Goal: Transaction & Acquisition: Purchase product/service

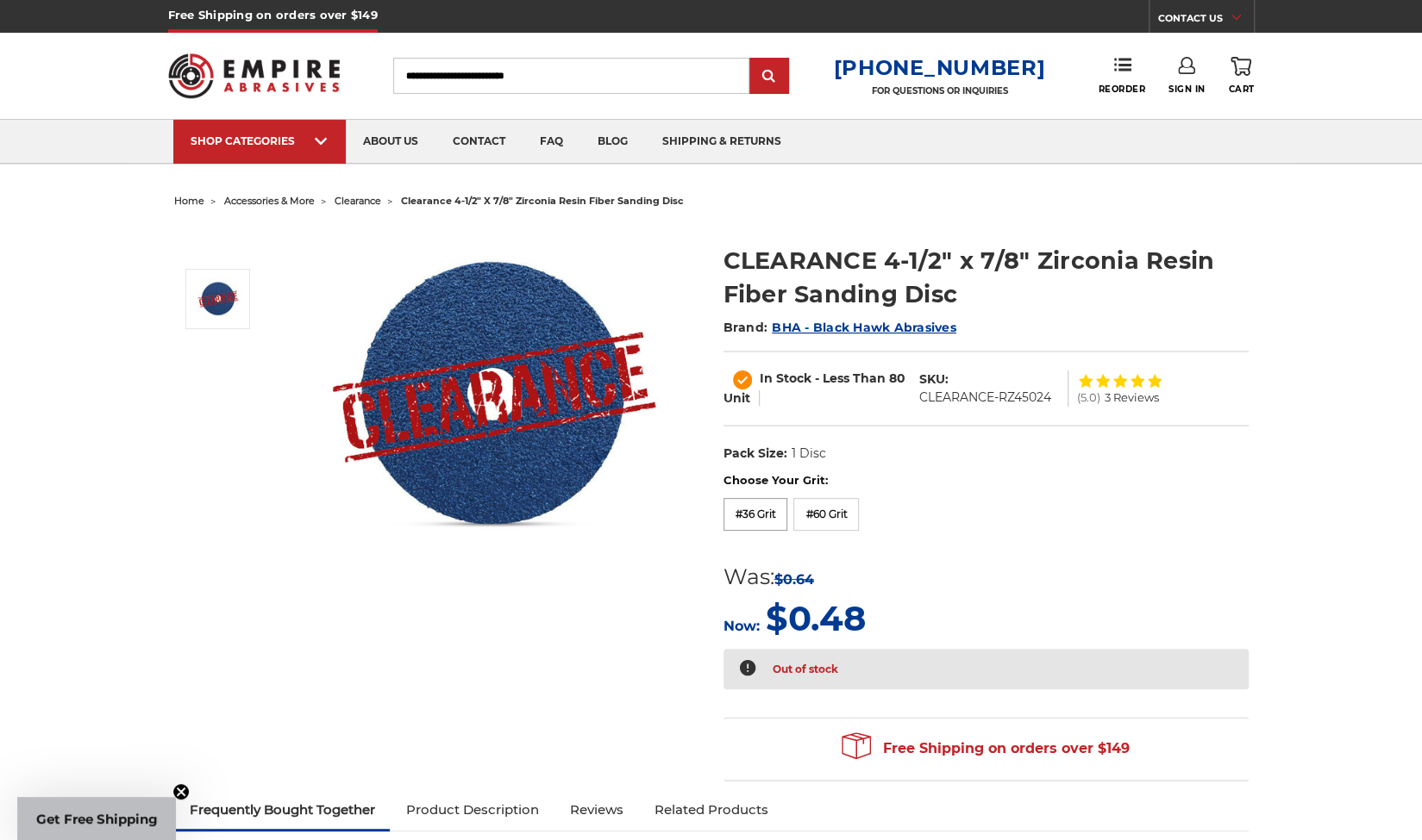
click at [757, 483] on label "Choose Your Grit:" at bounding box center [986, 480] width 525 height 17
click at [768, 516] on label "#36 Grit" at bounding box center [755, 514] width 65 height 33
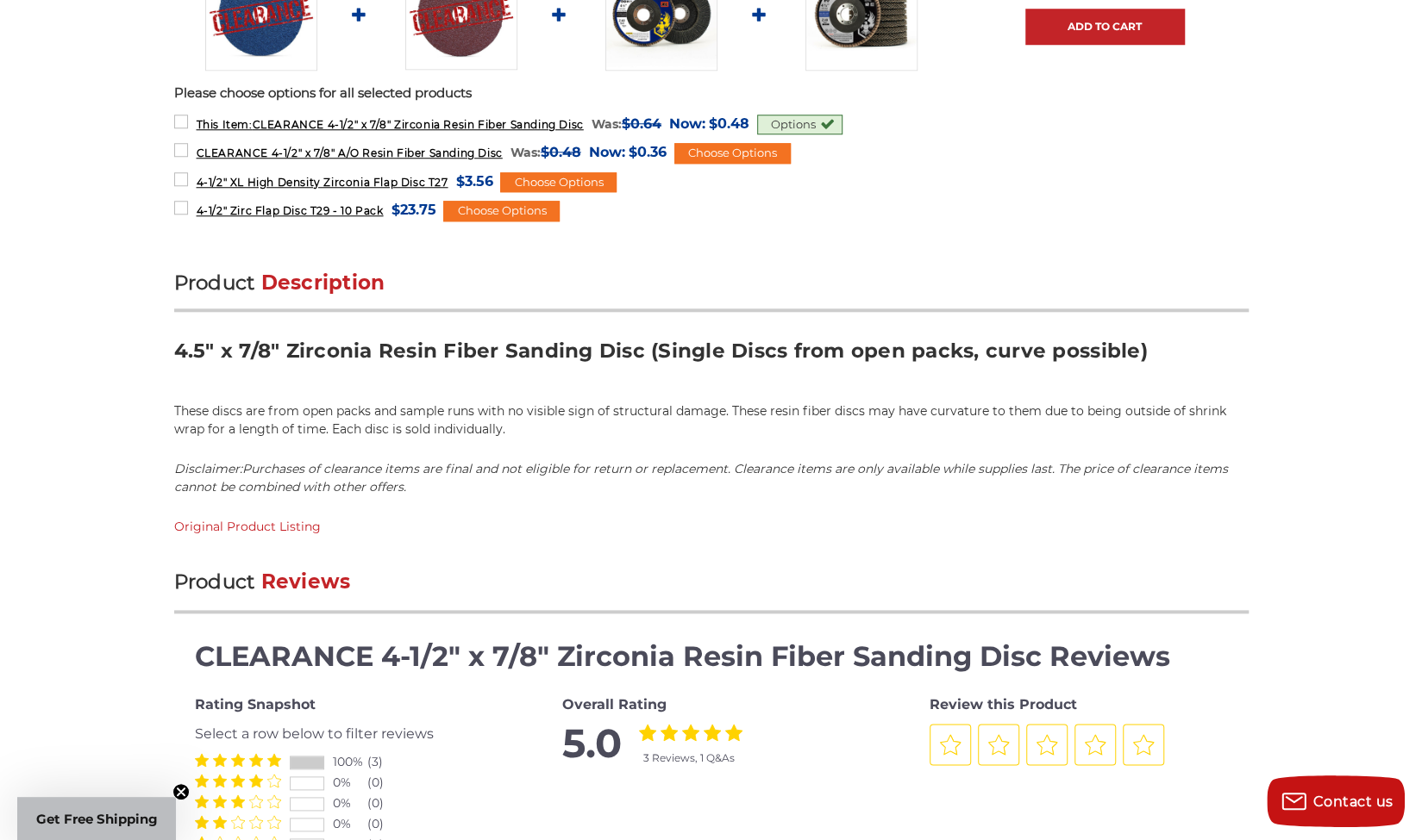
scroll to position [931, 0]
click at [564, 437] on div "Product Description 4.5" x 7/8" Zirconia Resin Fiber Sanding Disc (Single Discs…" at bounding box center [711, 401] width 1074 height 266
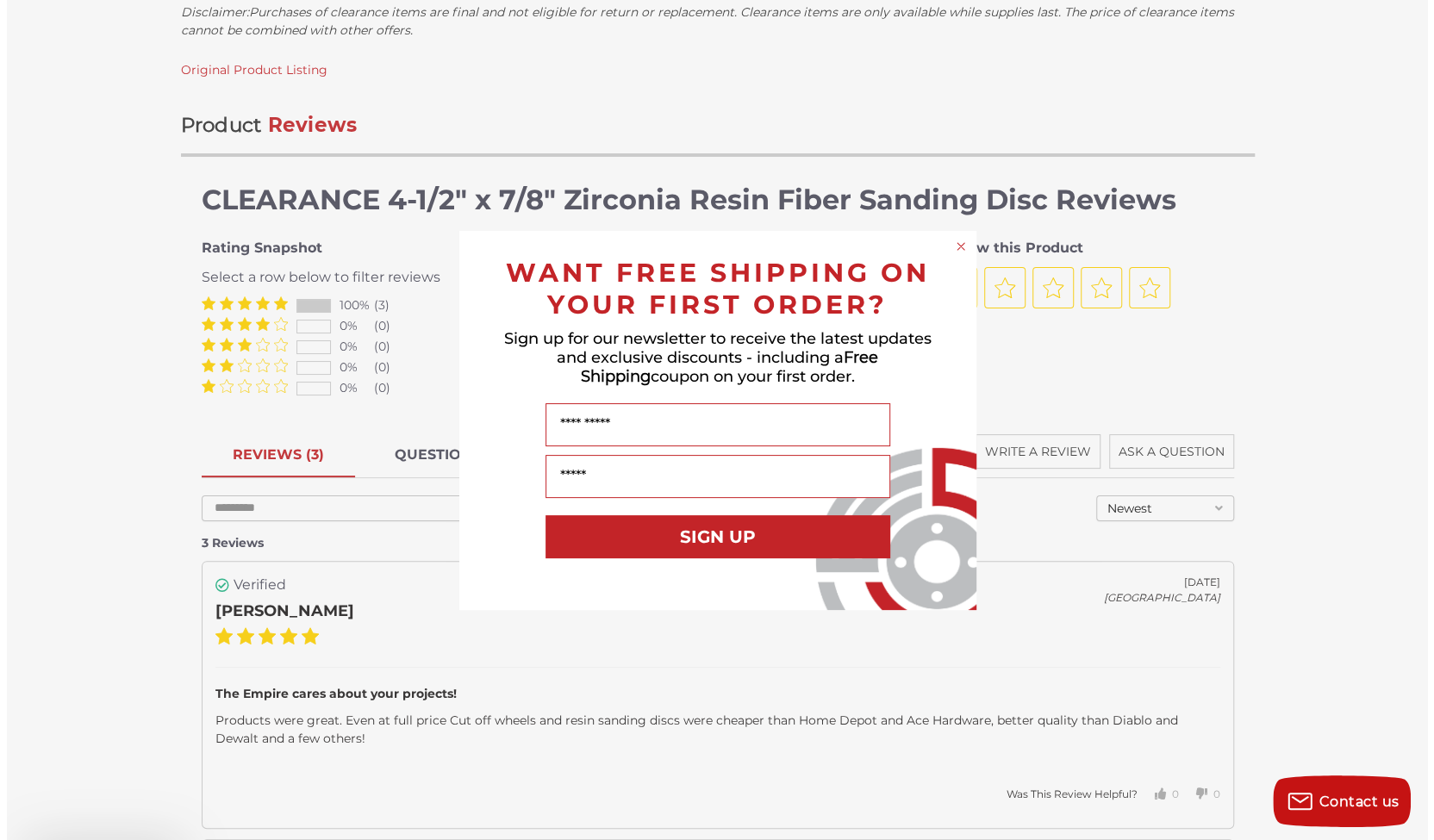
scroll to position [1477, 0]
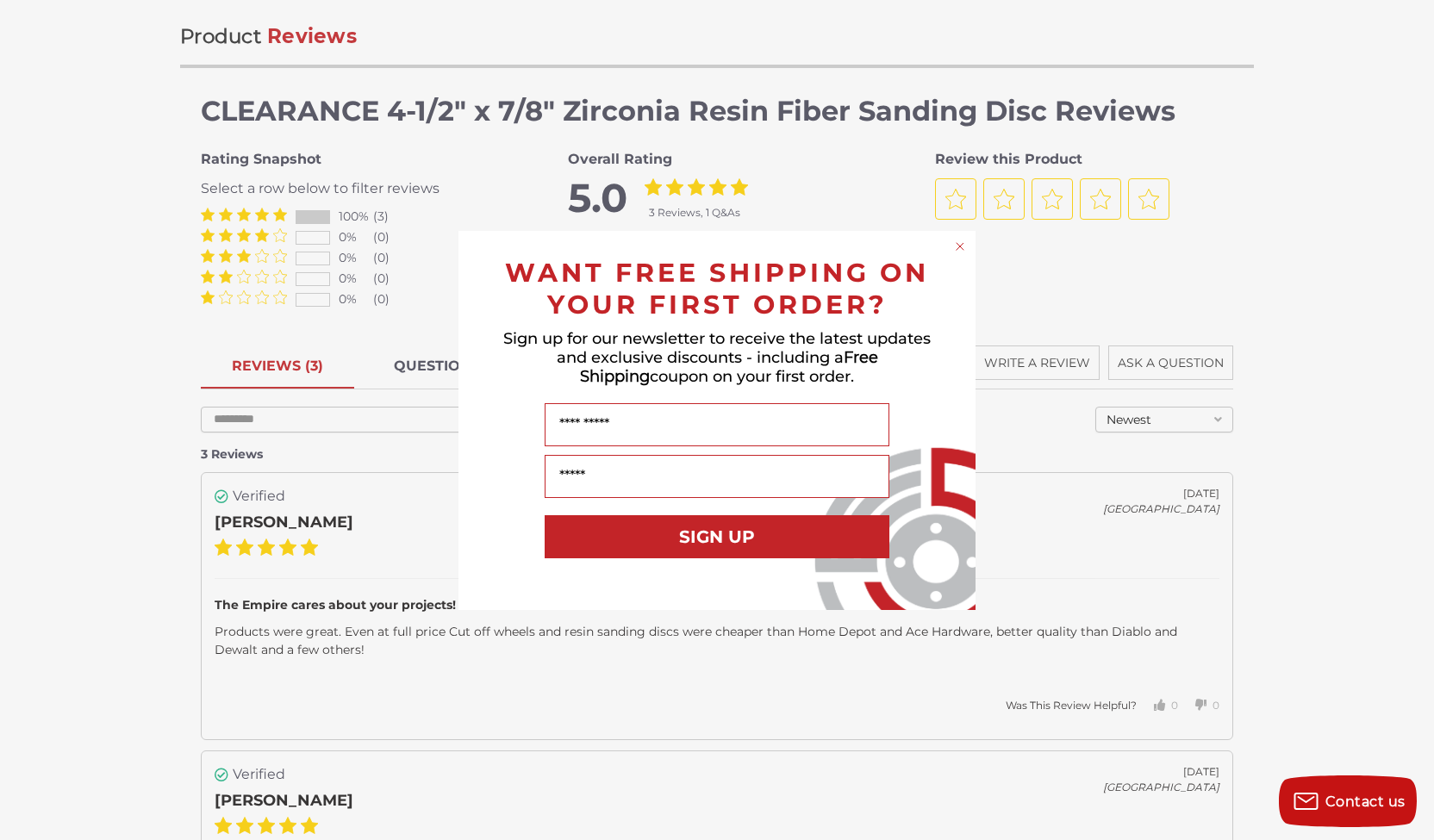
click at [207, 573] on div "Close dialog WANT FREE SHIPPING ON YOUR FIRST ORDER? Sign up for our newsletter…" at bounding box center [717, 420] width 1434 height 840
click at [631, 424] on input "Name" at bounding box center [717, 424] width 345 height 43
type input "****"
type input "**********"
click at [705, 535] on button "SIGN UP" at bounding box center [717, 537] width 345 height 43
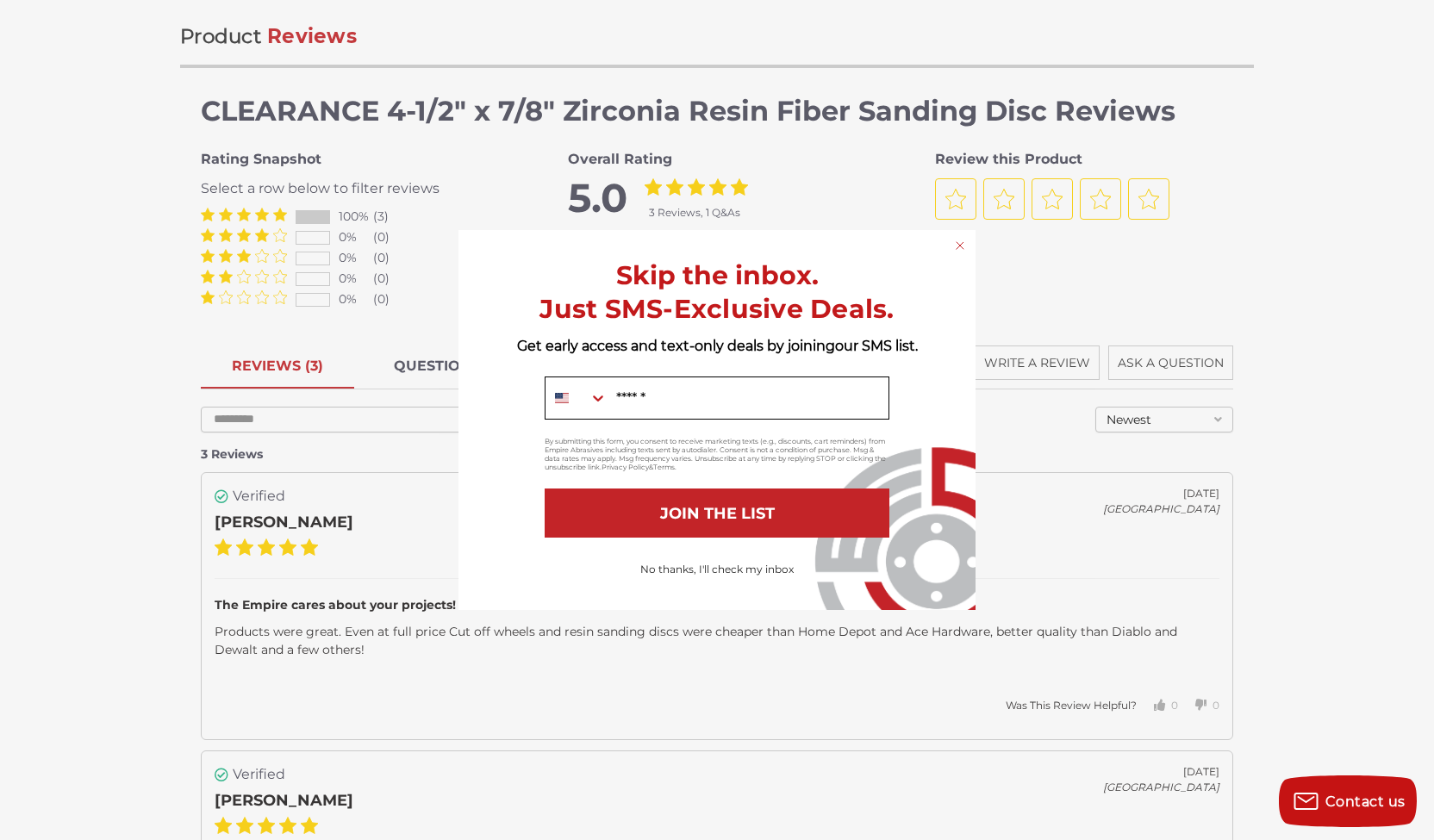
click at [691, 399] on input "Mobile" at bounding box center [749, 399] width 281 height 41
type input "**********"
click at [760, 504] on button "JOIN THE LIST" at bounding box center [717, 513] width 345 height 49
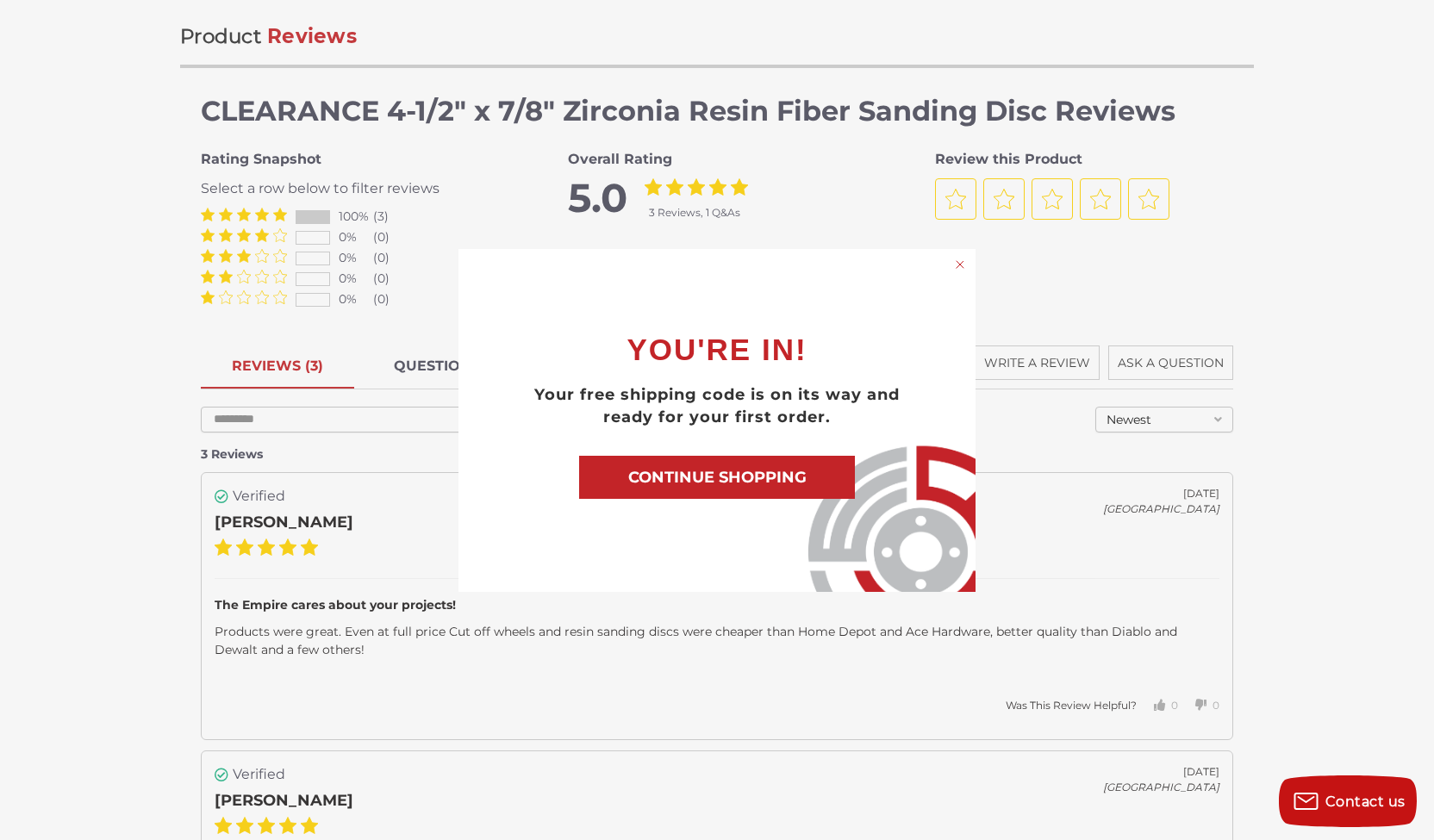
click at [790, 473] on button "CONTINUE SHOPPING" at bounding box center [717, 477] width 276 height 43
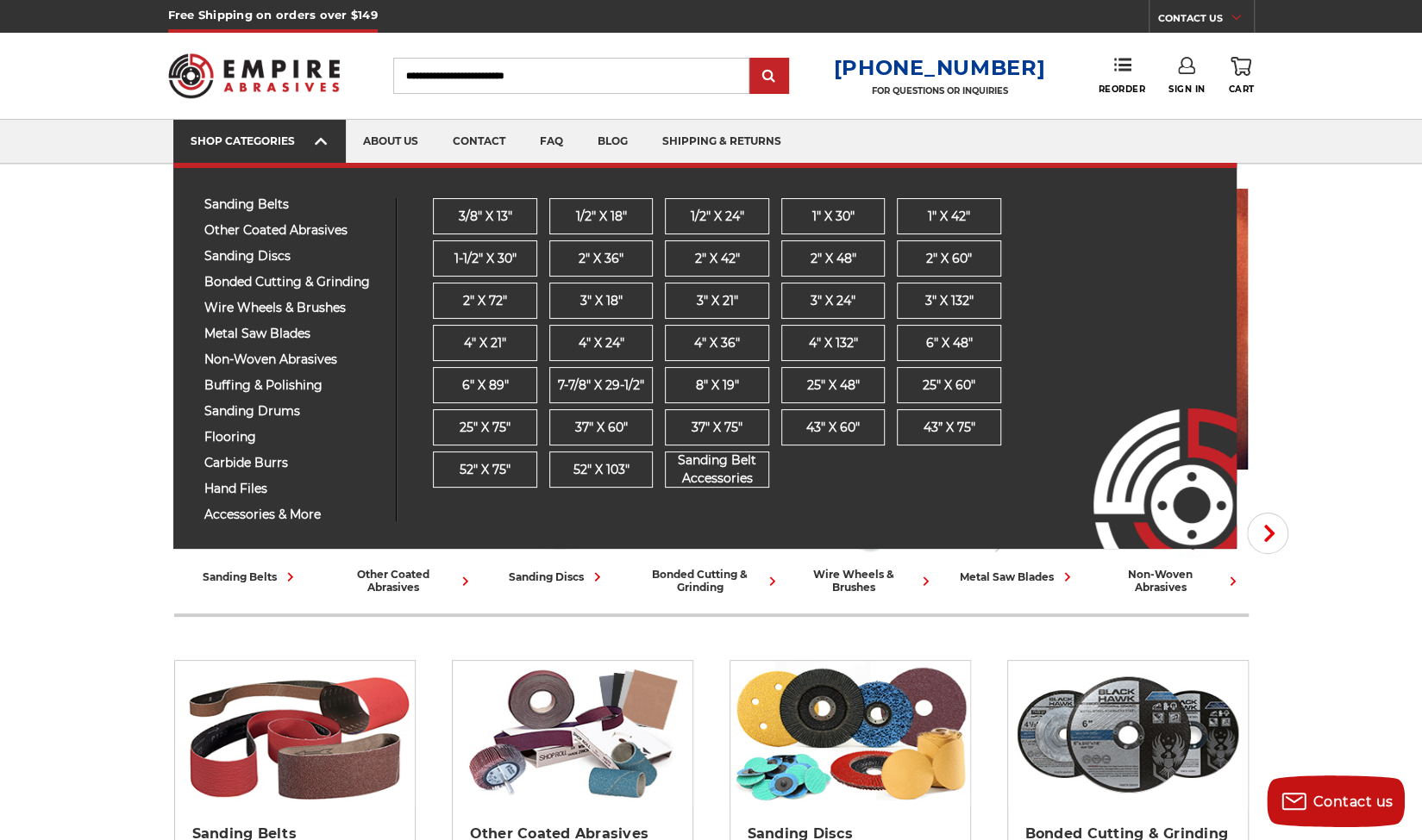
click at [321, 135] on icon at bounding box center [320, 141] width 12 height 19
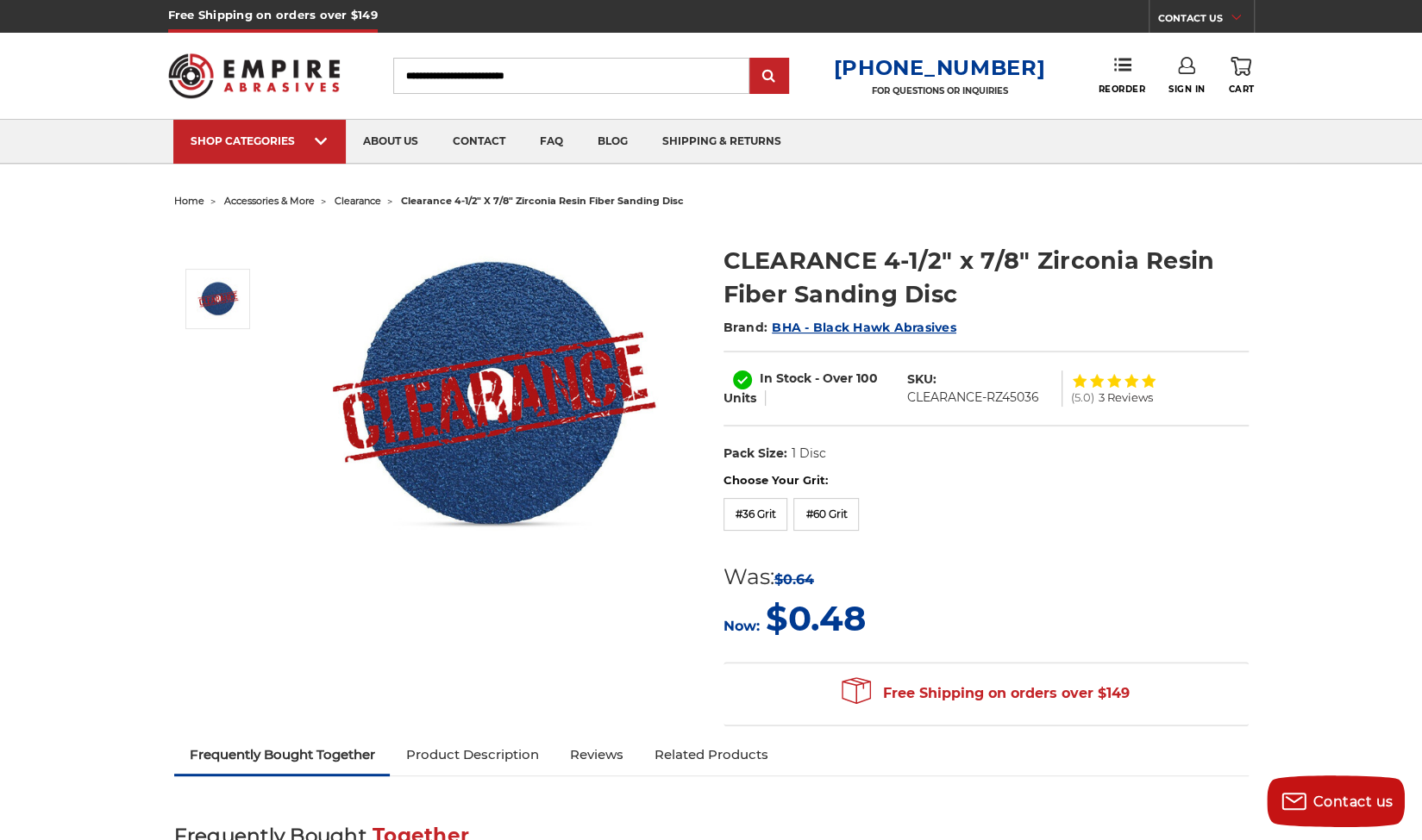
click at [908, 682] on span "Free Shipping on orders over $149" at bounding box center [985, 694] width 288 height 34
click at [830, 508] on label "#60 Grit" at bounding box center [825, 514] width 65 height 33
click at [763, 507] on label "#36 Grit" at bounding box center [755, 514] width 65 height 33
click at [763, 379] on span "In Stock" at bounding box center [786, 378] width 52 height 15
click at [748, 398] on span "Units" at bounding box center [739, 398] width 33 height 15
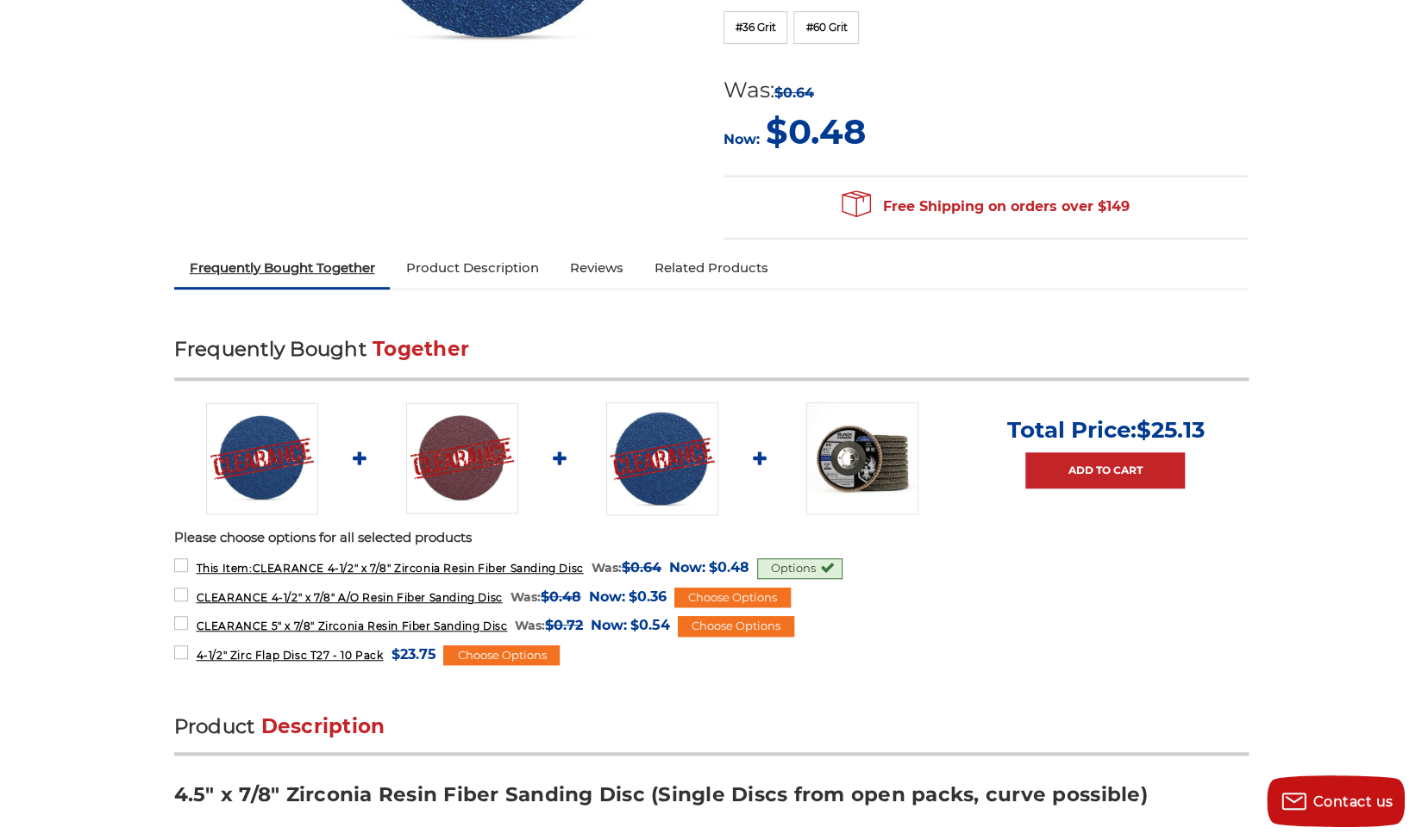
scroll to position [488, 0]
click at [178, 585] on label "CLEARANCE 4-1/2" x 7/8" A/O Resin Fiber Sanding Disc MSRP: Was: $0.48 Now: $0.3…" at bounding box center [420, 596] width 493 height 23
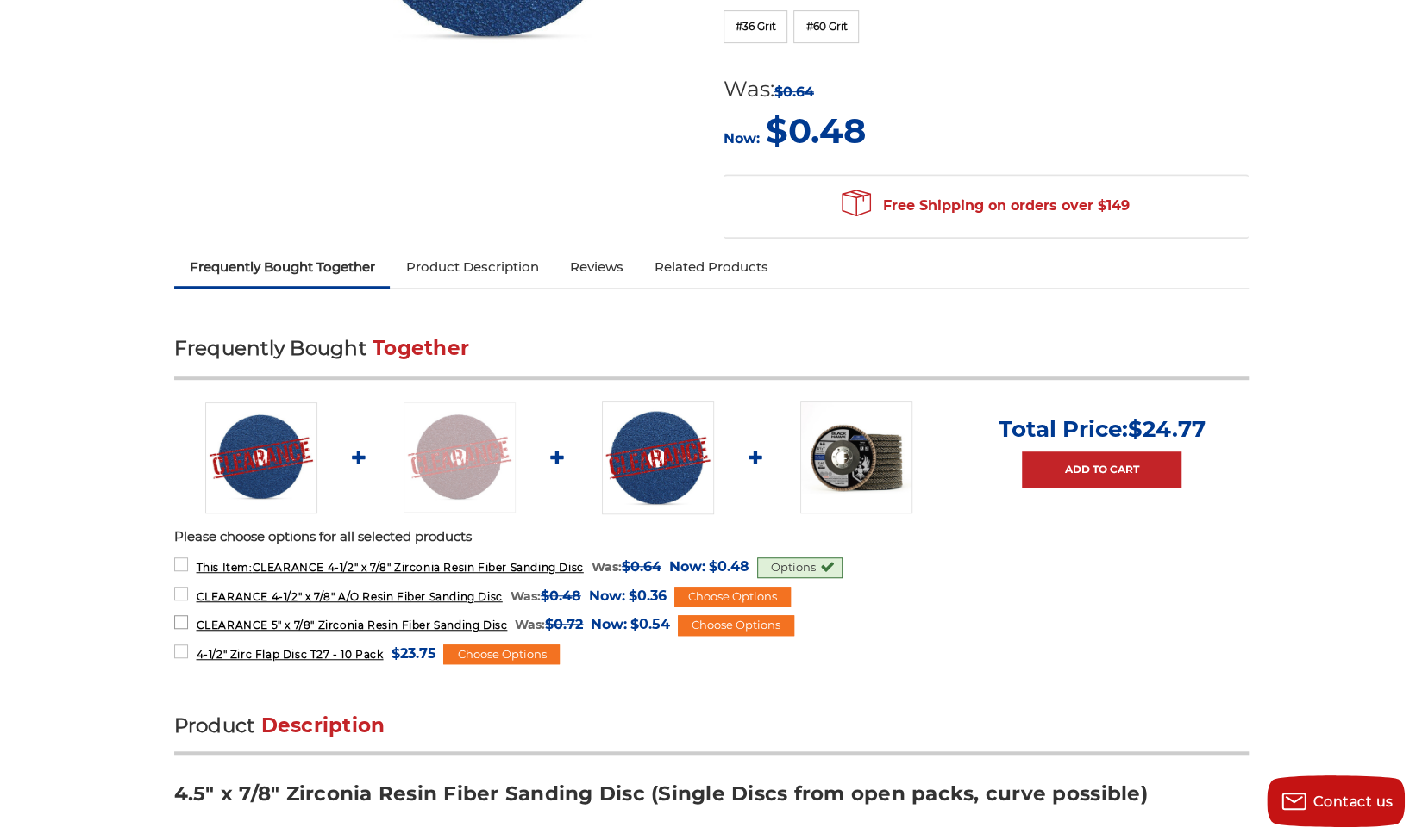
click at [181, 627] on label "CLEARANCE 5" x 7/8" Zirconia Resin Fiber Sanding Disc MSRP: Was: $0.72 Now: $0.…" at bounding box center [422, 624] width 496 height 23
click at [182, 649] on label "4-1/2" Zirc Flap Disc T27 - 10 Pack MSRP: Was: Now: $23.75 (You save )" at bounding box center [305, 654] width 263 height 23
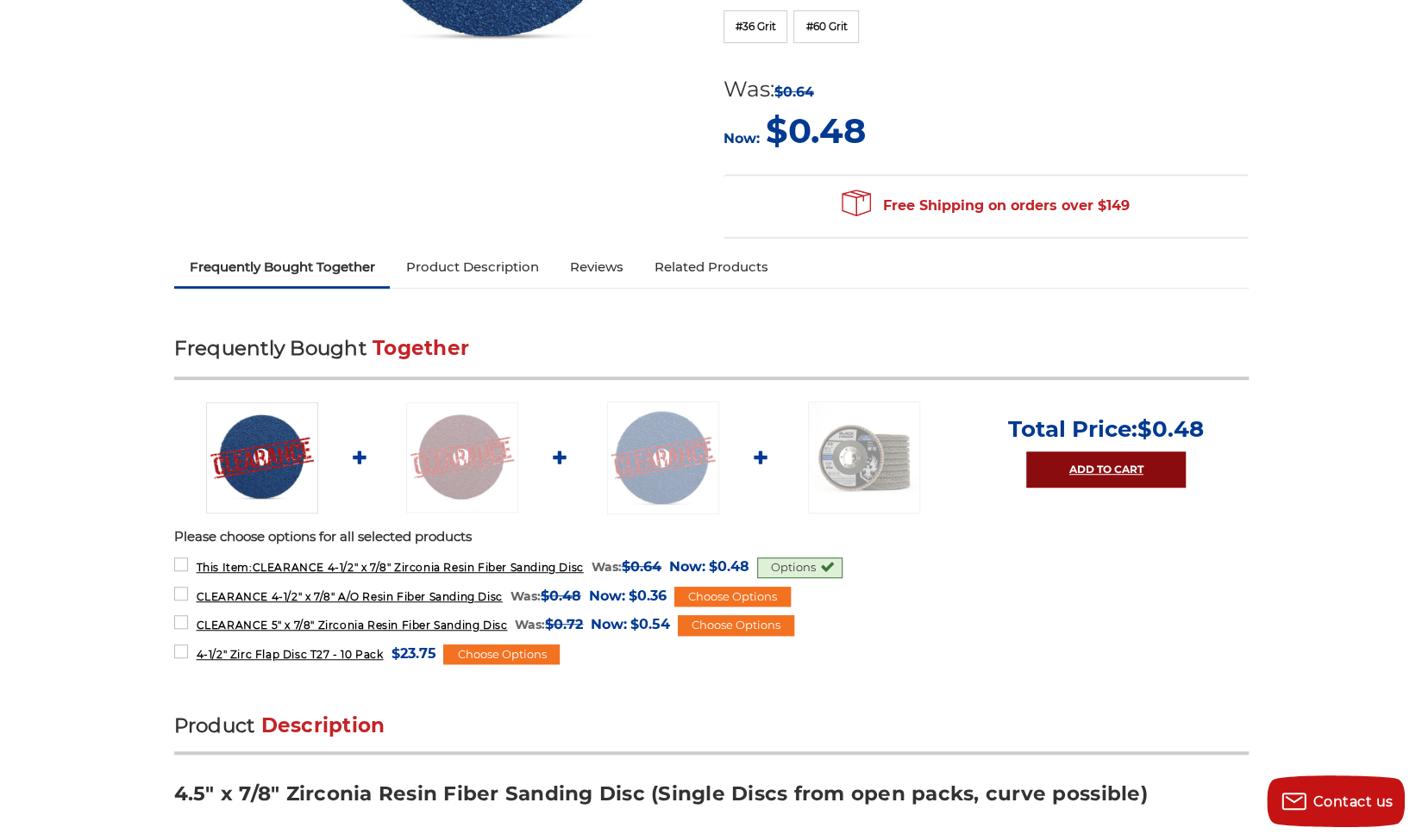
click at [1064, 476] on link "Add to Cart" at bounding box center [1106, 469] width 159 height 36
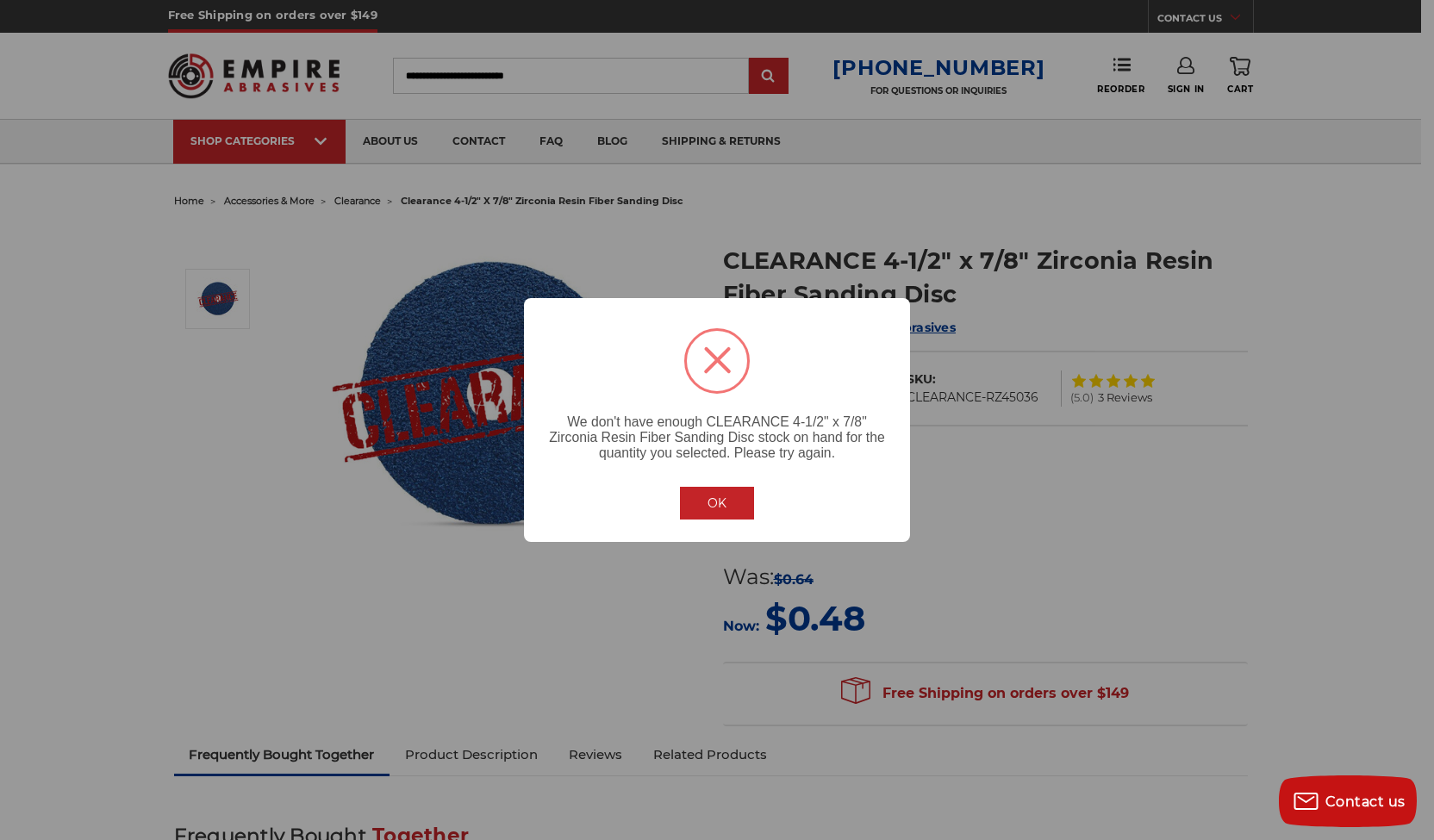
click at [736, 513] on button "OK" at bounding box center [717, 503] width 74 height 33
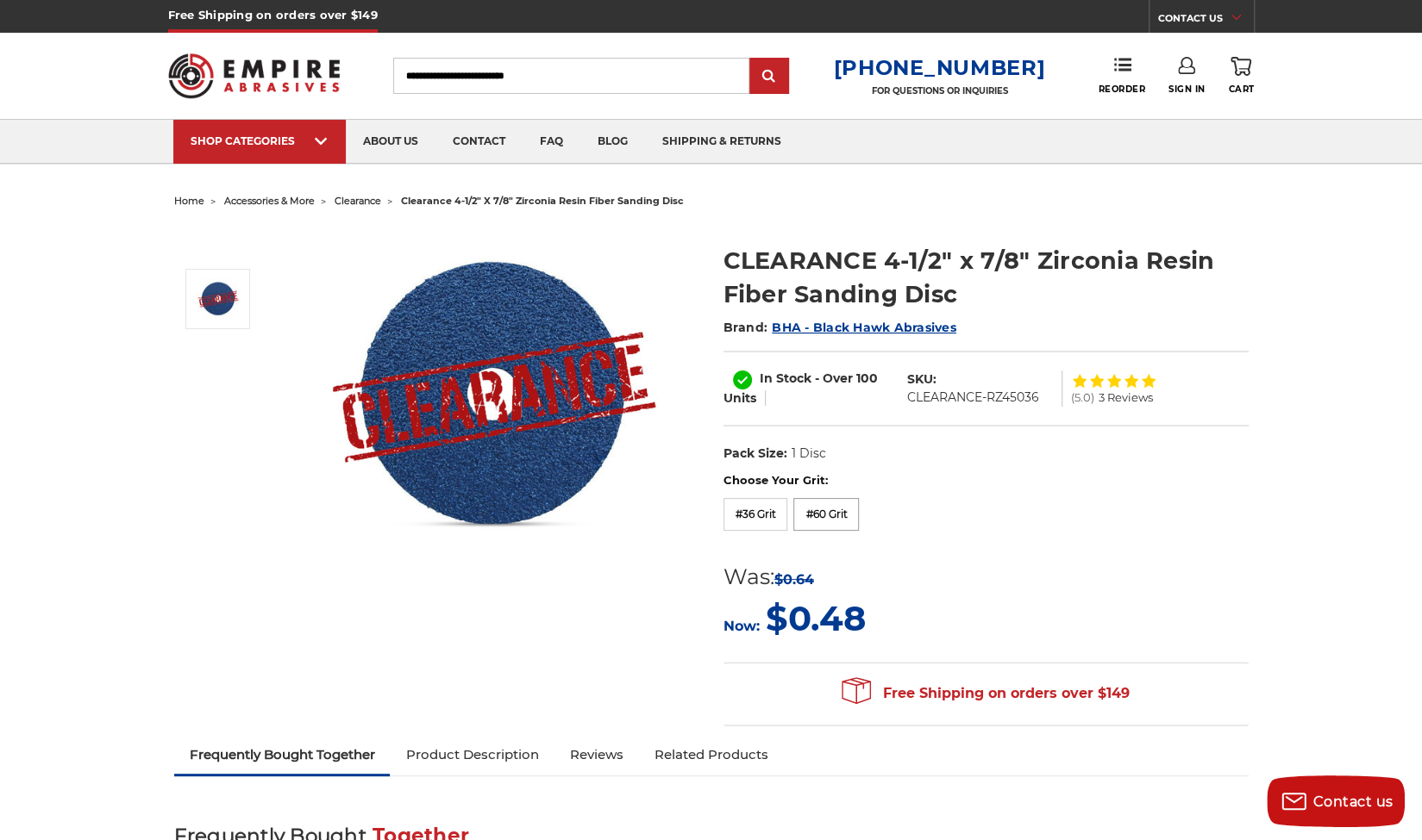
click at [828, 519] on label "#60 Grit" at bounding box center [825, 514] width 65 height 33
click at [754, 509] on label "#36 Grit" at bounding box center [755, 514] width 65 height 33
click at [790, 372] on span "In Stock" at bounding box center [786, 378] width 52 height 15
click at [1030, 461] on dl "UPC: Pack Size: 1 Disc stock: 80,100,120,270,280,500,800,1000,1500,2500,5000,80…" at bounding box center [986, 454] width 525 height 36
click at [366, 201] on span "clearance" at bounding box center [358, 201] width 47 height 12
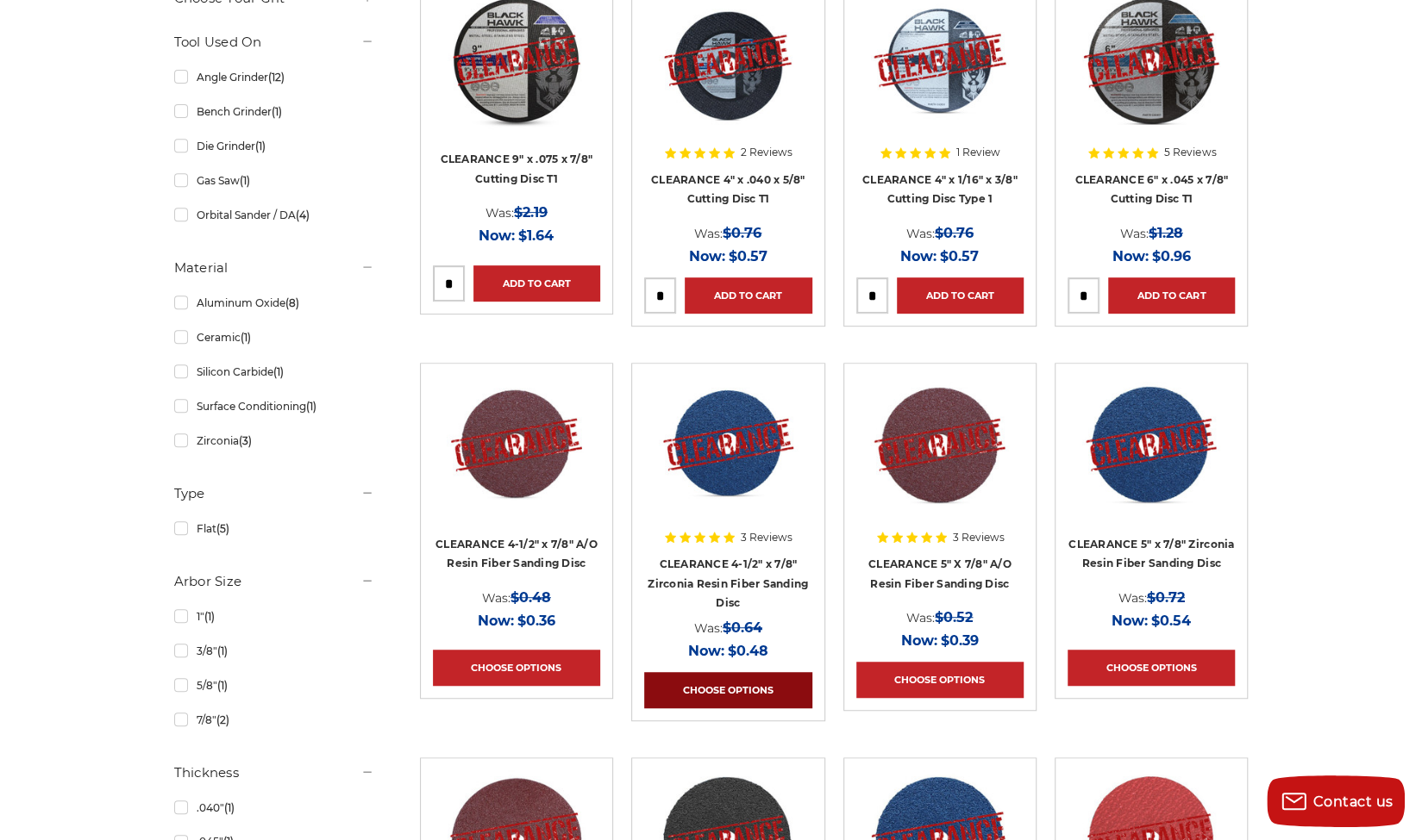
click at [772, 685] on link "Choose Options" at bounding box center [728, 690] width 168 height 36
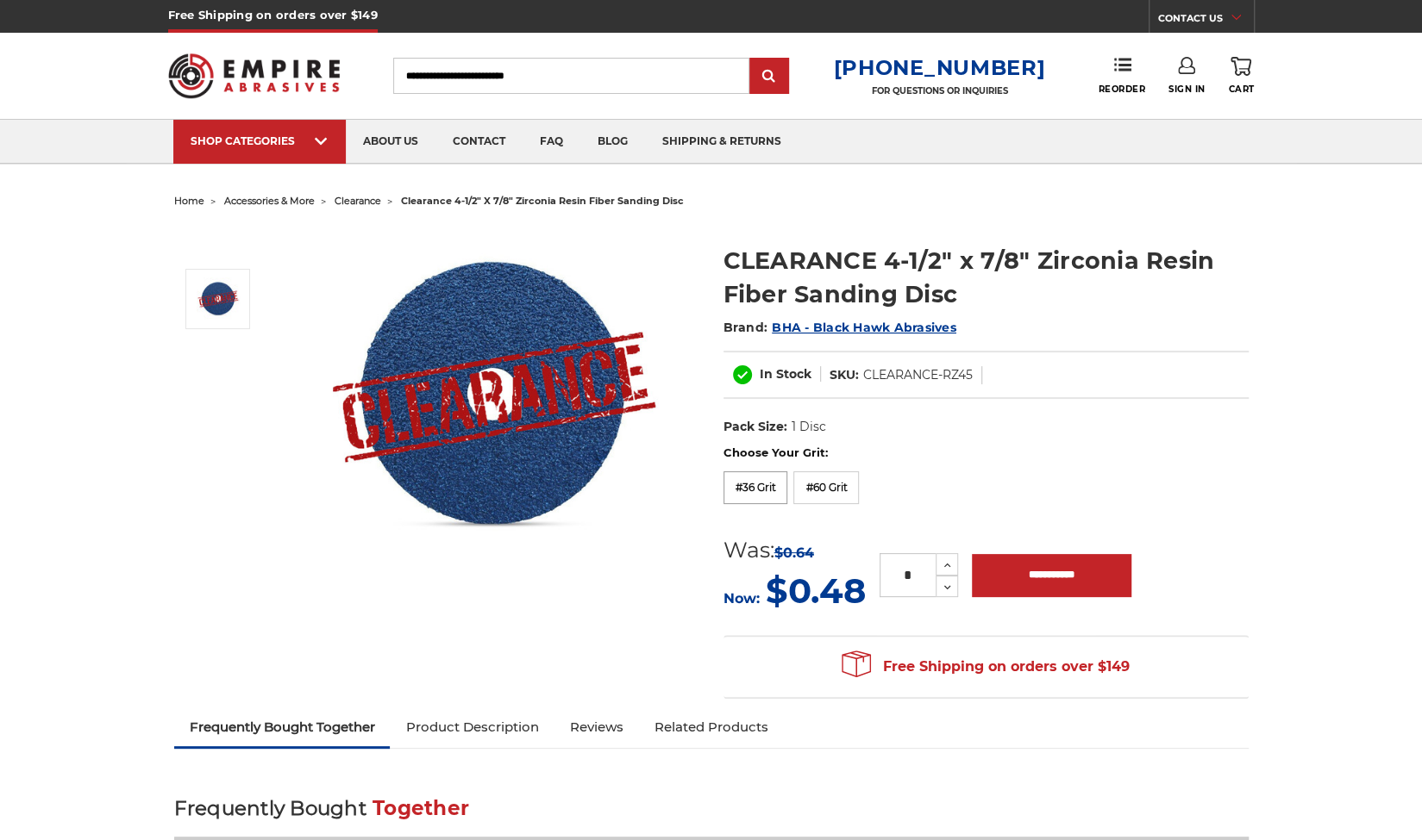
click at [739, 487] on label "#36 Grit" at bounding box center [755, 487] width 65 height 33
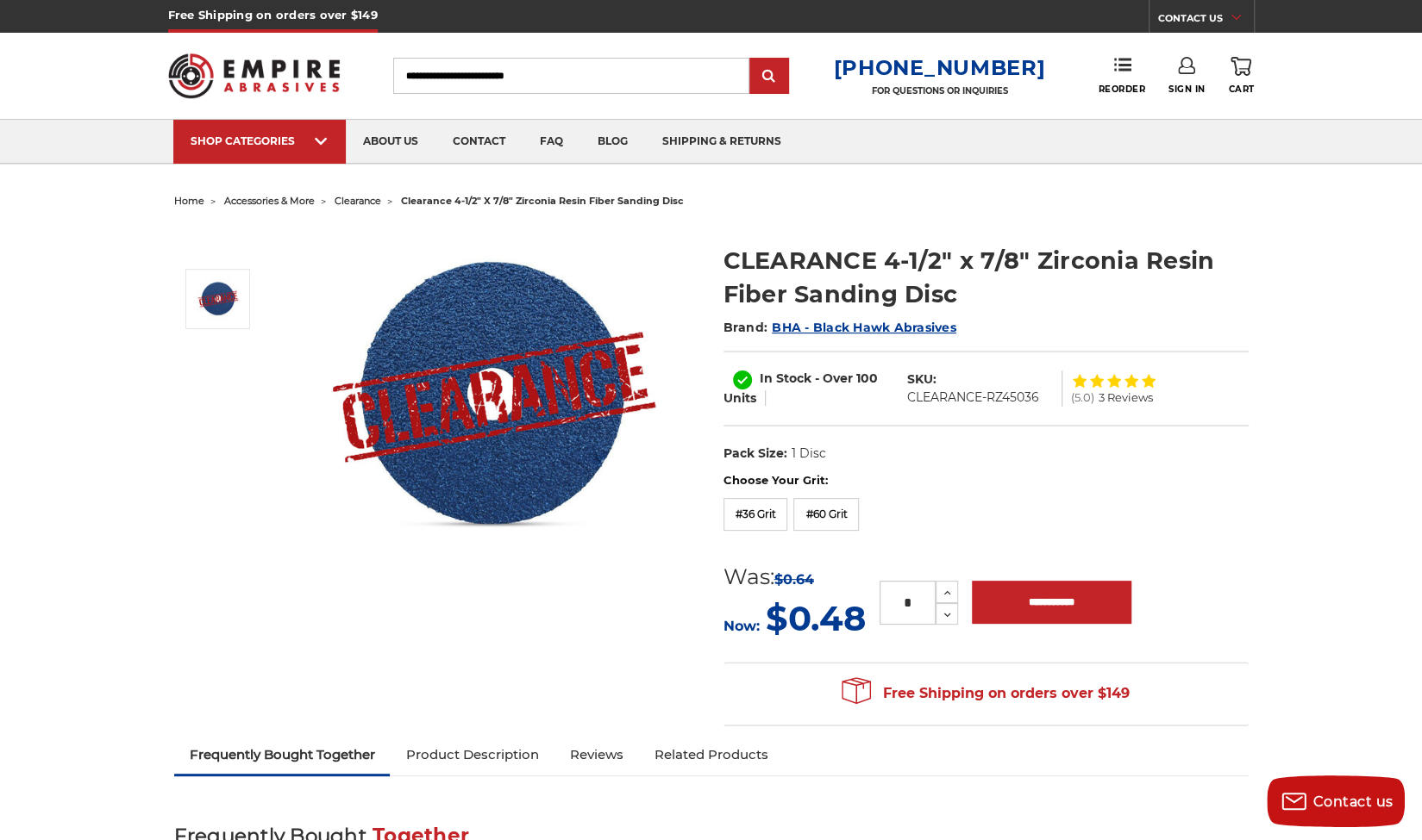
click at [912, 603] on input "*" at bounding box center [908, 603] width 56 height 44
type input "***"
click at [1028, 597] on input "**********" at bounding box center [1052, 603] width 159 height 43
type input "**********"
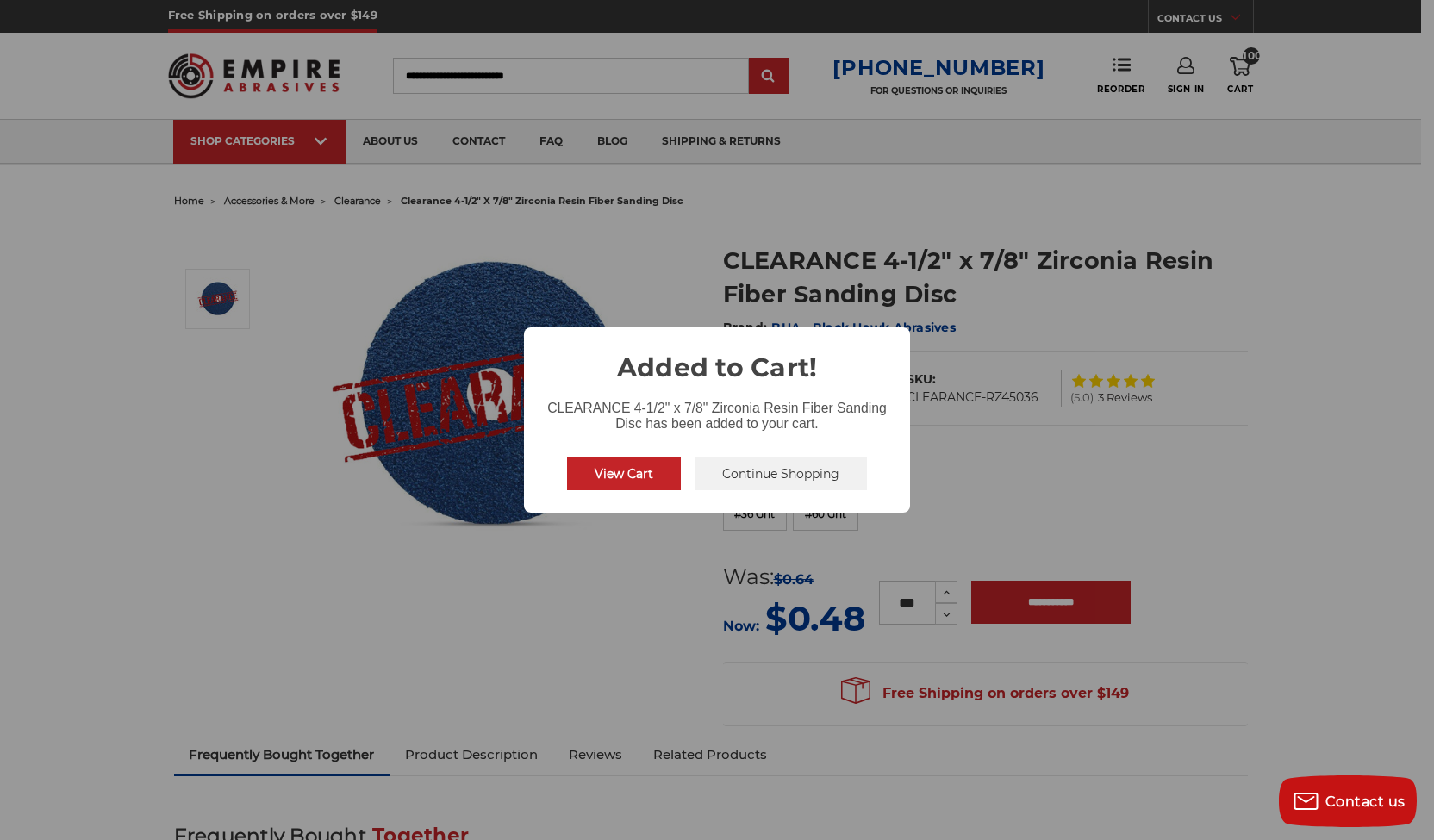
click at [614, 468] on button "View Cart" at bounding box center [623, 474] width 114 height 33
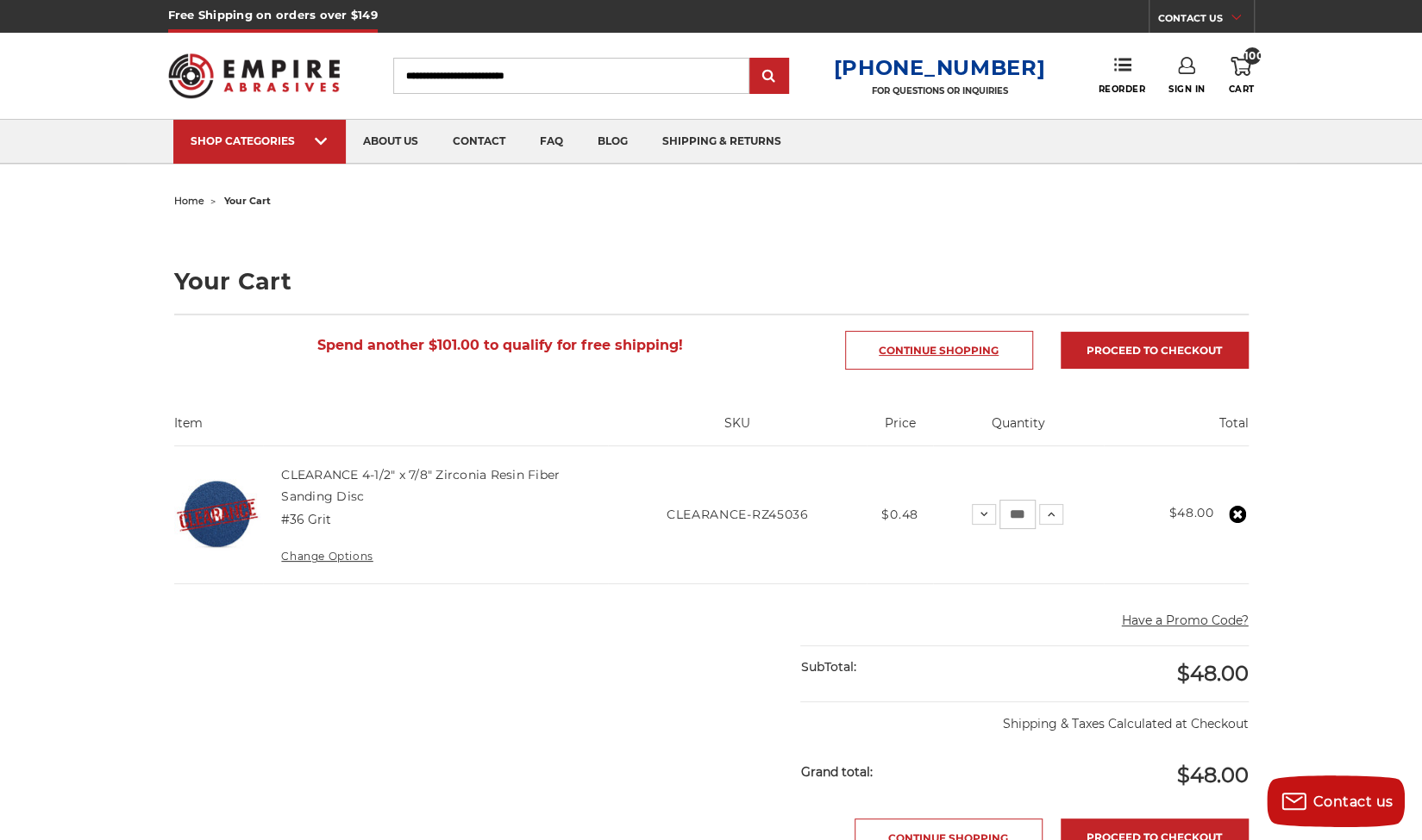
click at [907, 356] on link "Continue Shopping" at bounding box center [939, 350] width 188 height 39
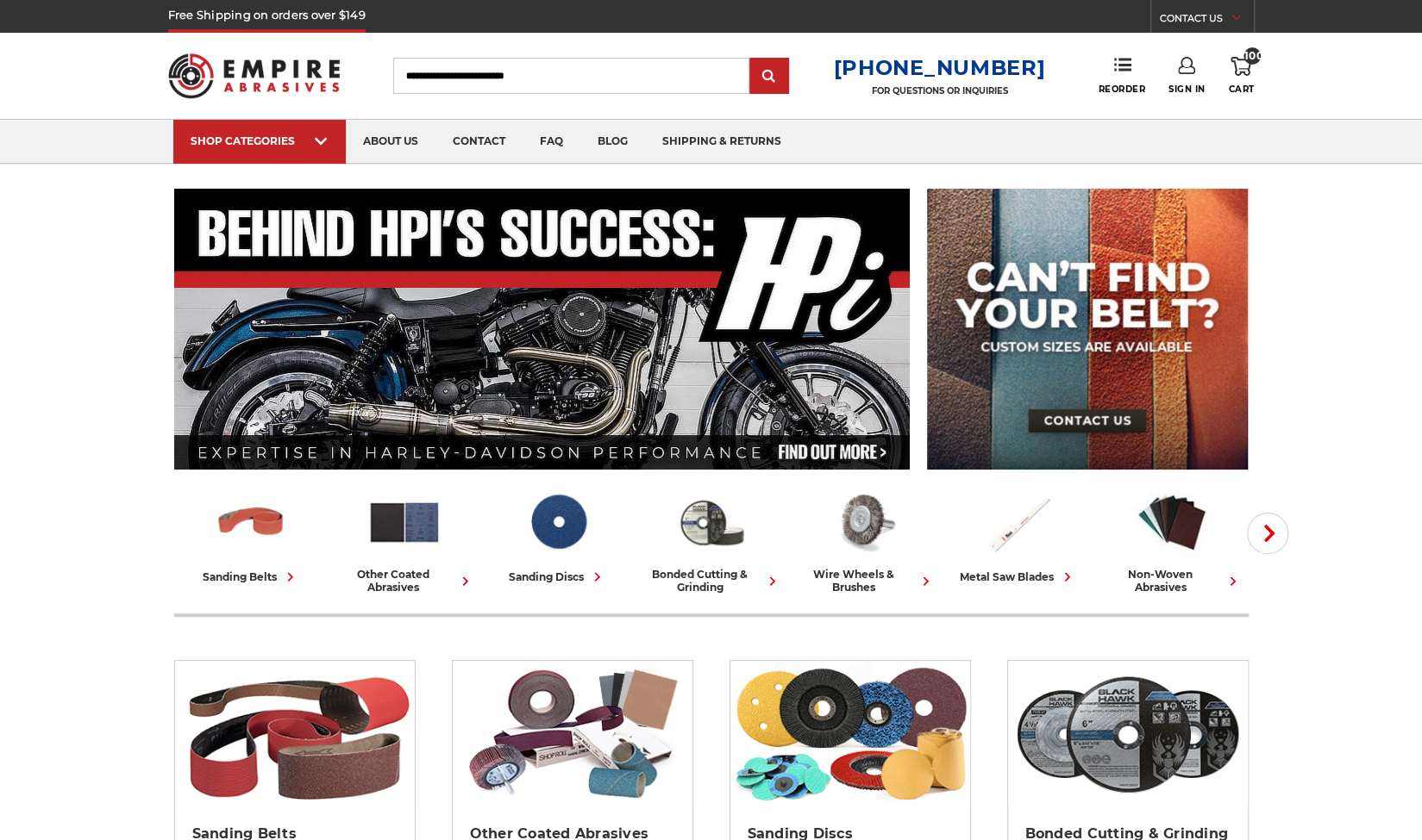
click at [323, 135] on icon at bounding box center [320, 141] width 12 height 19
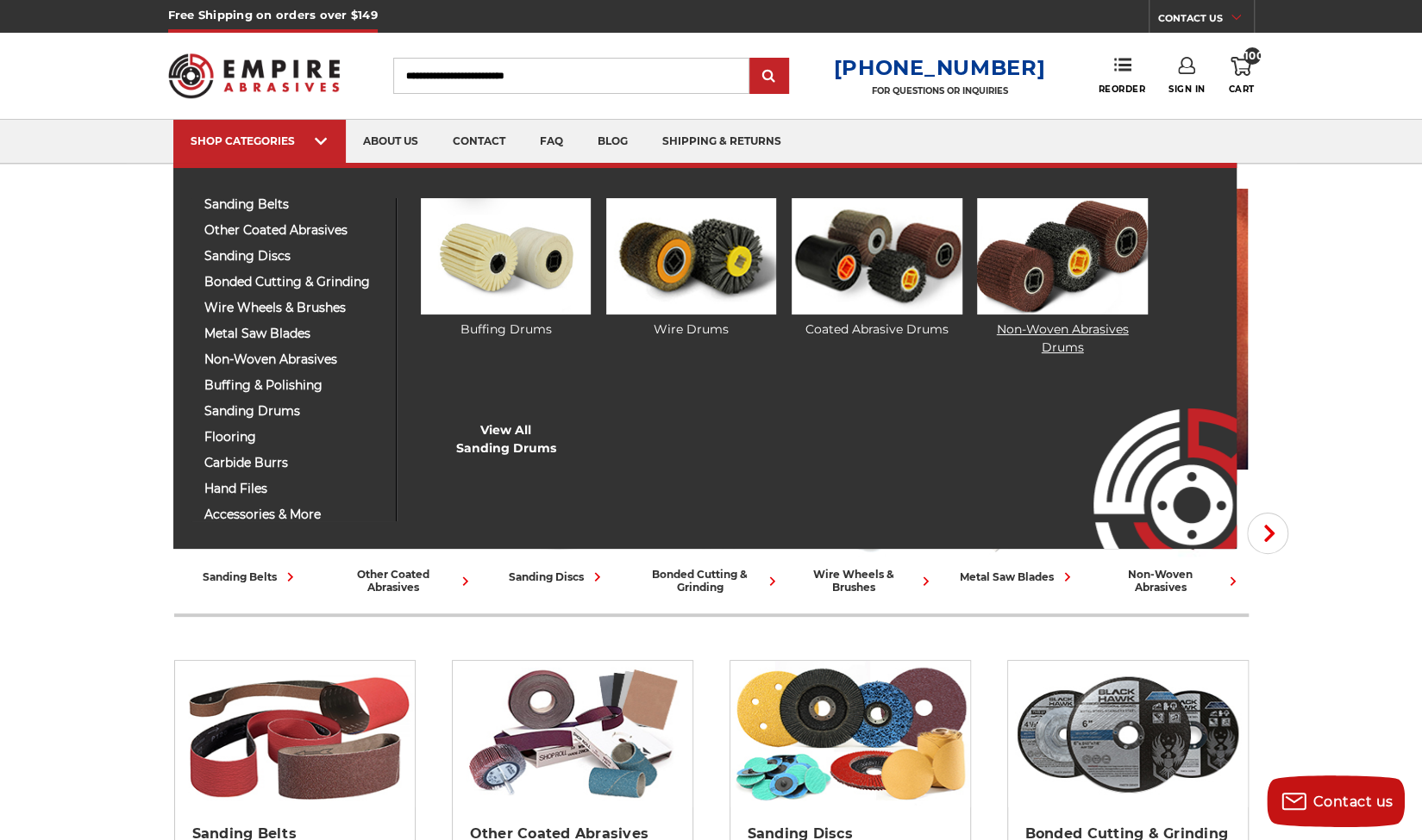
click at [1064, 328] on link "Non-Woven Abrasives Drums" at bounding box center [1062, 277] width 170 height 159
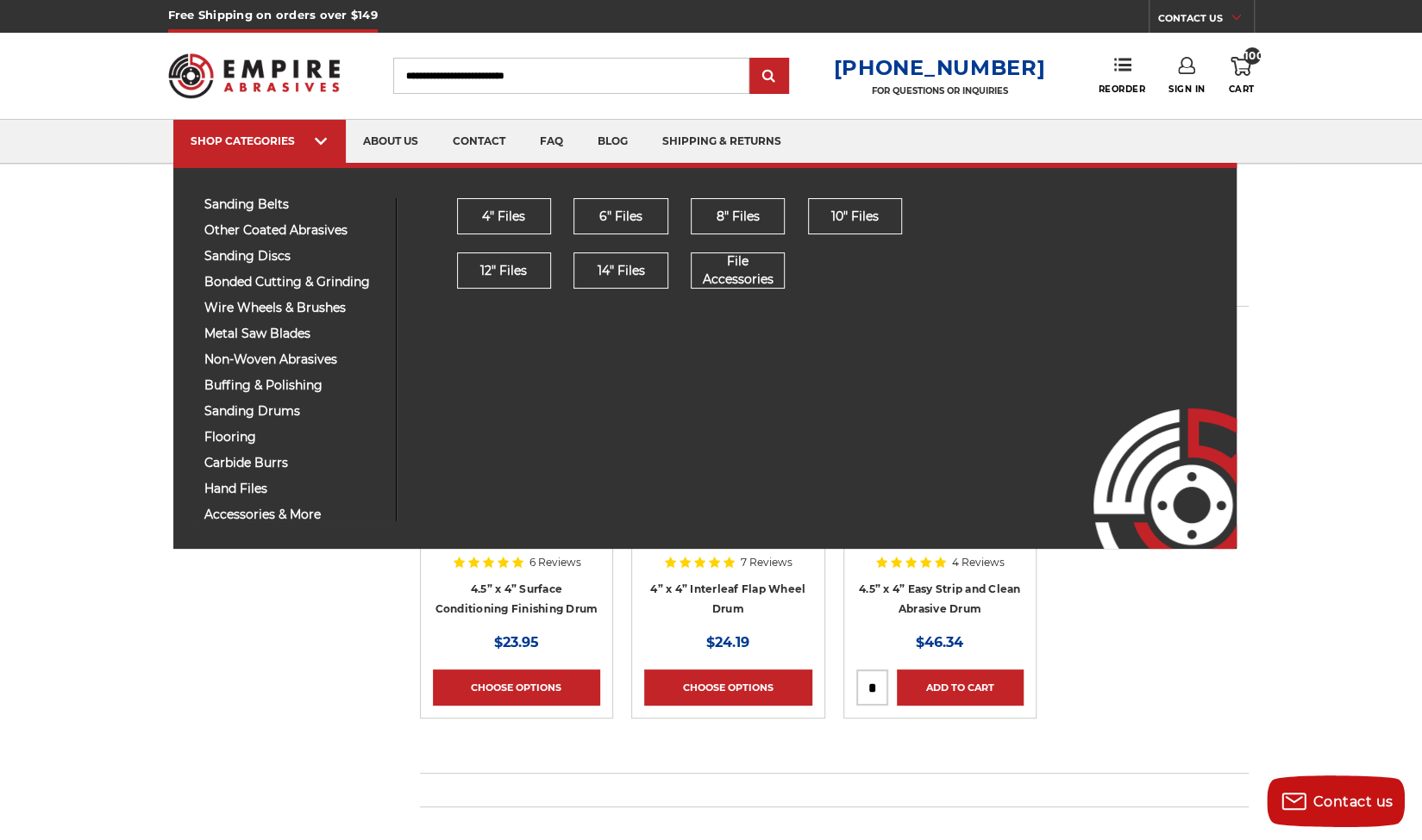
click at [503, 422] on div "4" Files 6" Files 8" Files 10" Files" at bounding box center [807, 359] width 822 height 323
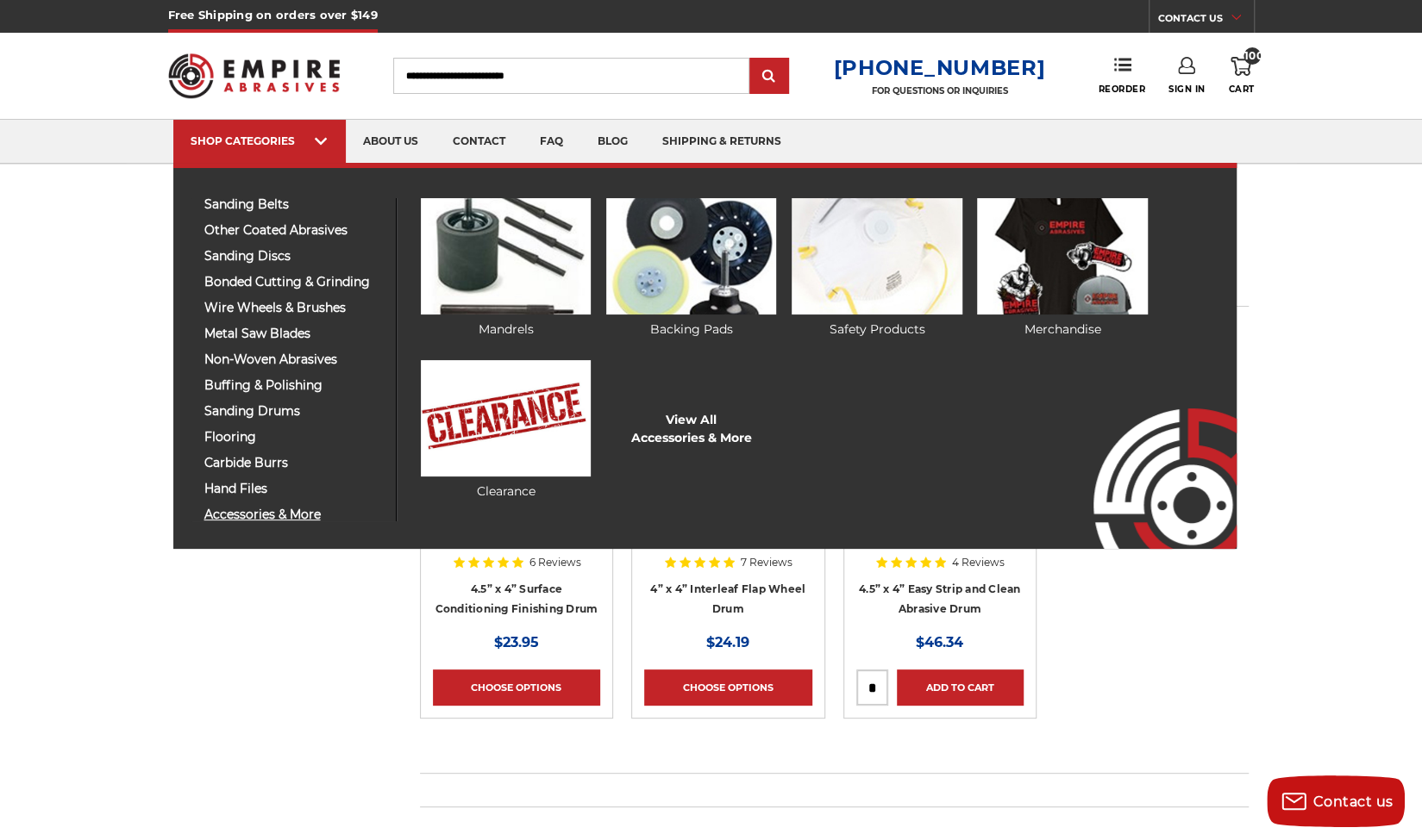
click at [306, 511] on span "accessories & more" at bounding box center [293, 515] width 178 height 13
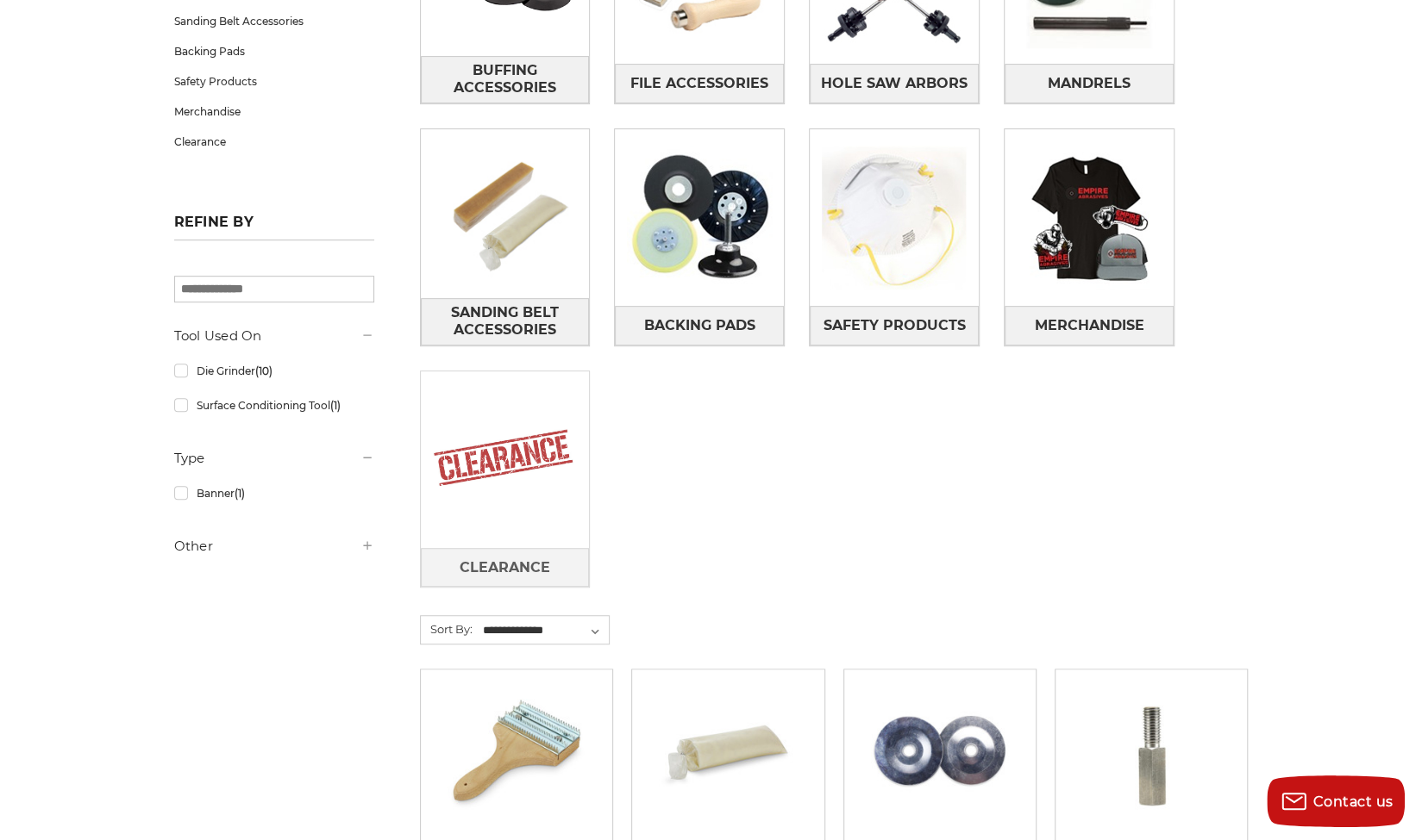
click at [487, 494] on img at bounding box center [505, 459] width 169 height 169
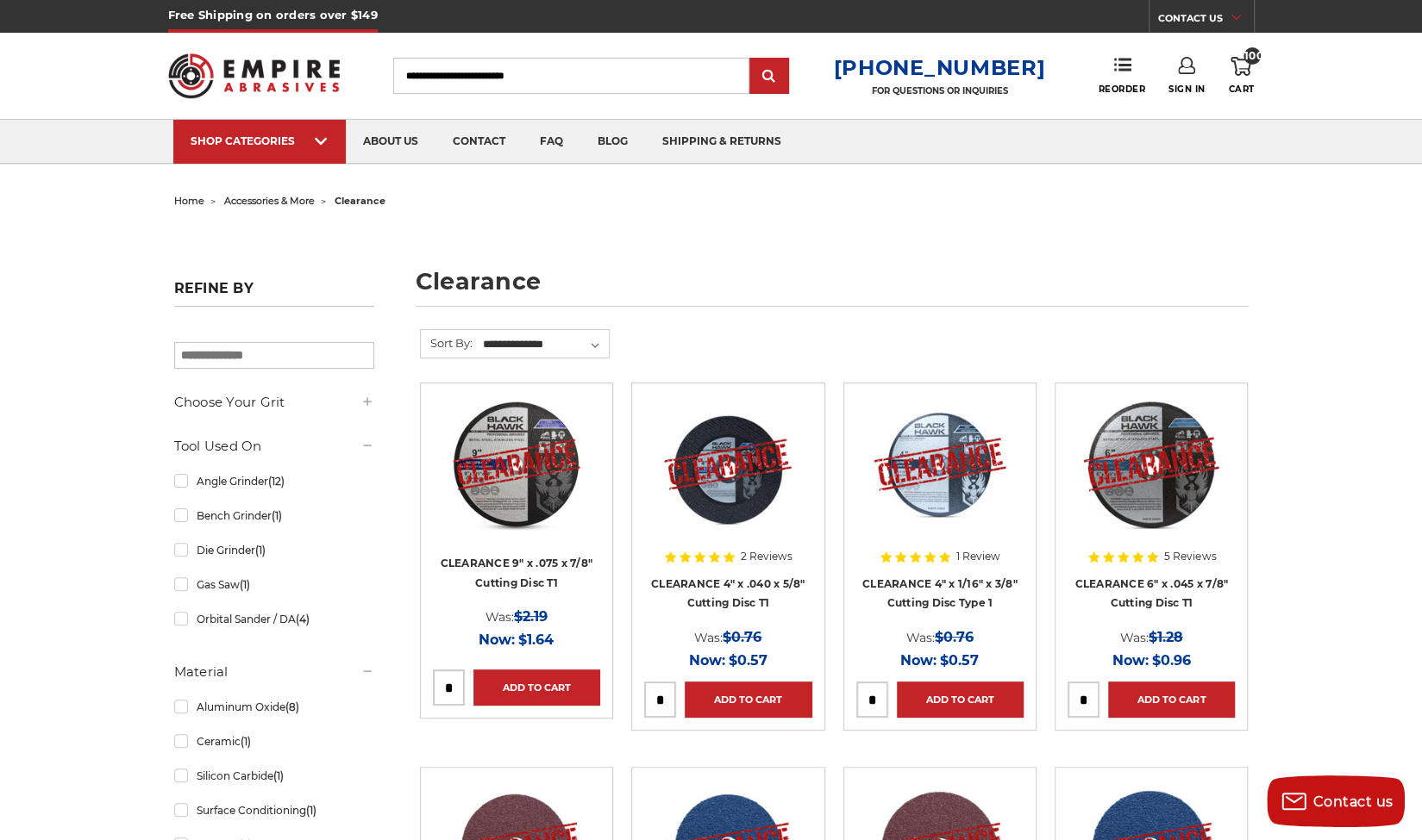
click at [1245, 63] on icon at bounding box center [1240, 66] width 21 height 19
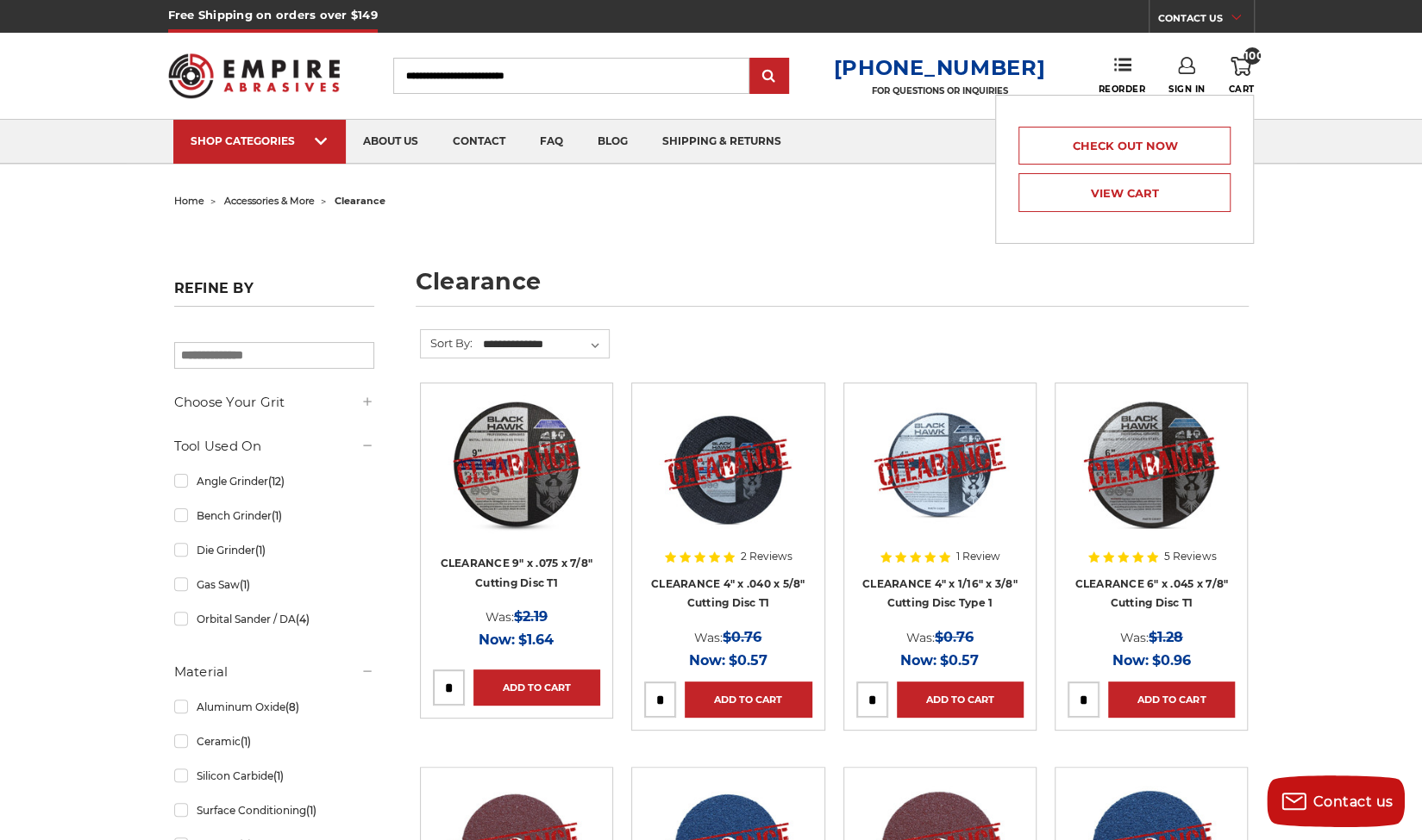
click at [746, 274] on h1 "clearance" at bounding box center [832, 287] width 833 height 37
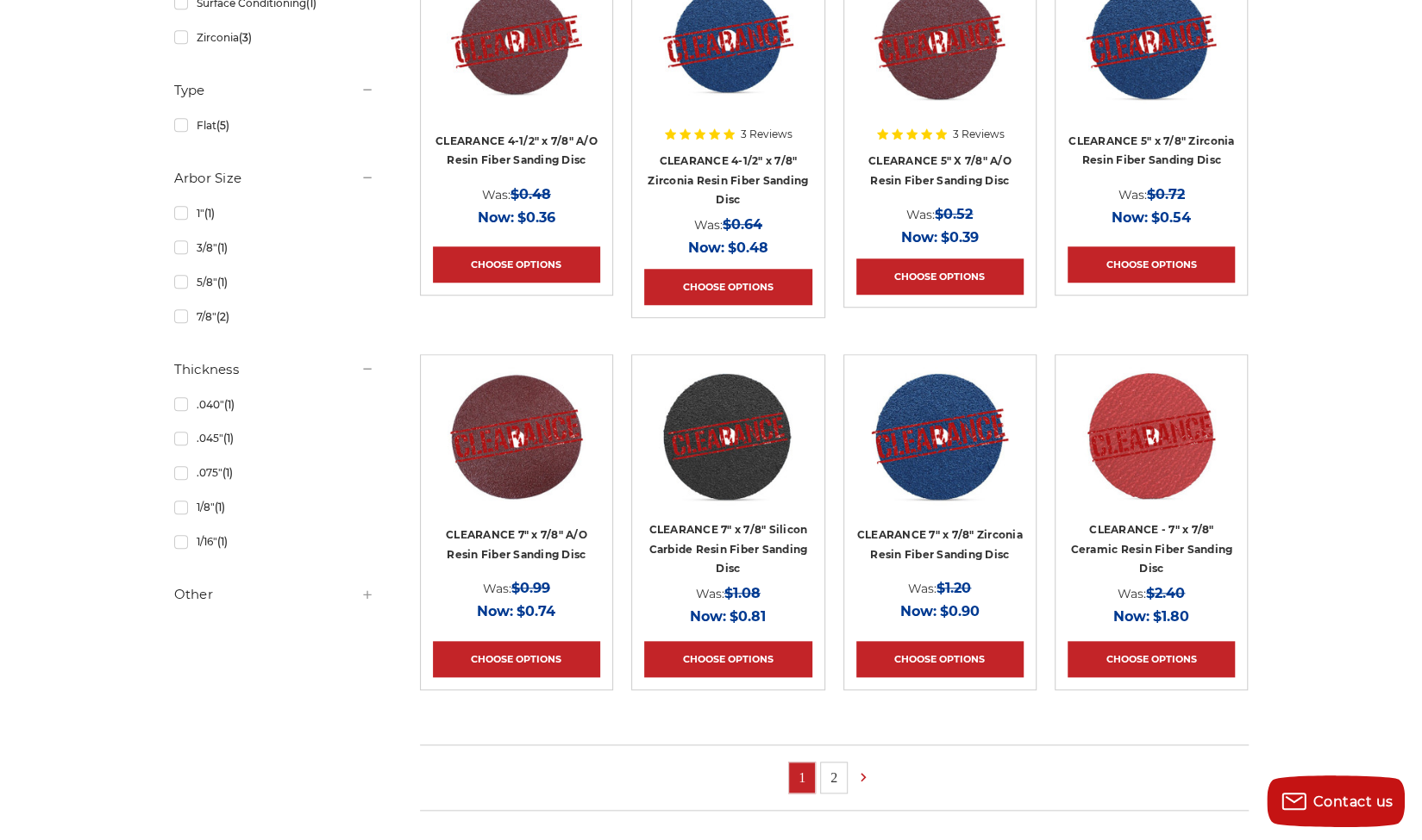
scroll to position [1262, 0]
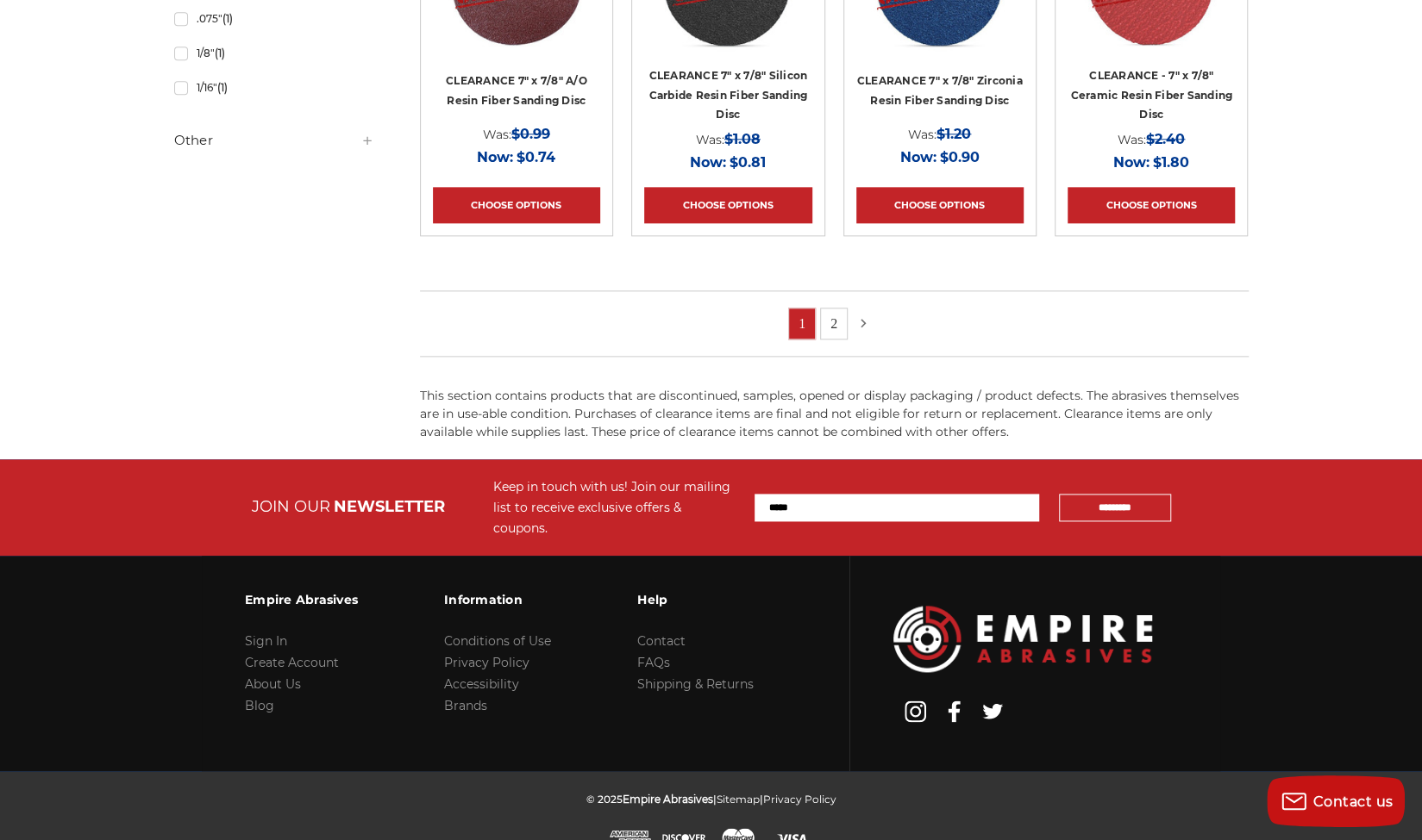
click at [861, 321] on use at bounding box center [864, 323] width 5 height 9
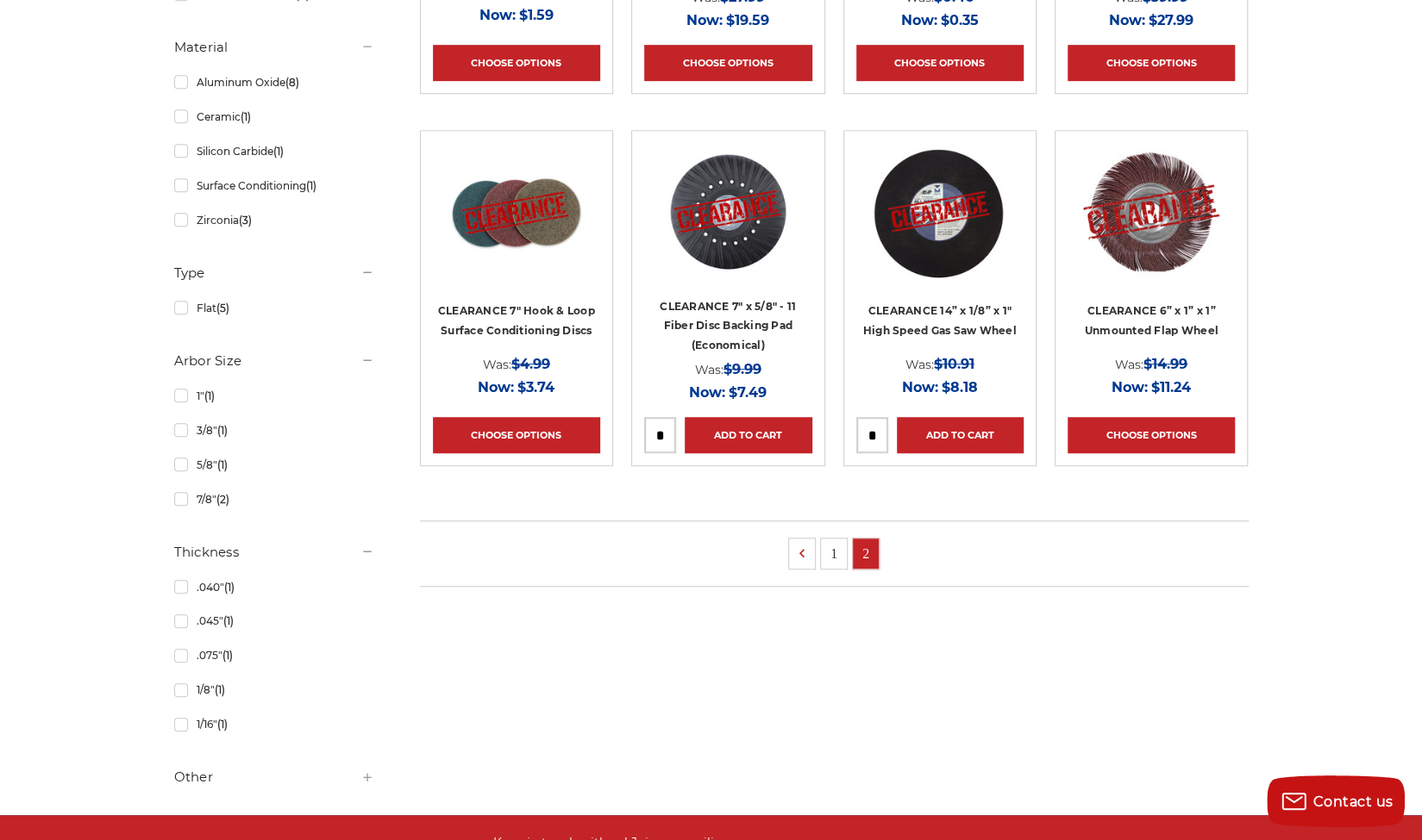
scroll to position [628, 0]
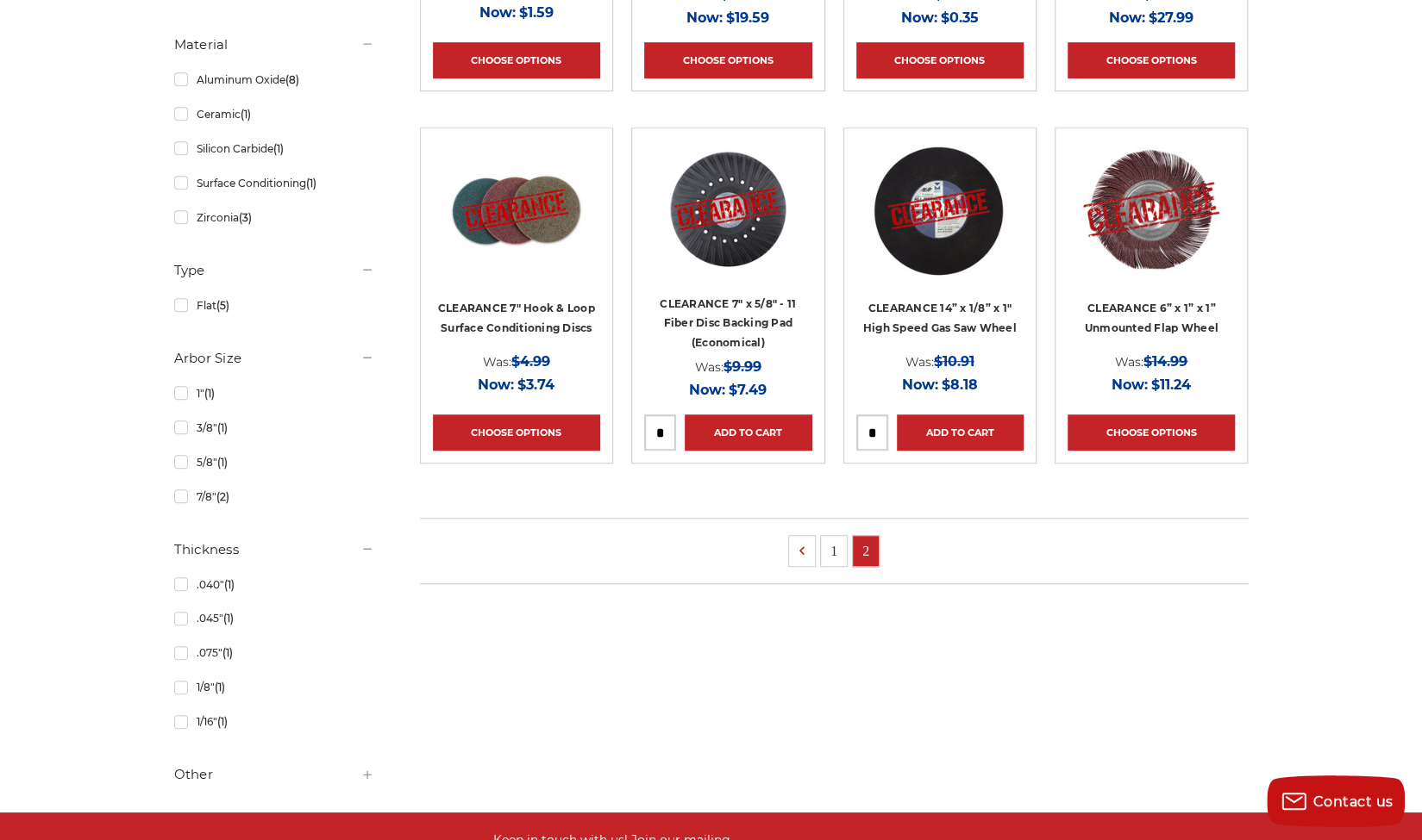
click at [750, 245] on img at bounding box center [728, 210] width 138 height 138
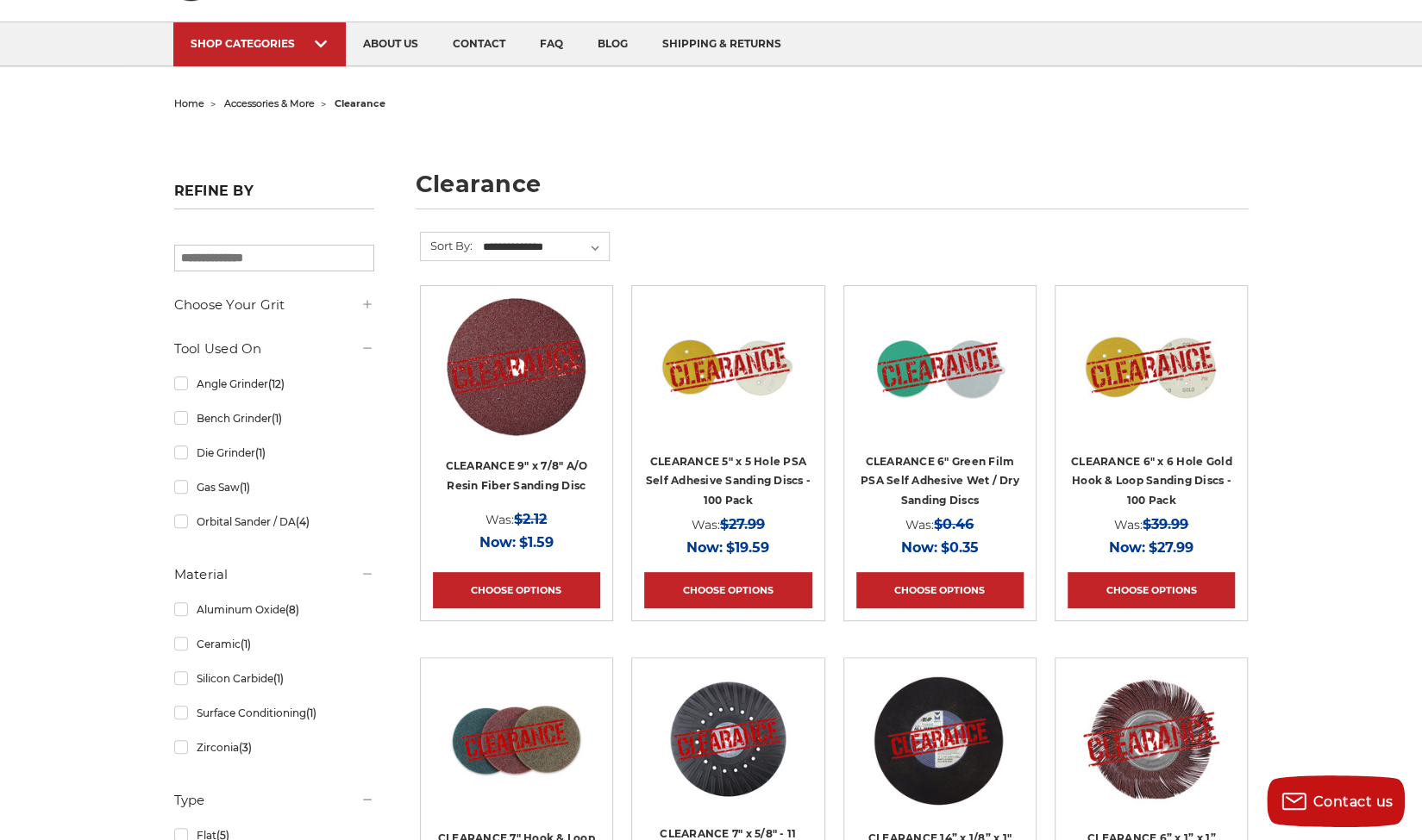
scroll to position [97, 0]
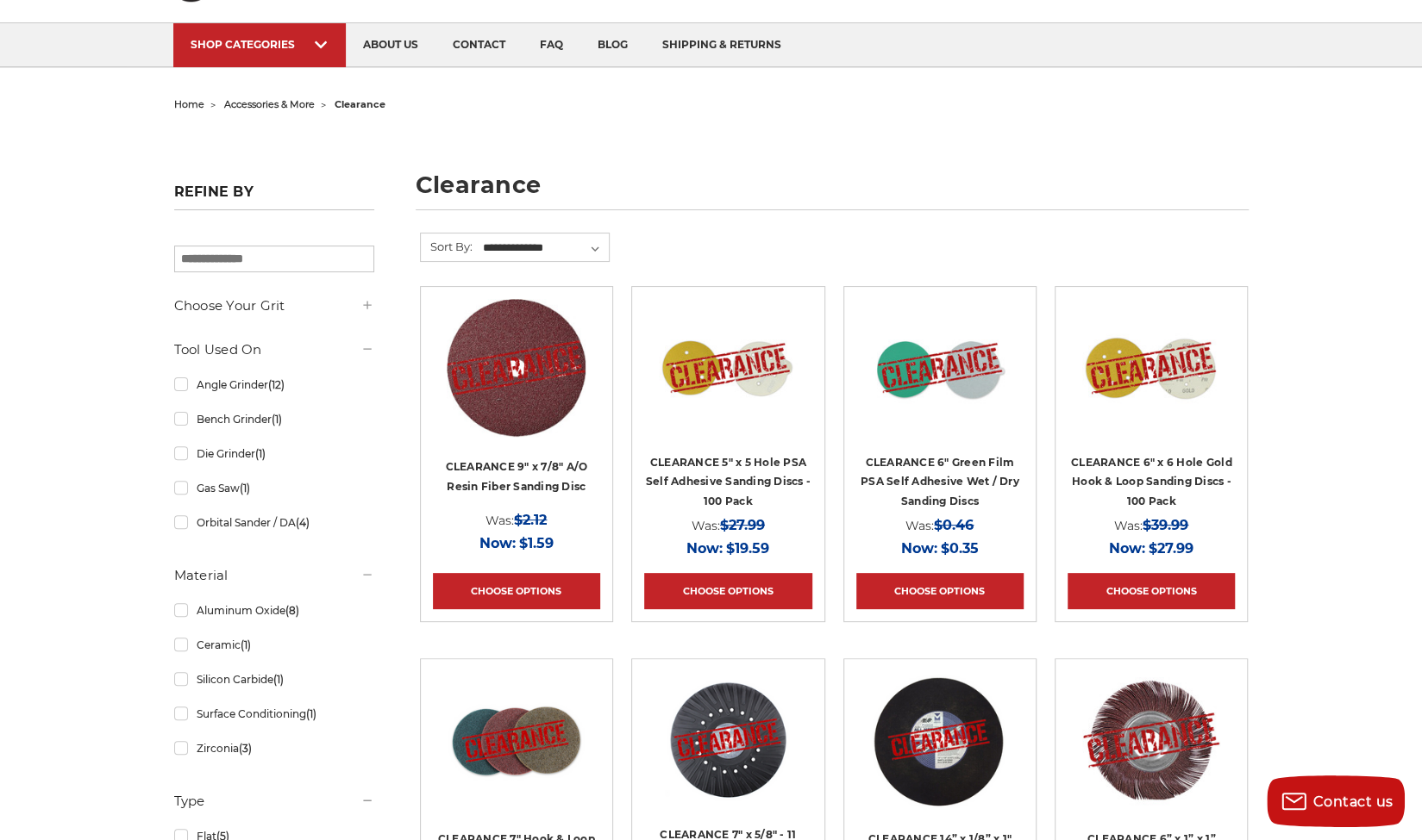
click at [245, 100] on span "accessories & more" at bounding box center [269, 104] width 90 height 12
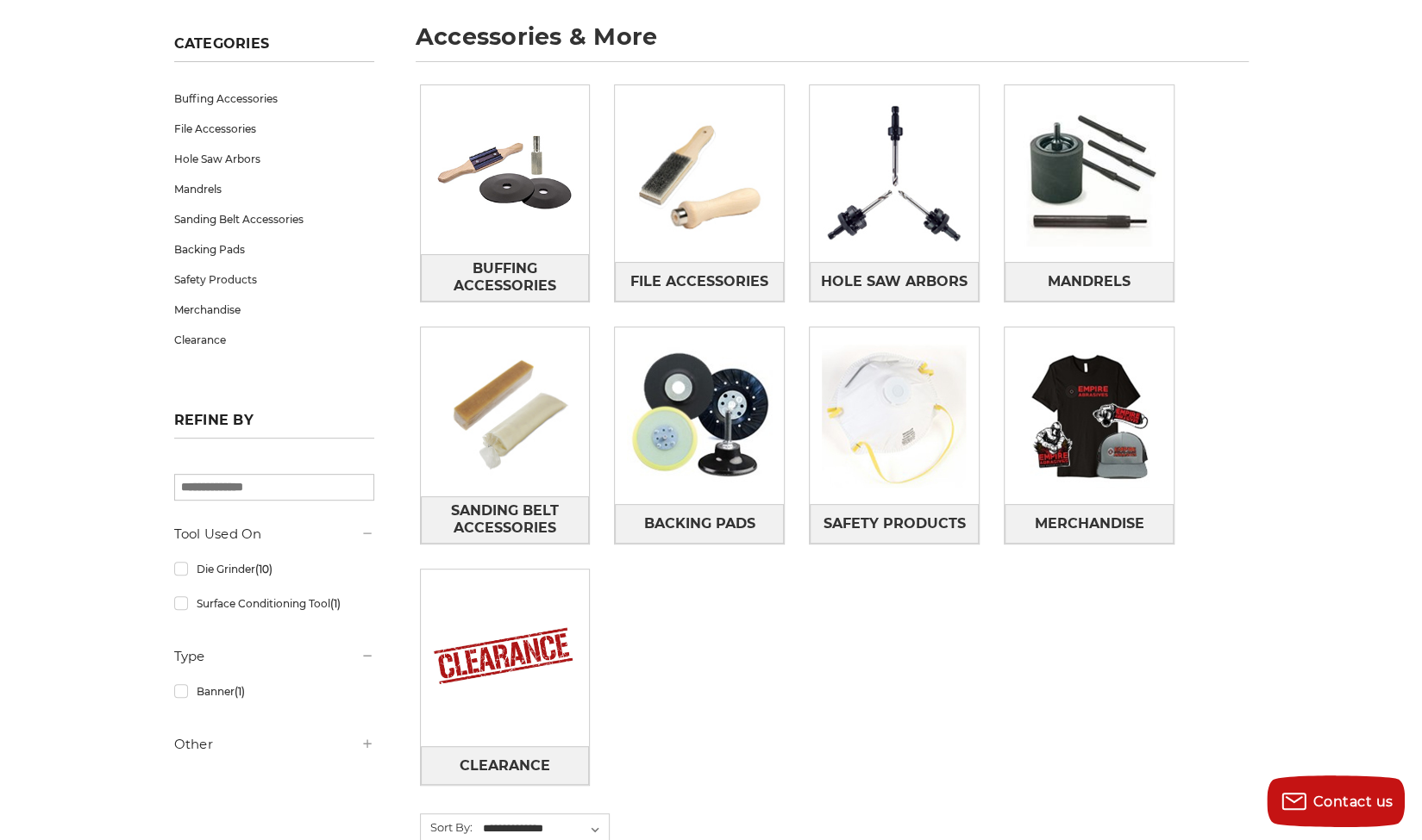
scroll to position [246, 0]
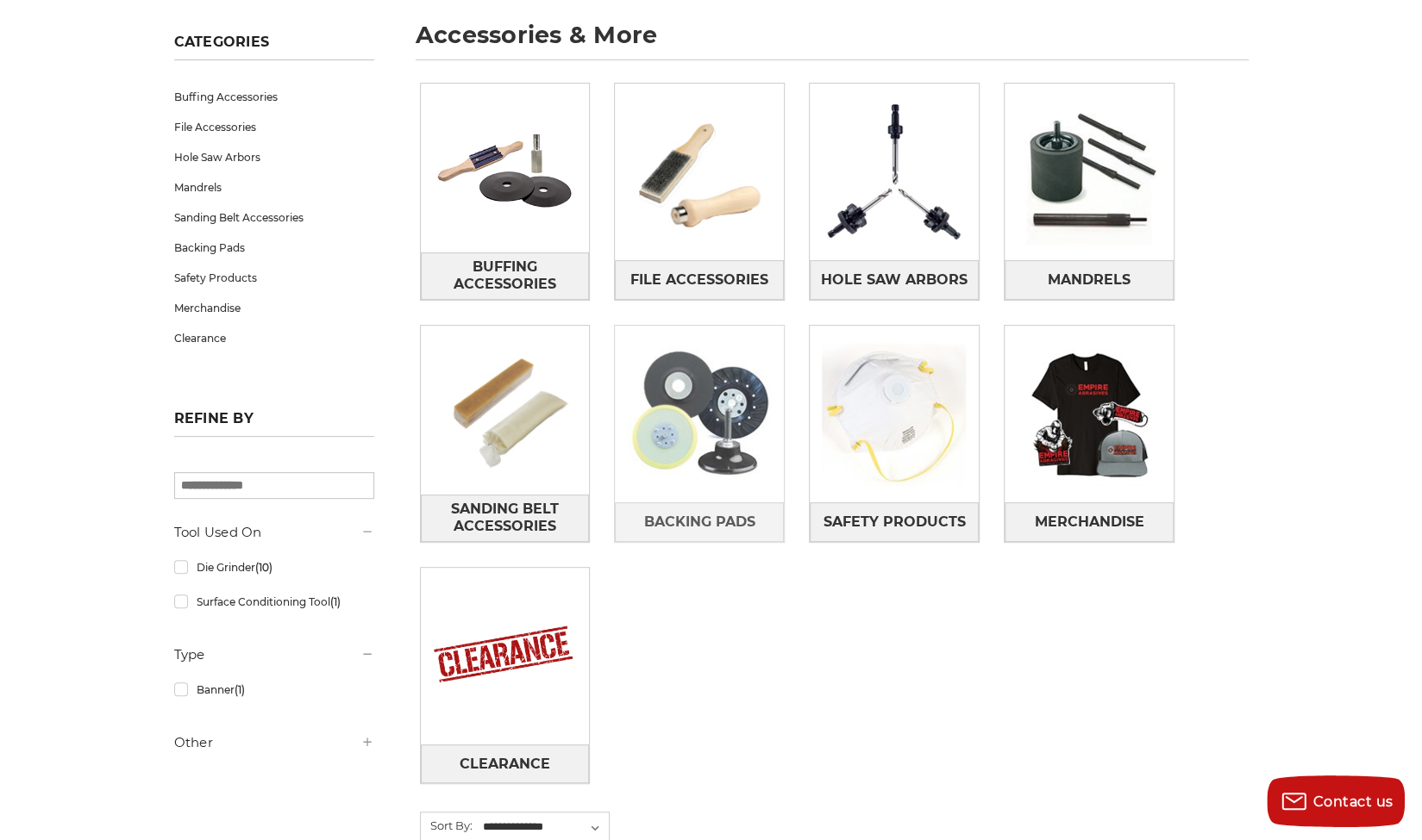
click at [702, 420] on img at bounding box center [699, 415] width 169 height 169
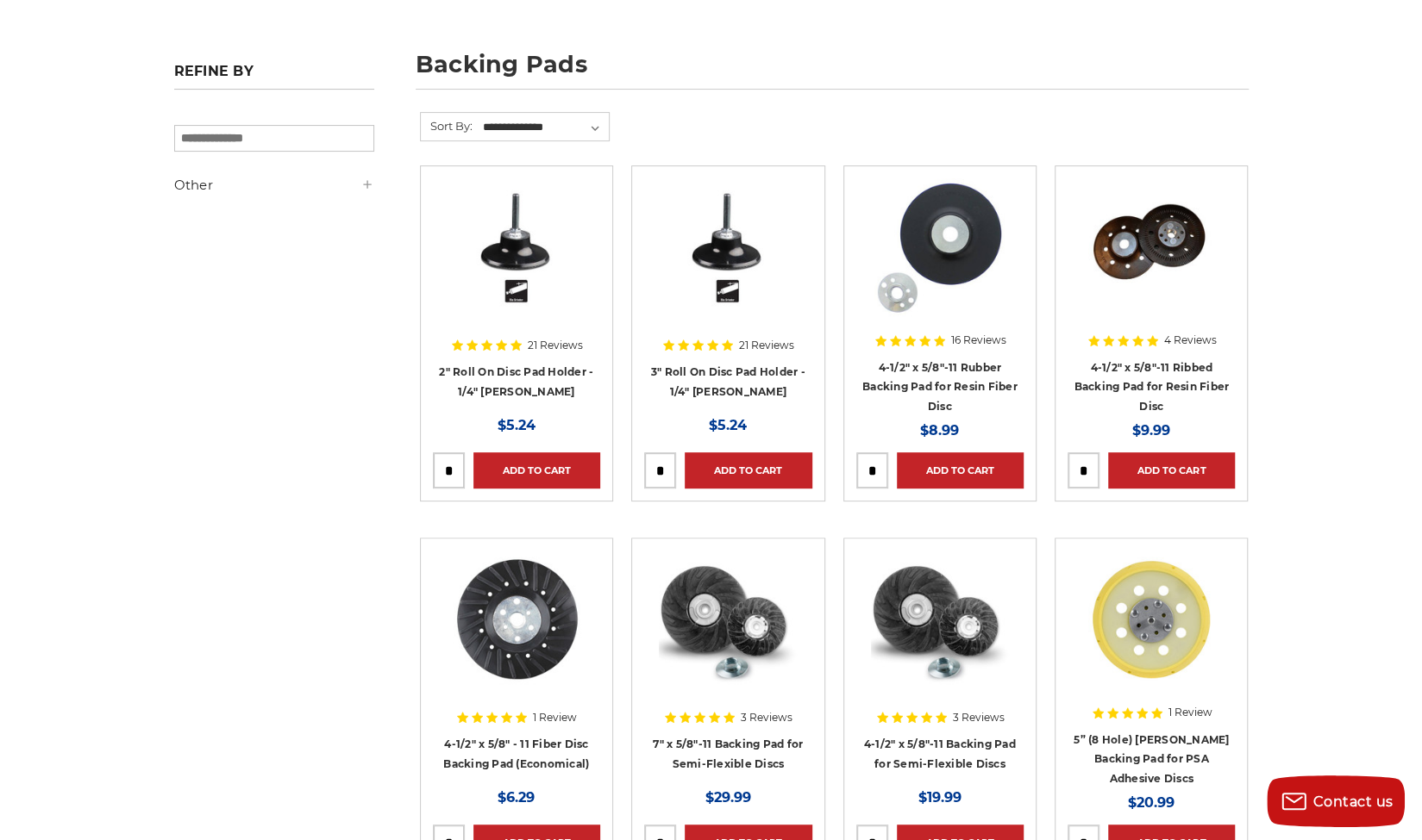
scroll to position [211, 0]
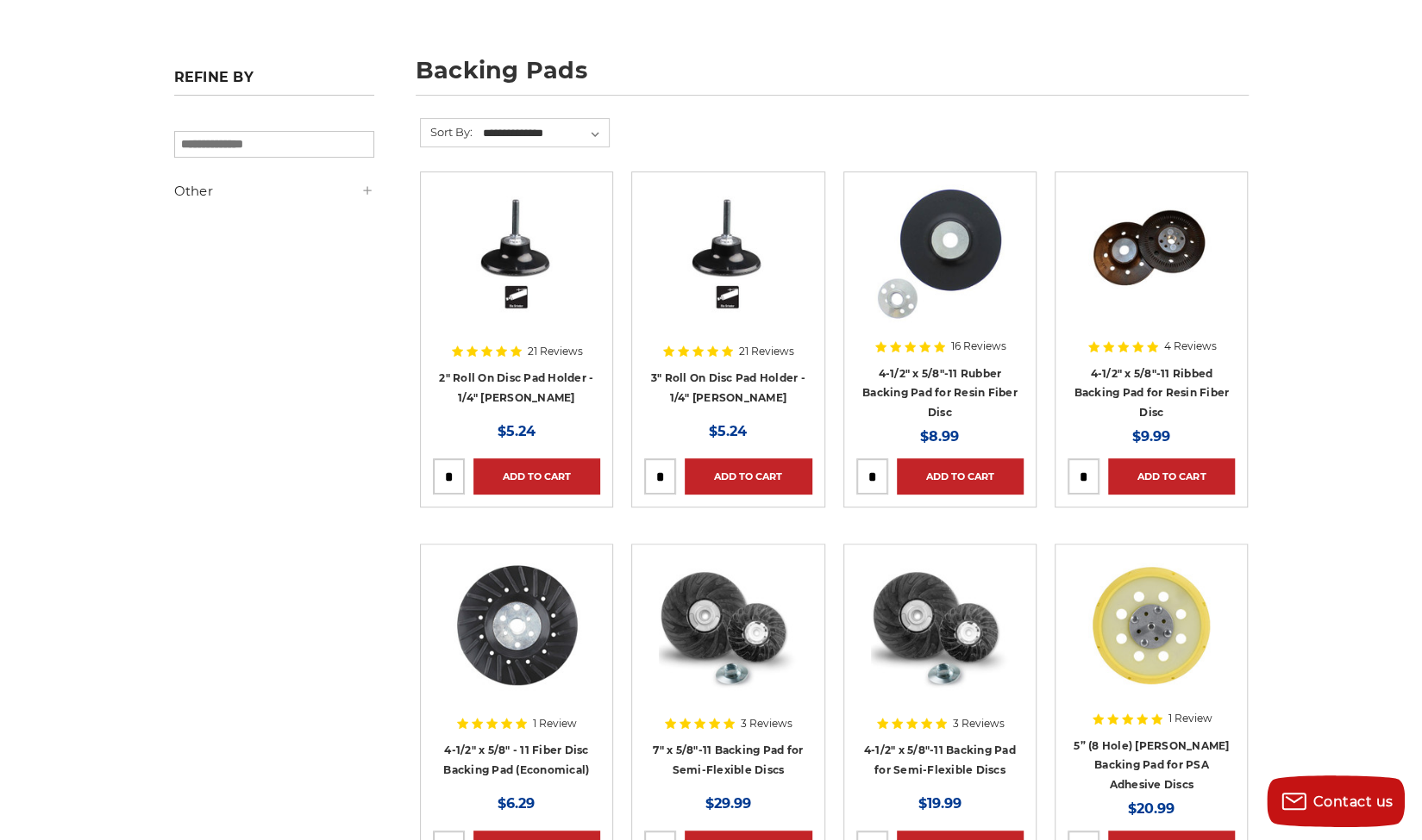
click at [948, 321] on div at bounding box center [940, 268] width 168 height 167
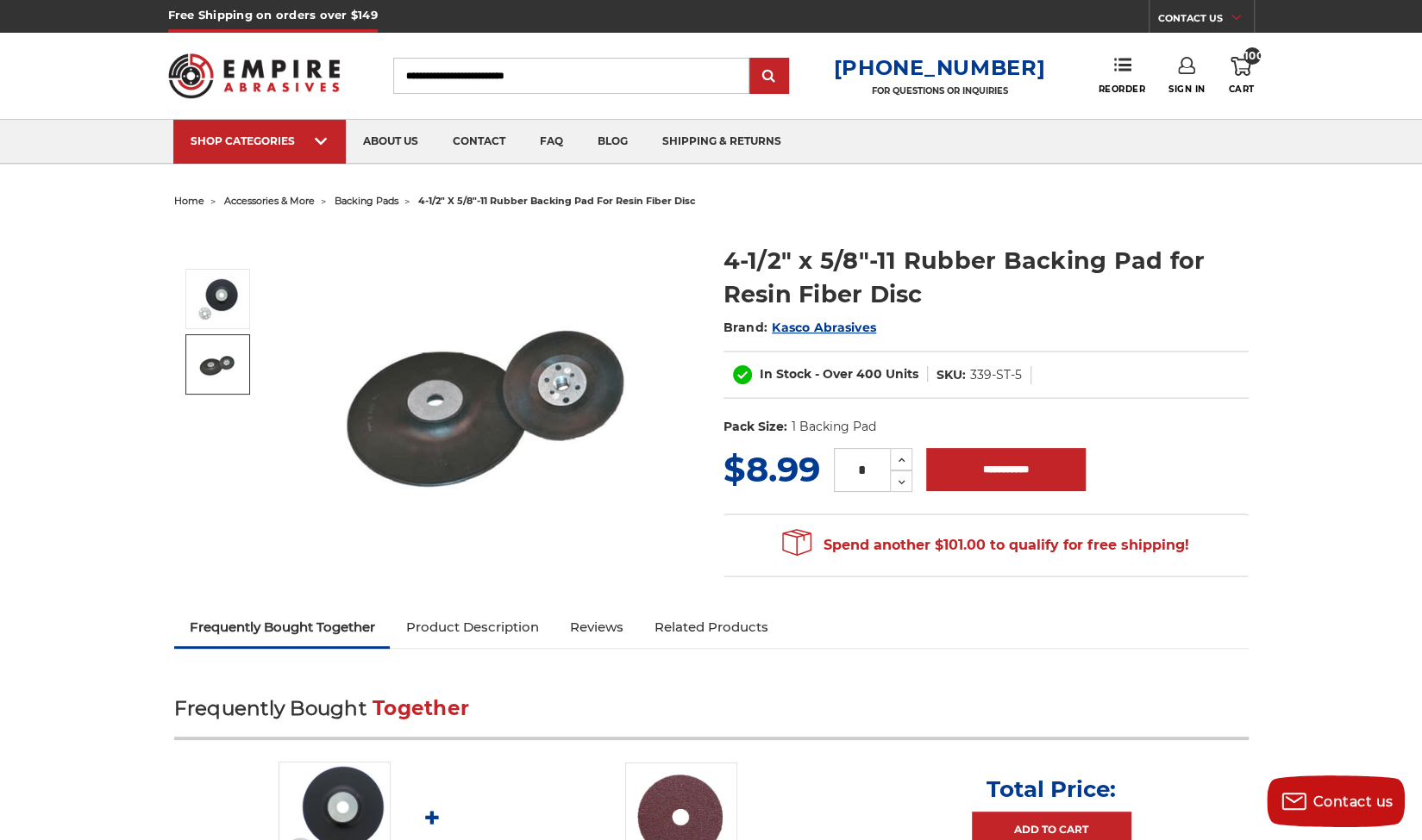
click at [214, 357] on img at bounding box center [218, 364] width 43 height 43
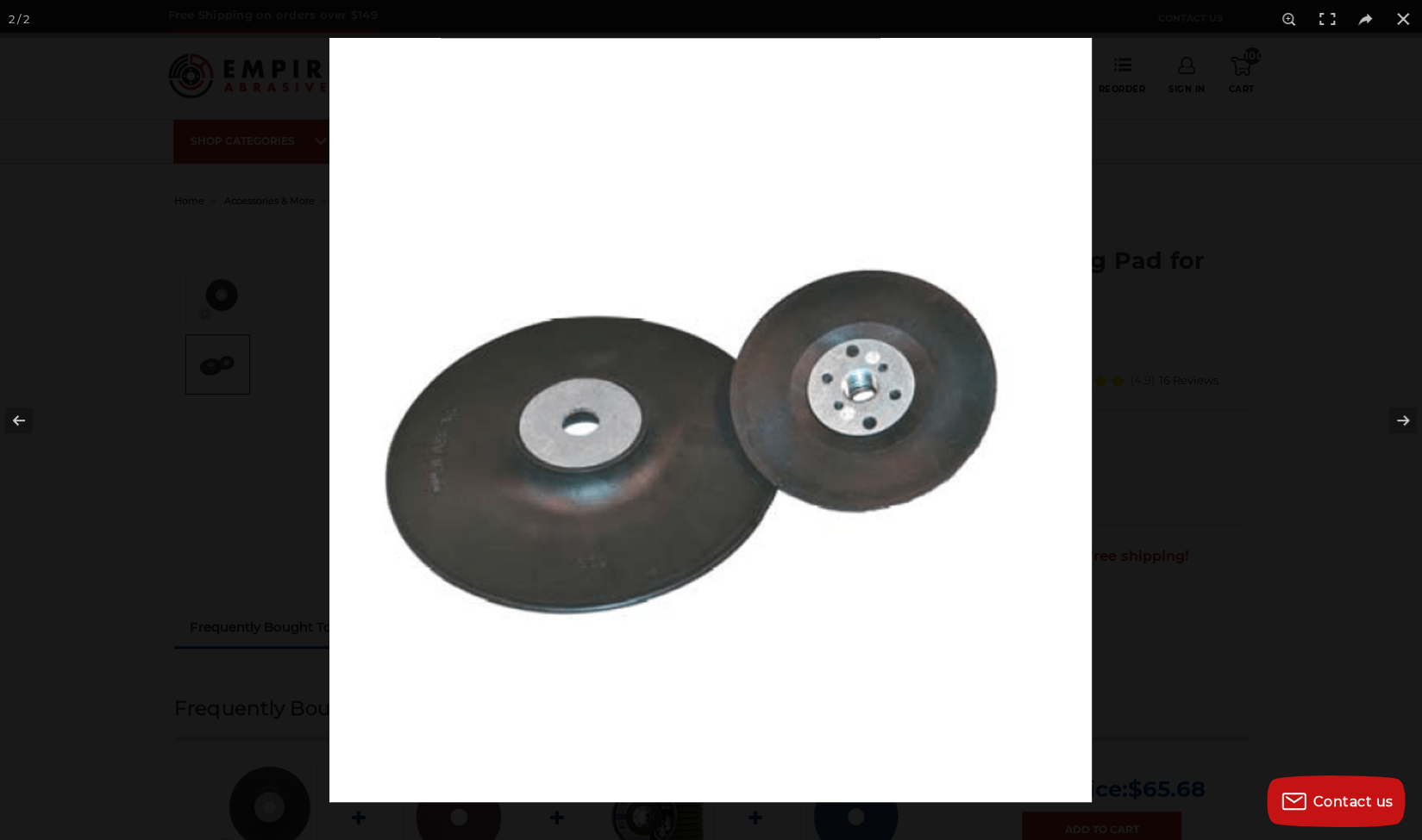
click at [34, 108] on div at bounding box center [711, 420] width 1422 height 840
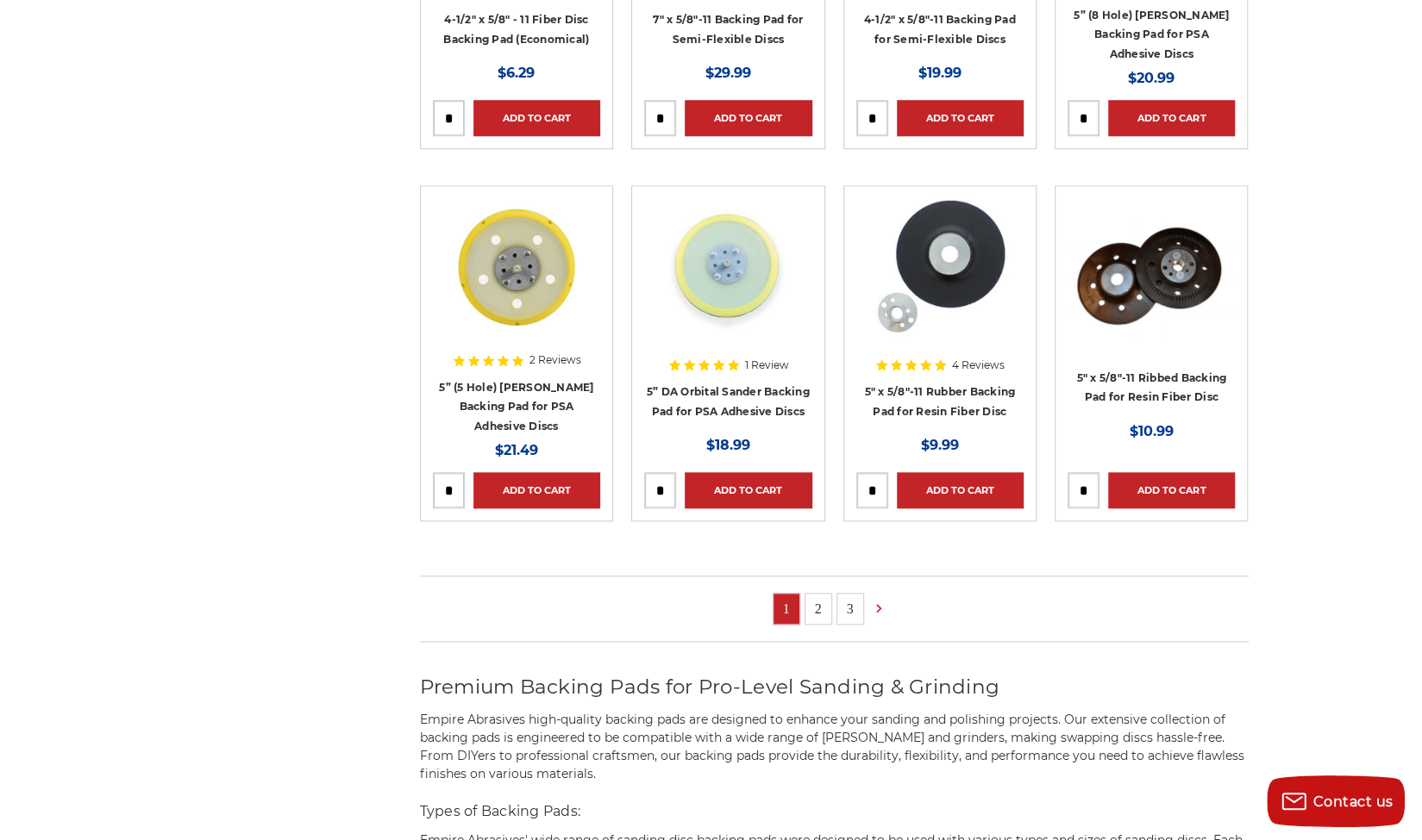
scroll to position [960, 0]
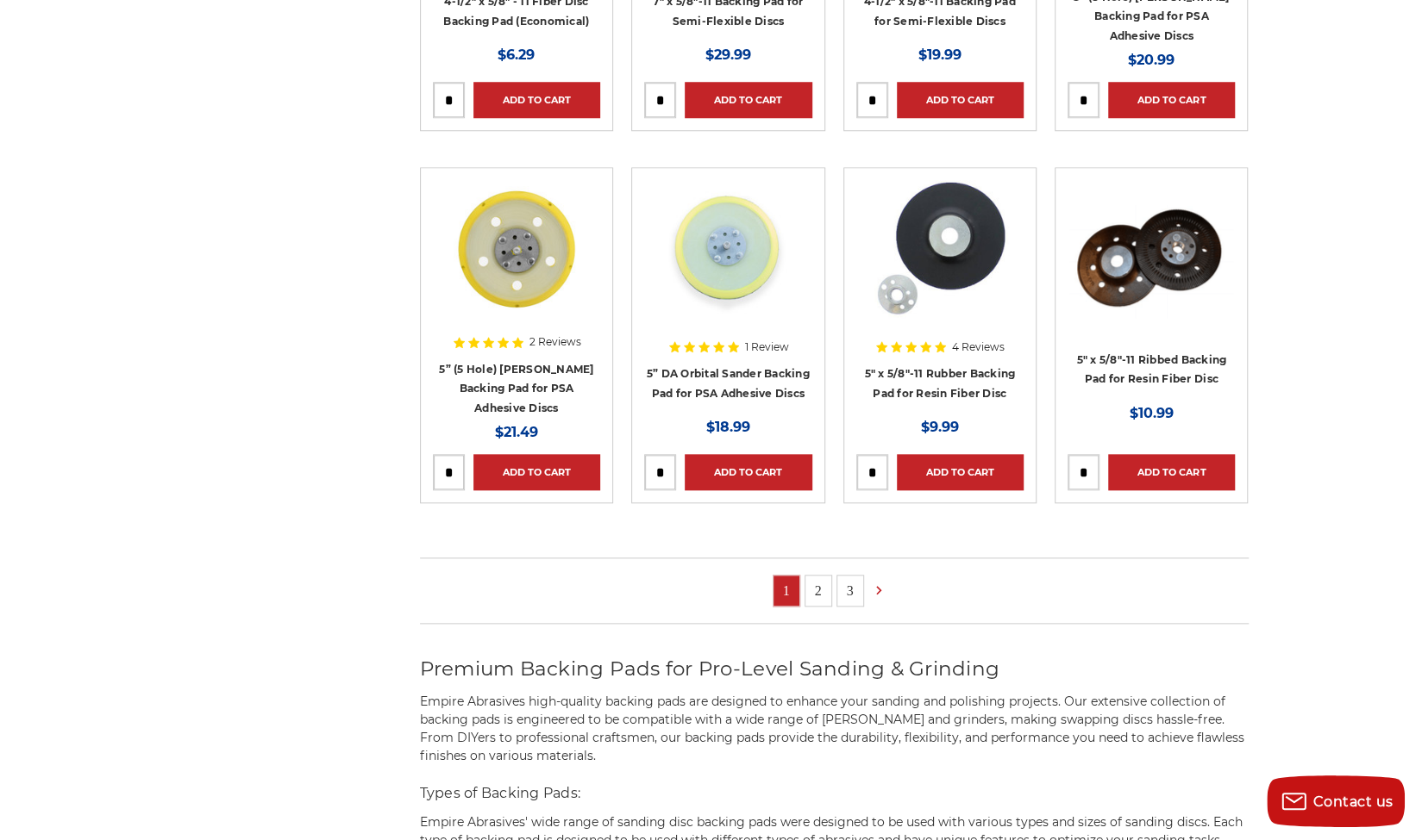
click at [815, 589] on link "2" at bounding box center [818, 591] width 26 height 30
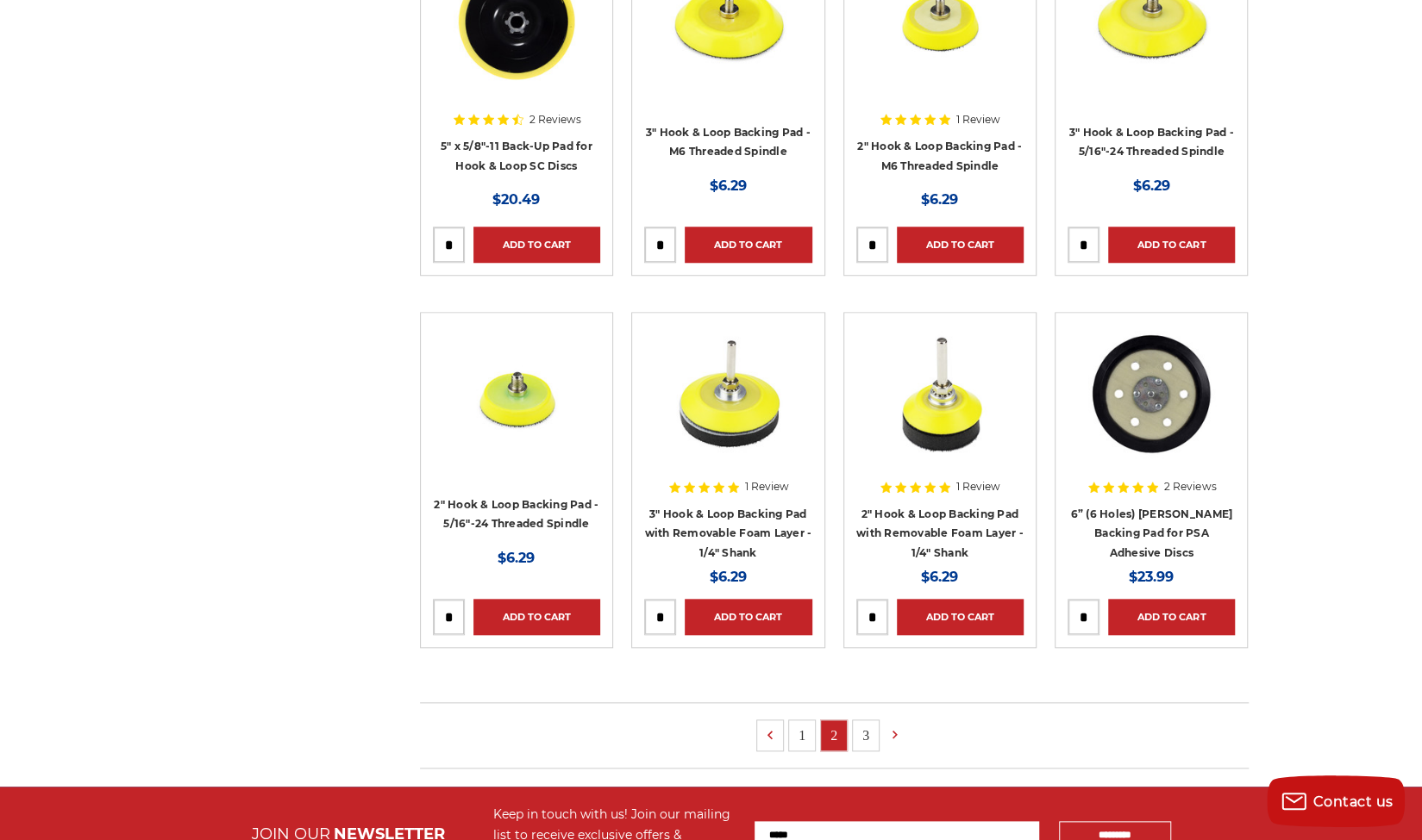
scroll to position [816, 0]
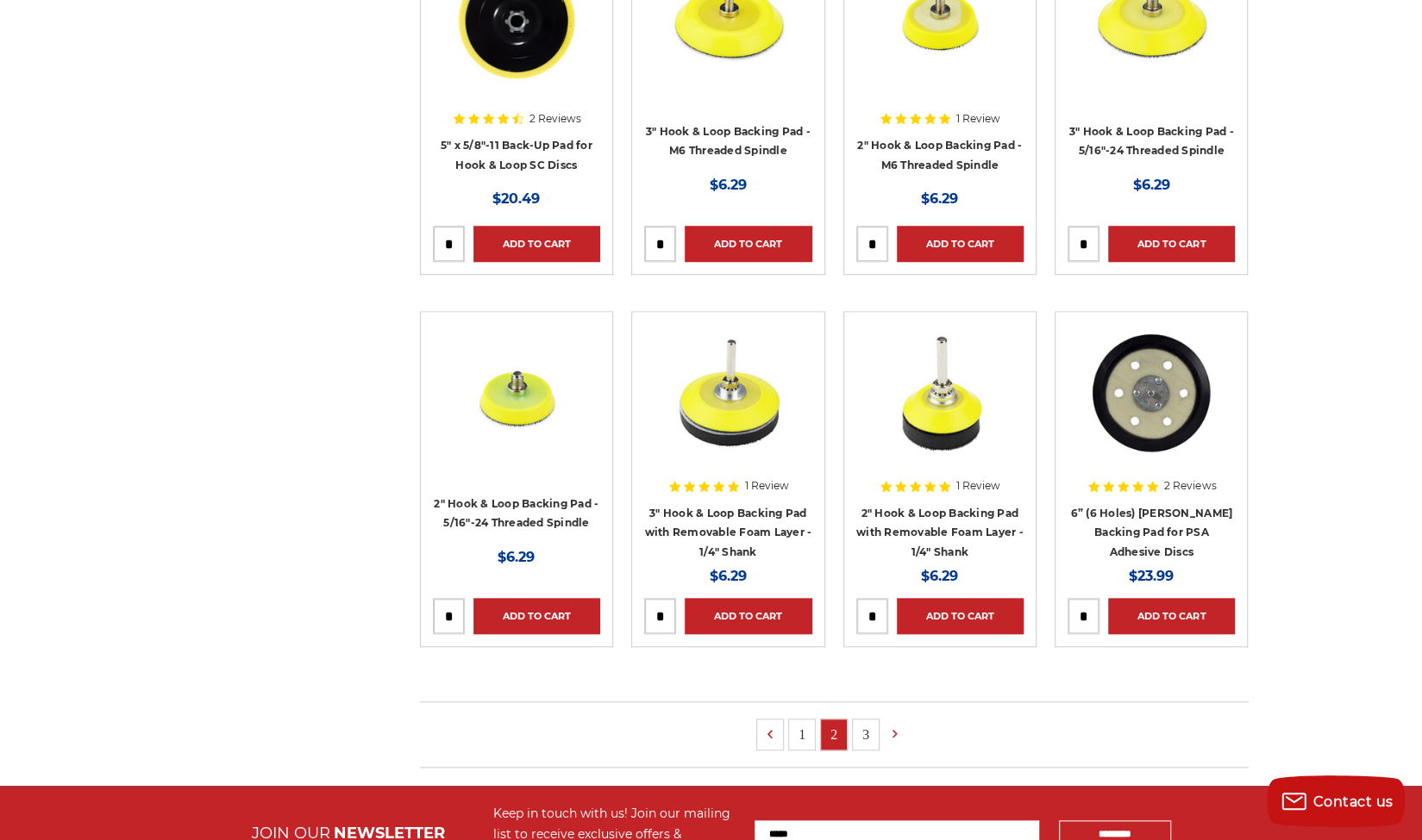
click at [865, 728] on link "3" at bounding box center [866, 735] width 26 height 30
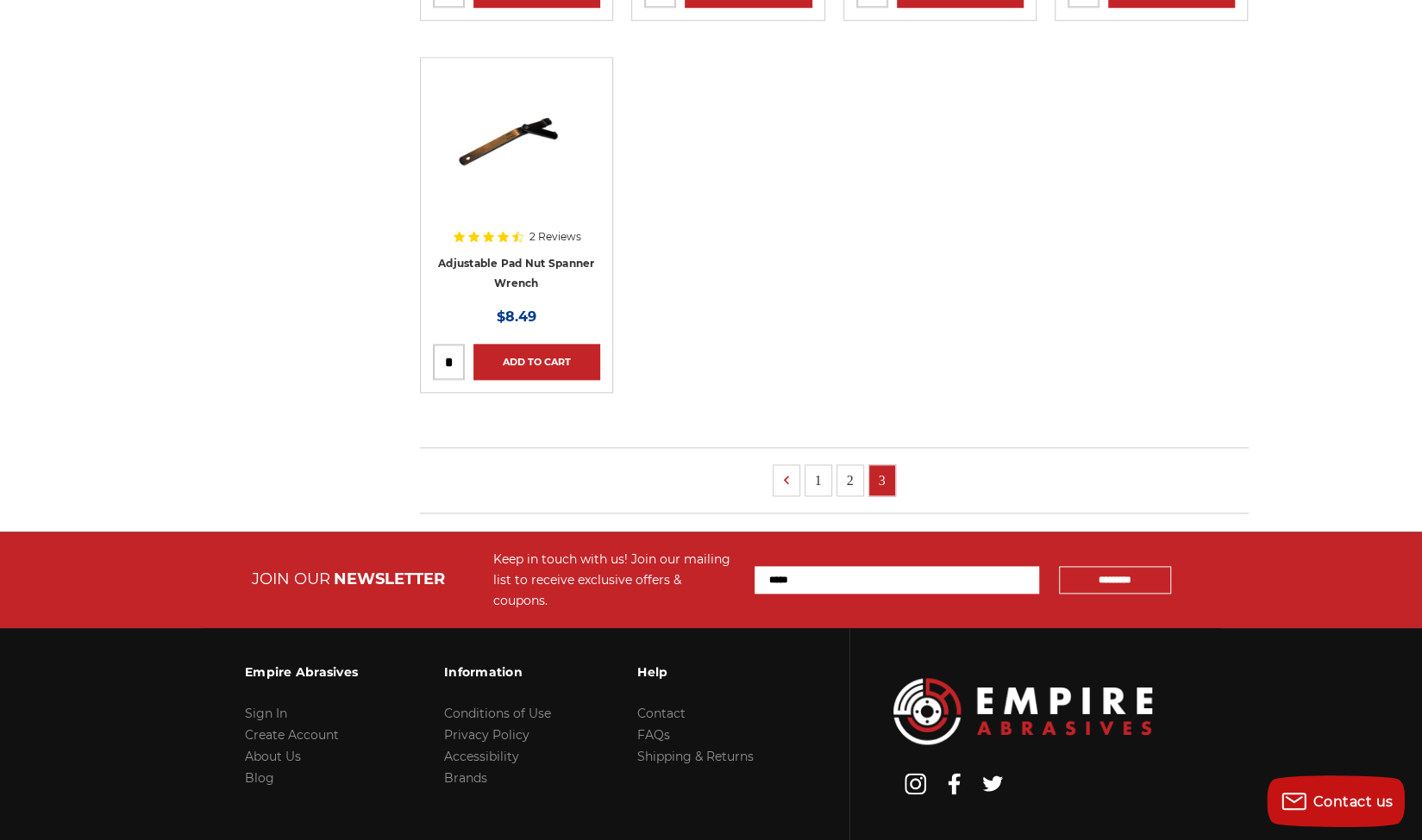
scroll to position [1072, 0]
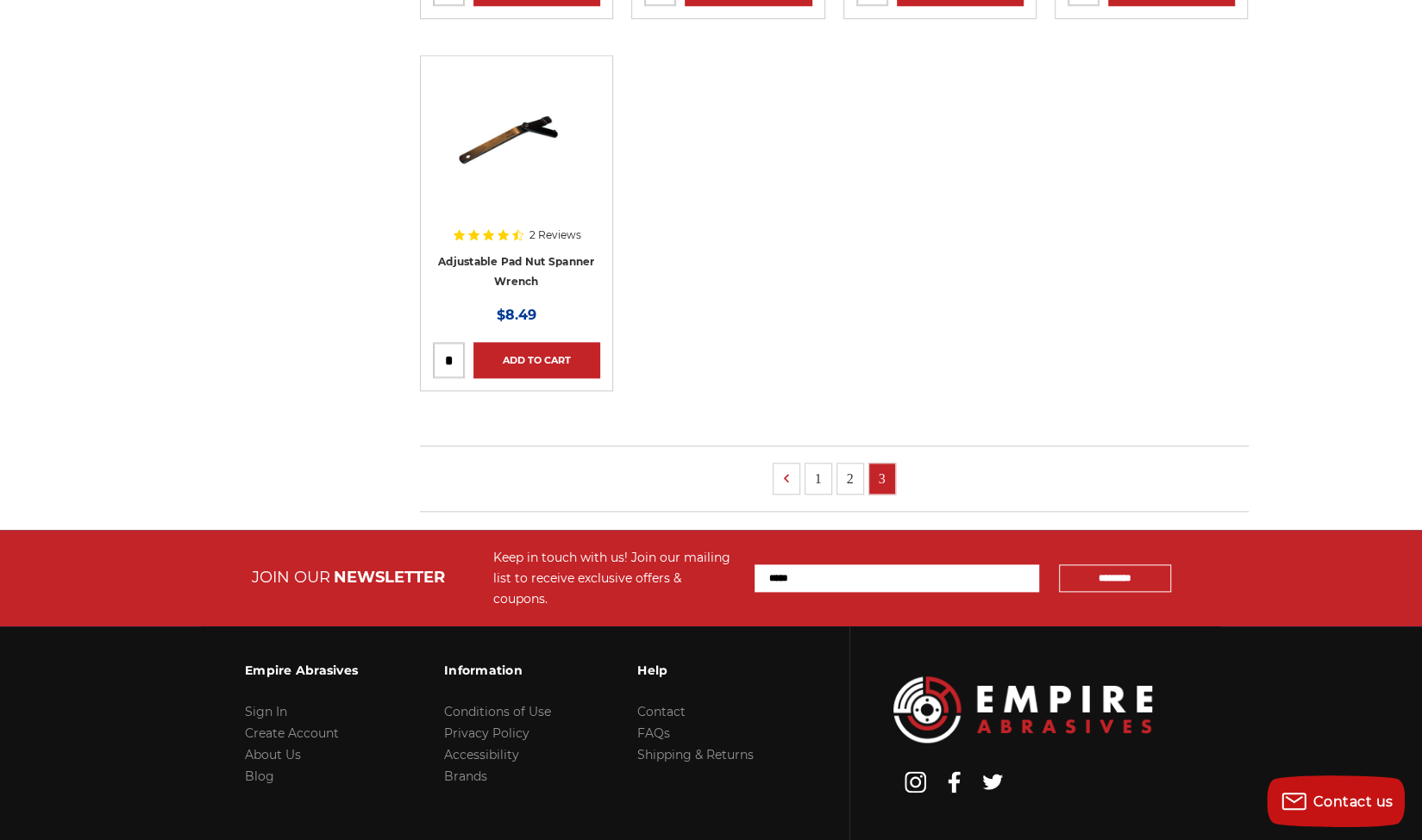
click at [807, 468] on link "1" at bounding box center [818, 479] width 26 height 30
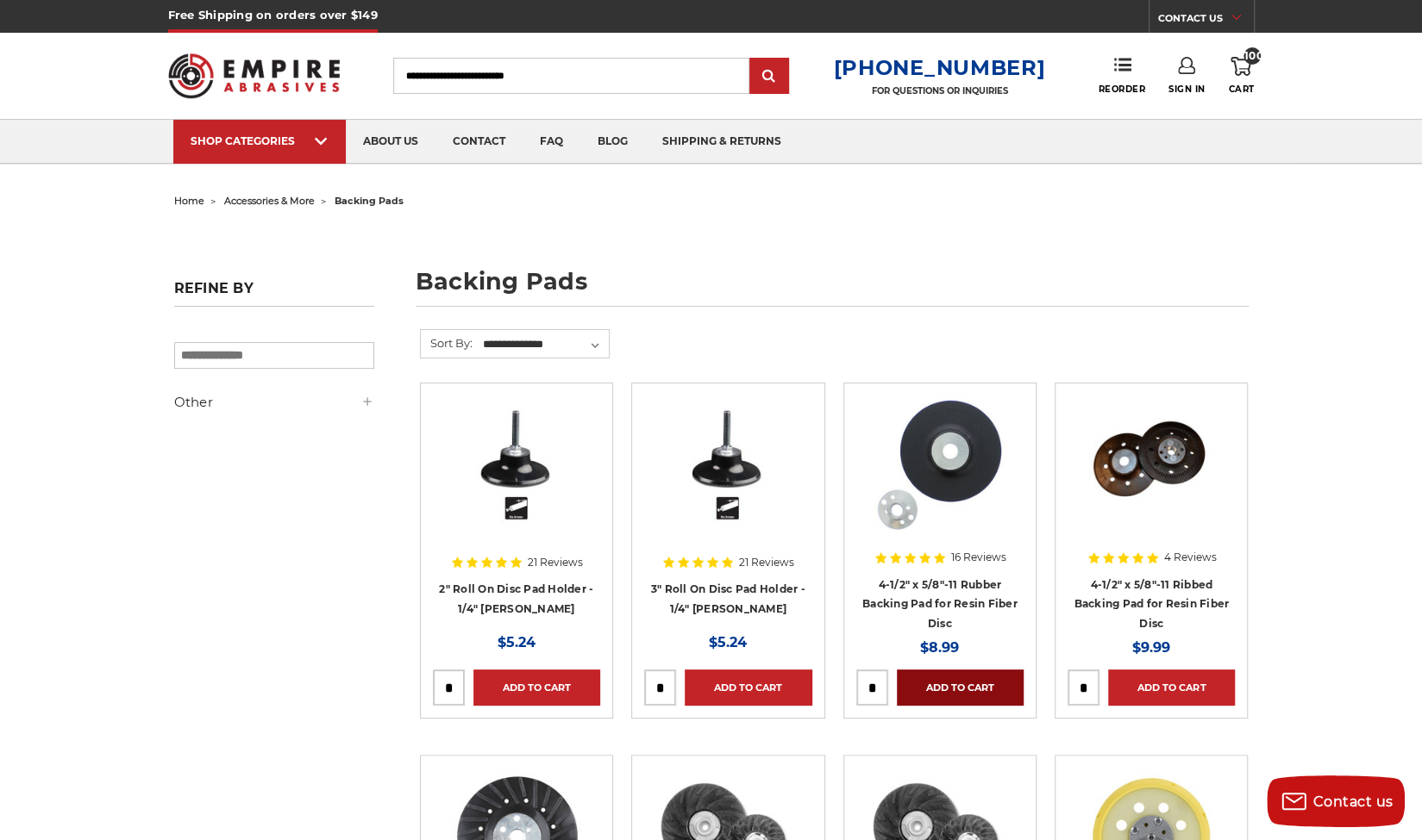
click at [981, 680] on link "Add to Cart" at bounding box center [960, 688] width 126 height 36
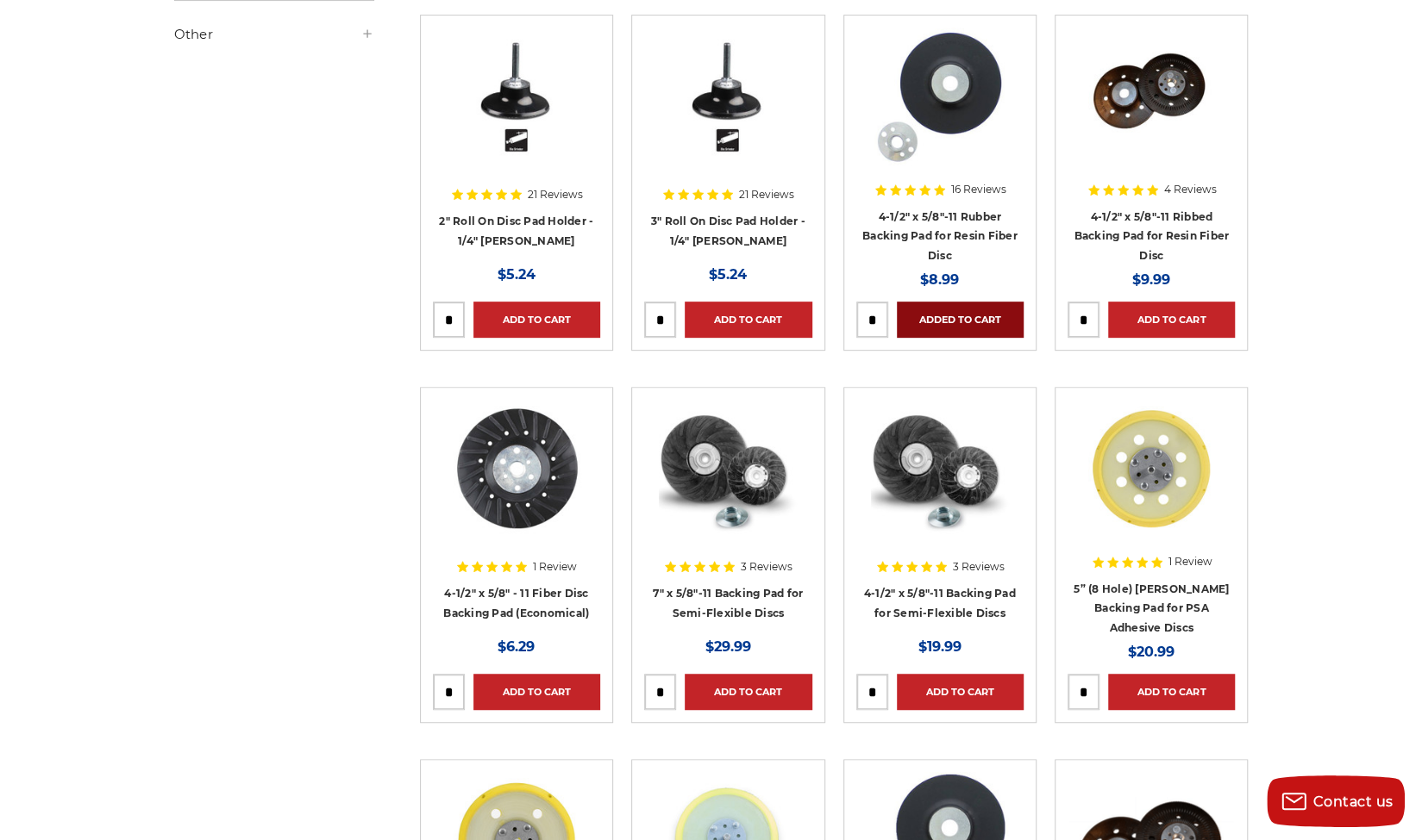
scroll to position [369, 0]
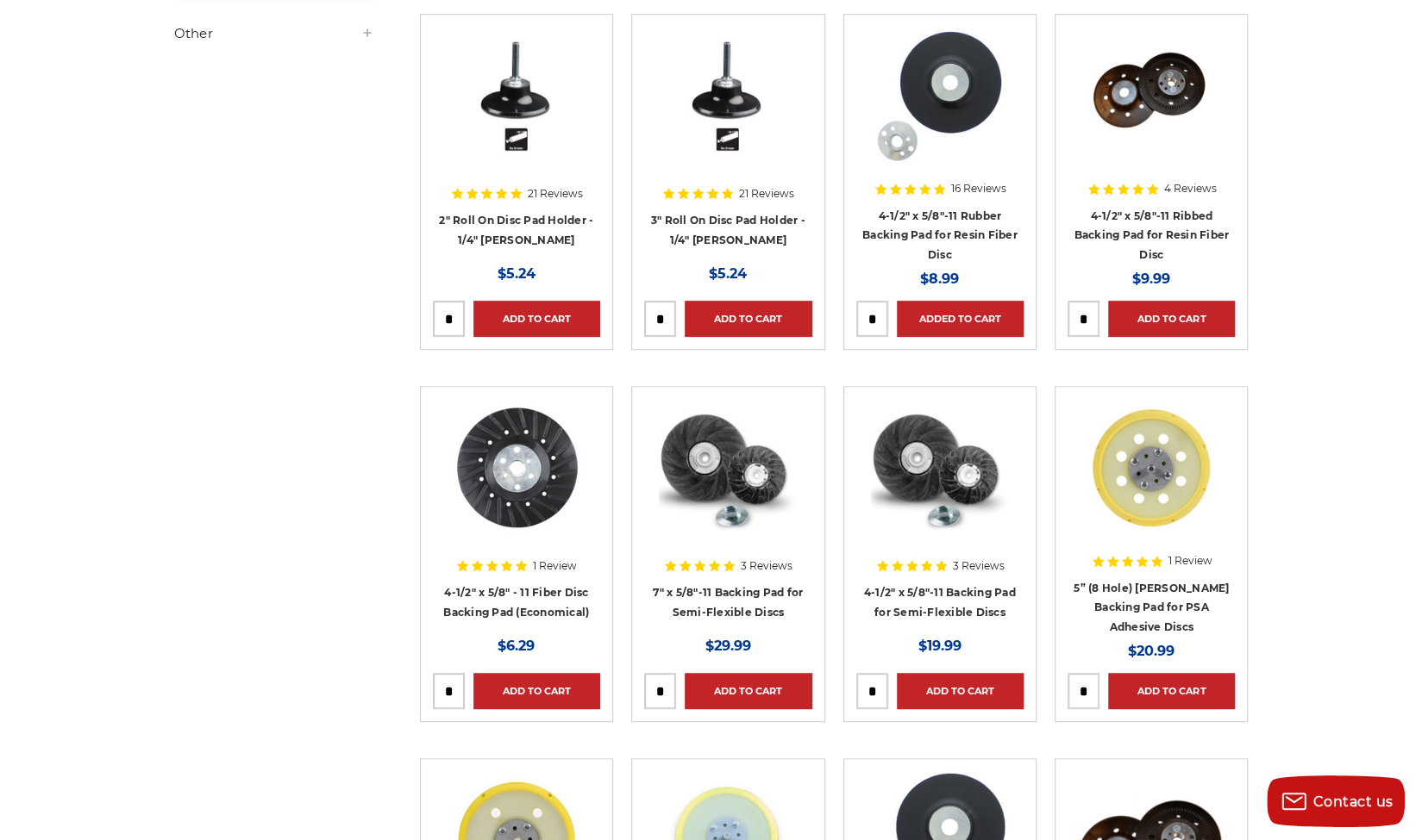
click at [961, 118] on img at bounding box center [940, 96] width 138 height 138
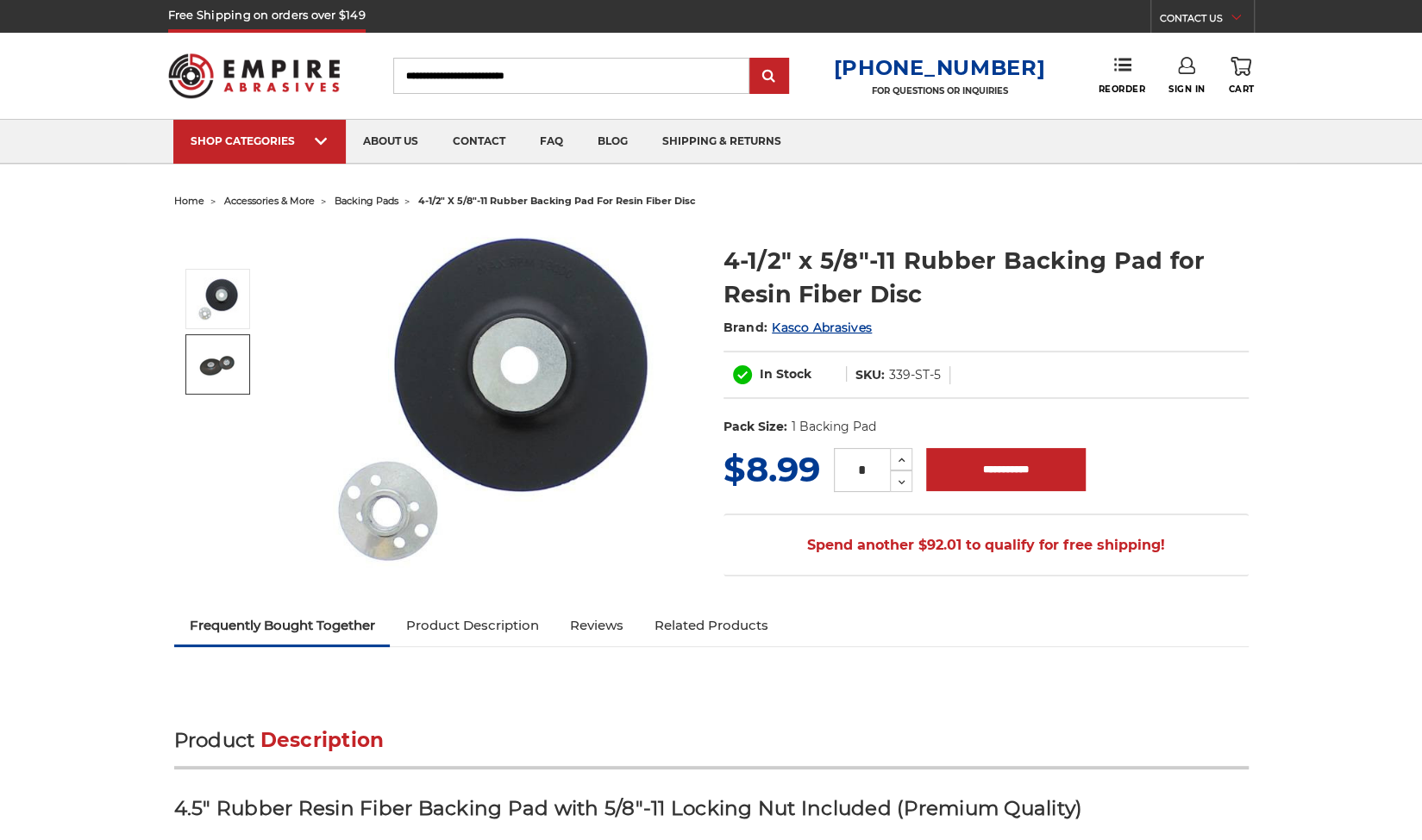
click at [217, 361] on img at bounding box center [218, 364] width 43 height 43
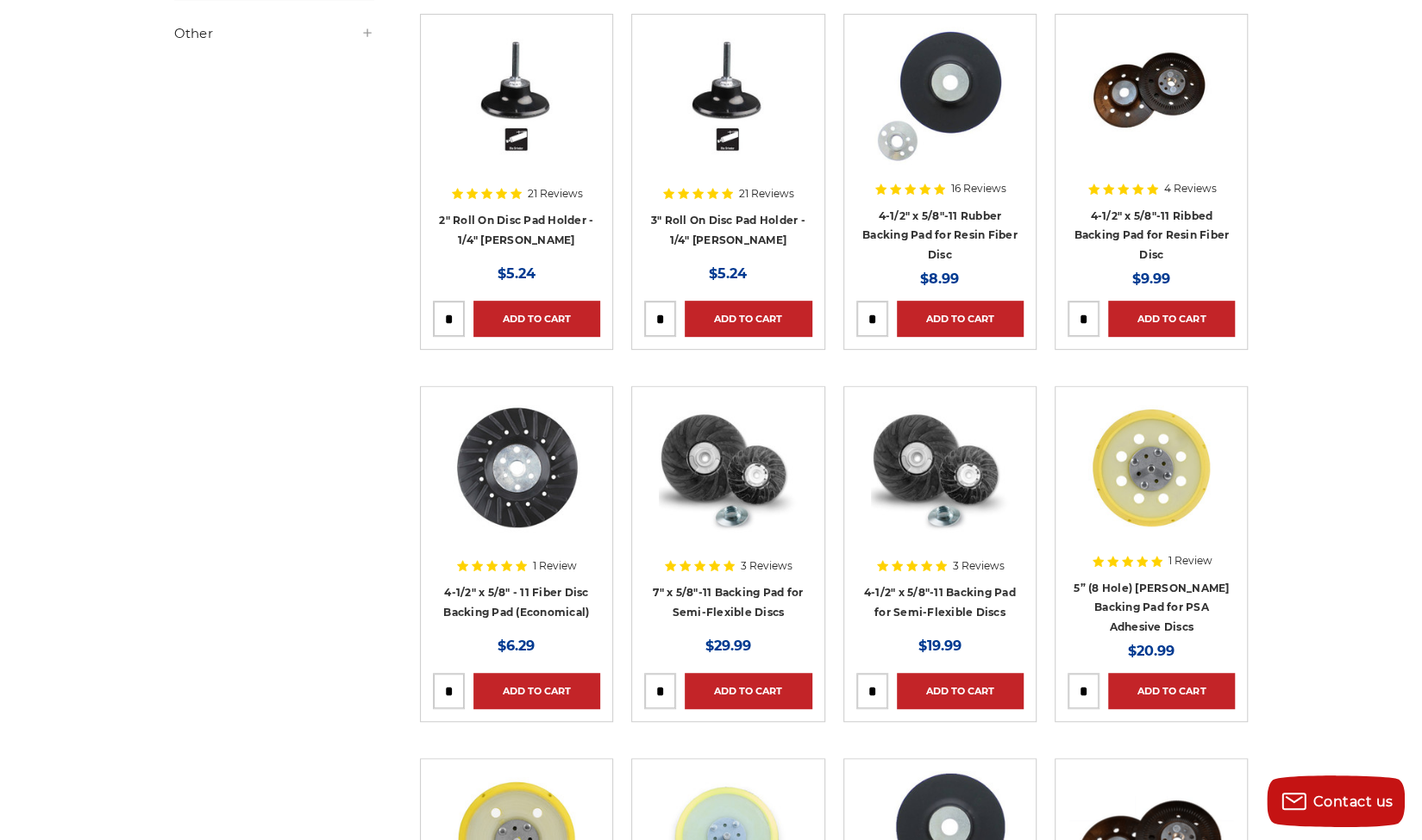
click at [545, 527] on img at bounding box center [517, 468] width 138 height 138
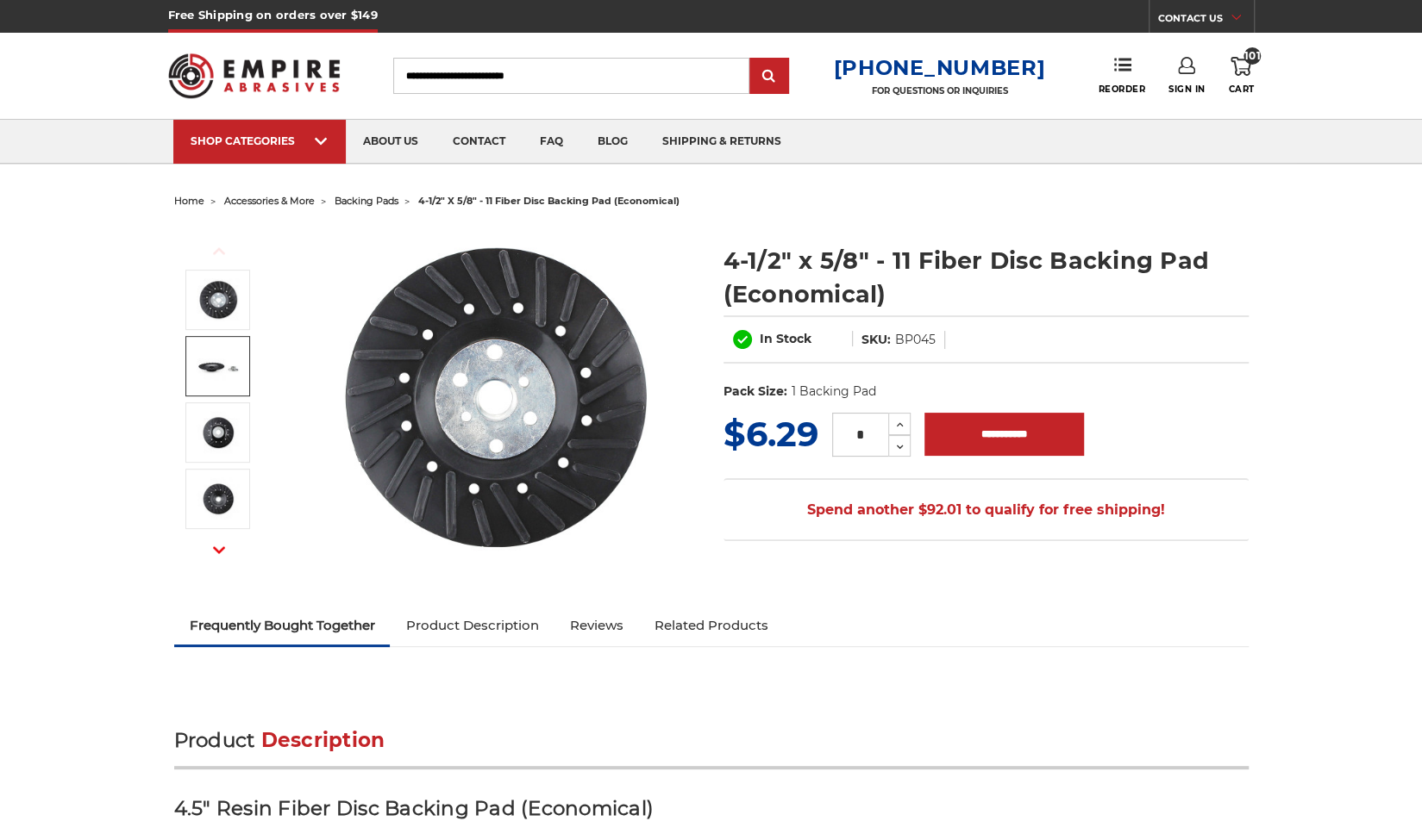
click at [211, 372] on img at bounding box center [218, 366] width 43 height 43
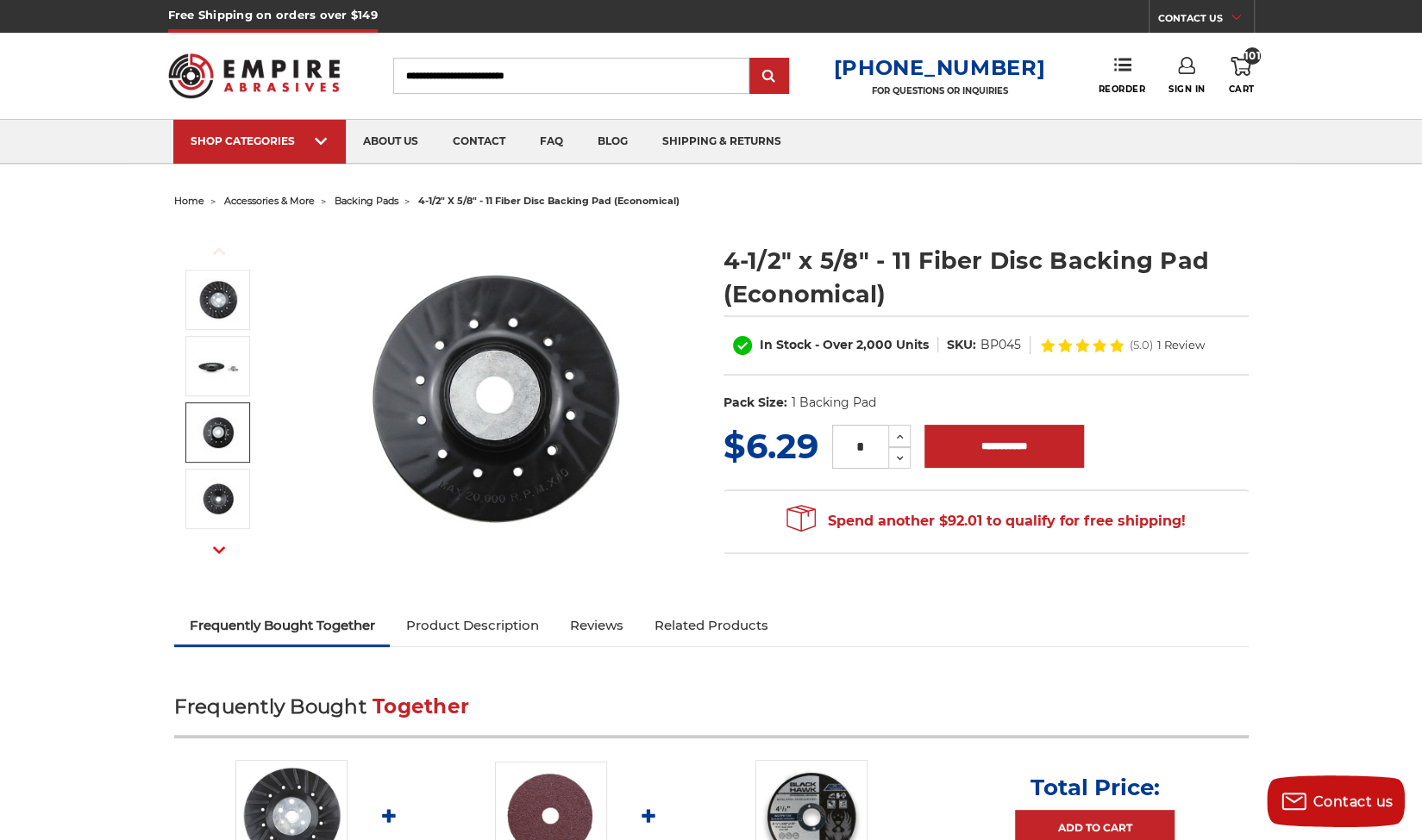
click at [220, 427] on img at bounding box center [218, 433] width 43 height 43
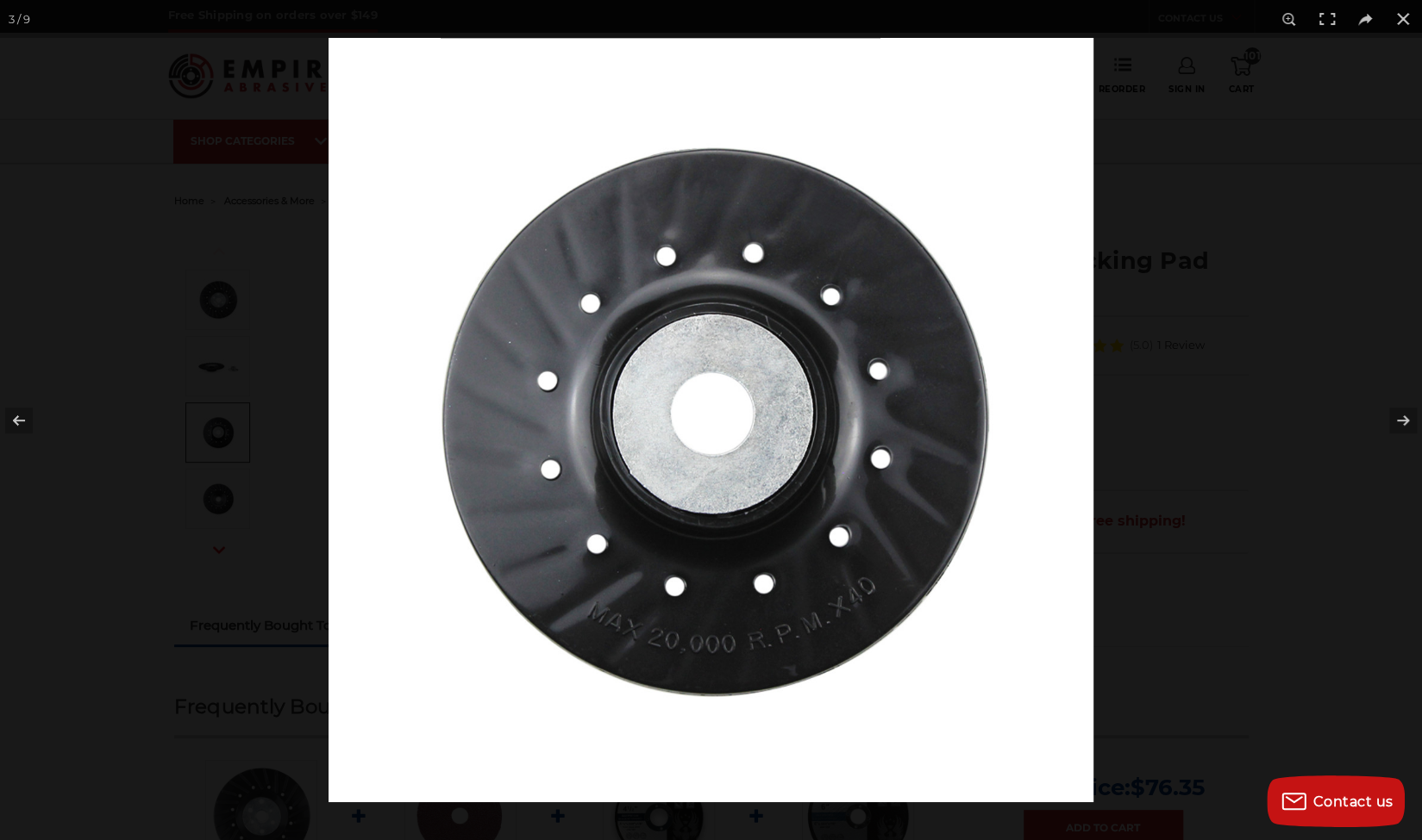
click at [224, 502] on div at bounding box center [711, 420] width 1422 height 840
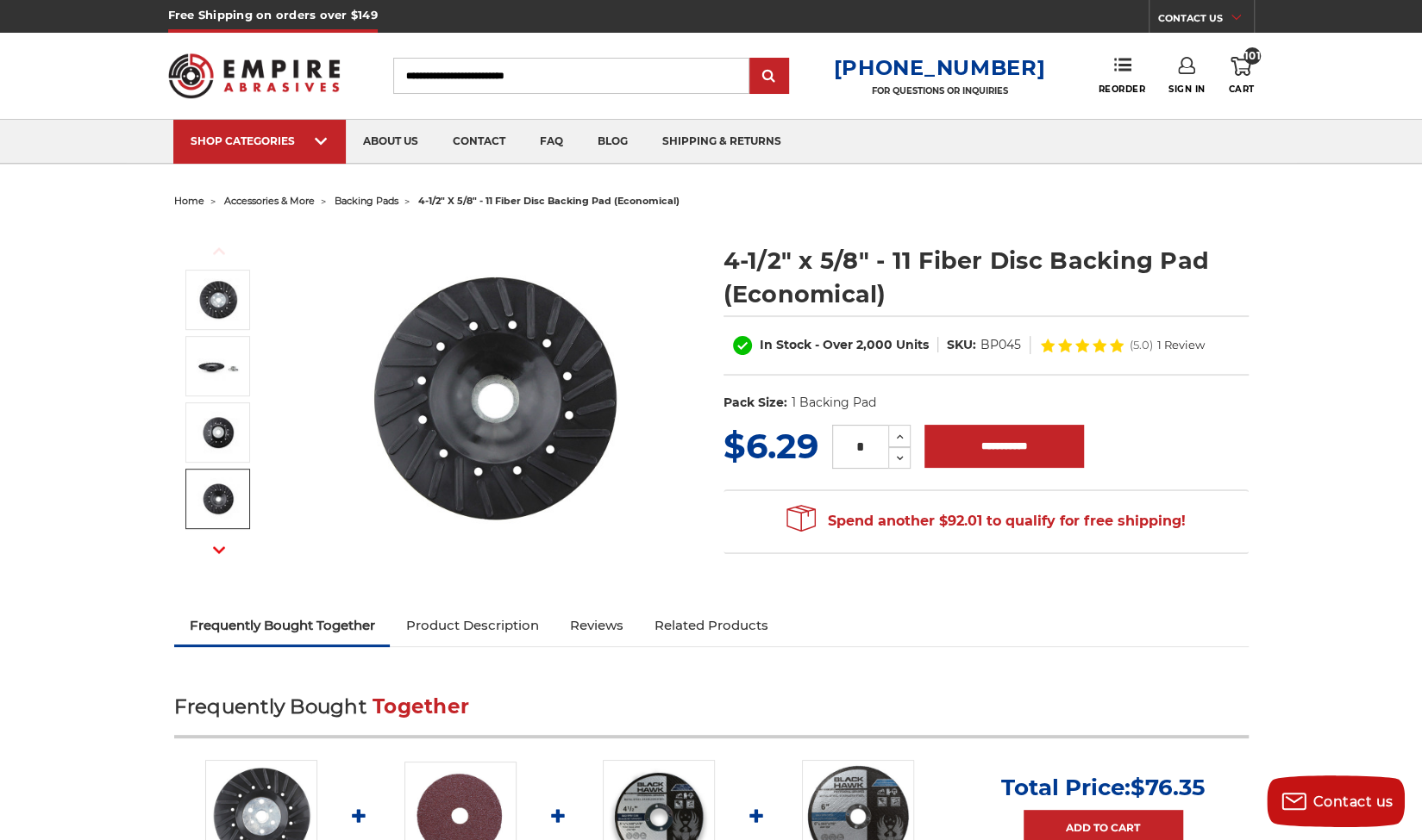
click at [224, 502] on img at bounding box center [218, 499] width 43 height 43
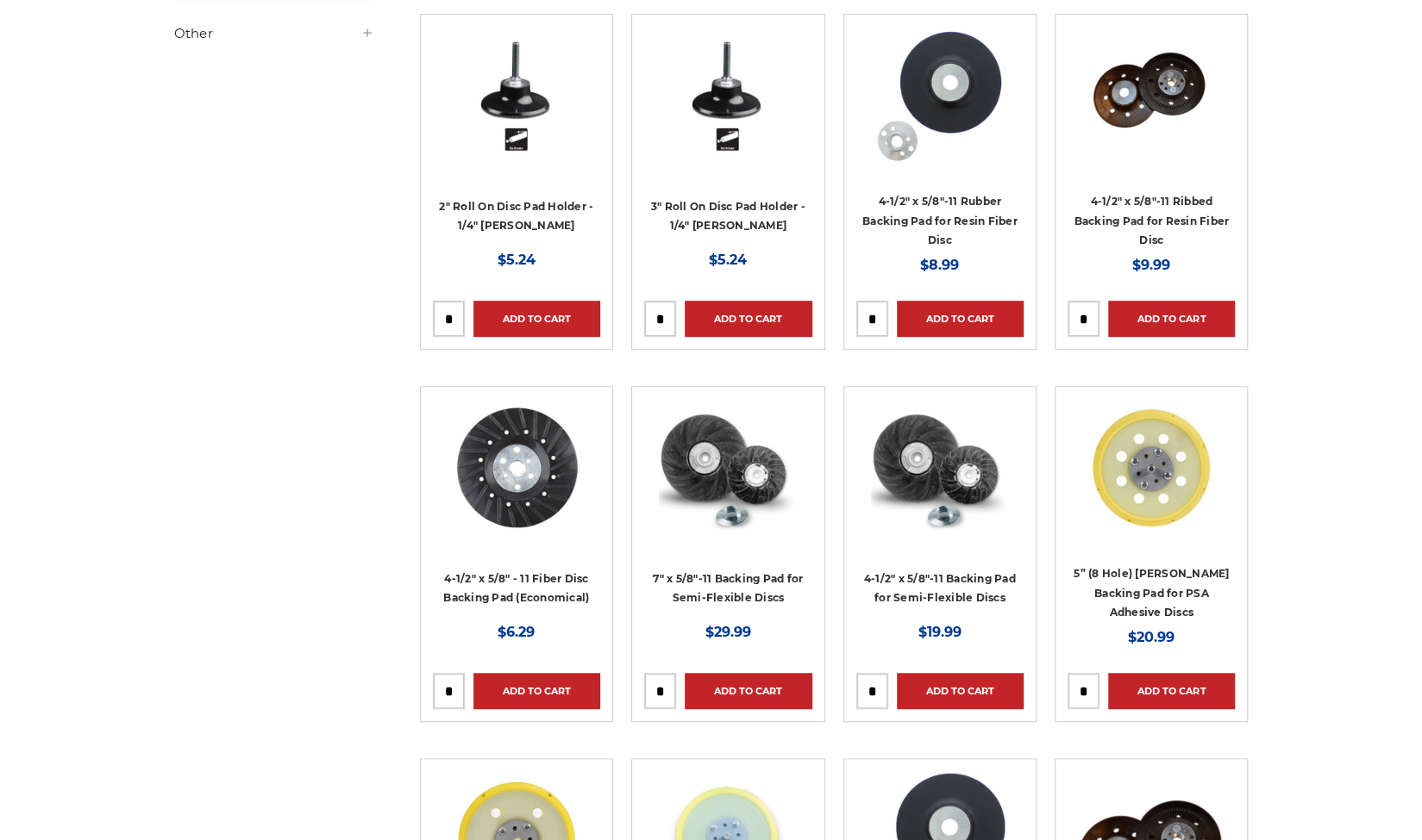
click at [1217, 205] on h4 "4-1/2" x 5/8"-11 Ribbed Backing Pad for Resin Fiber Disc" at bounding box center [1151, 220] width 168 height 58
click at [1173, 130] on img at bounding box center [1151, 96] width 139 height 138
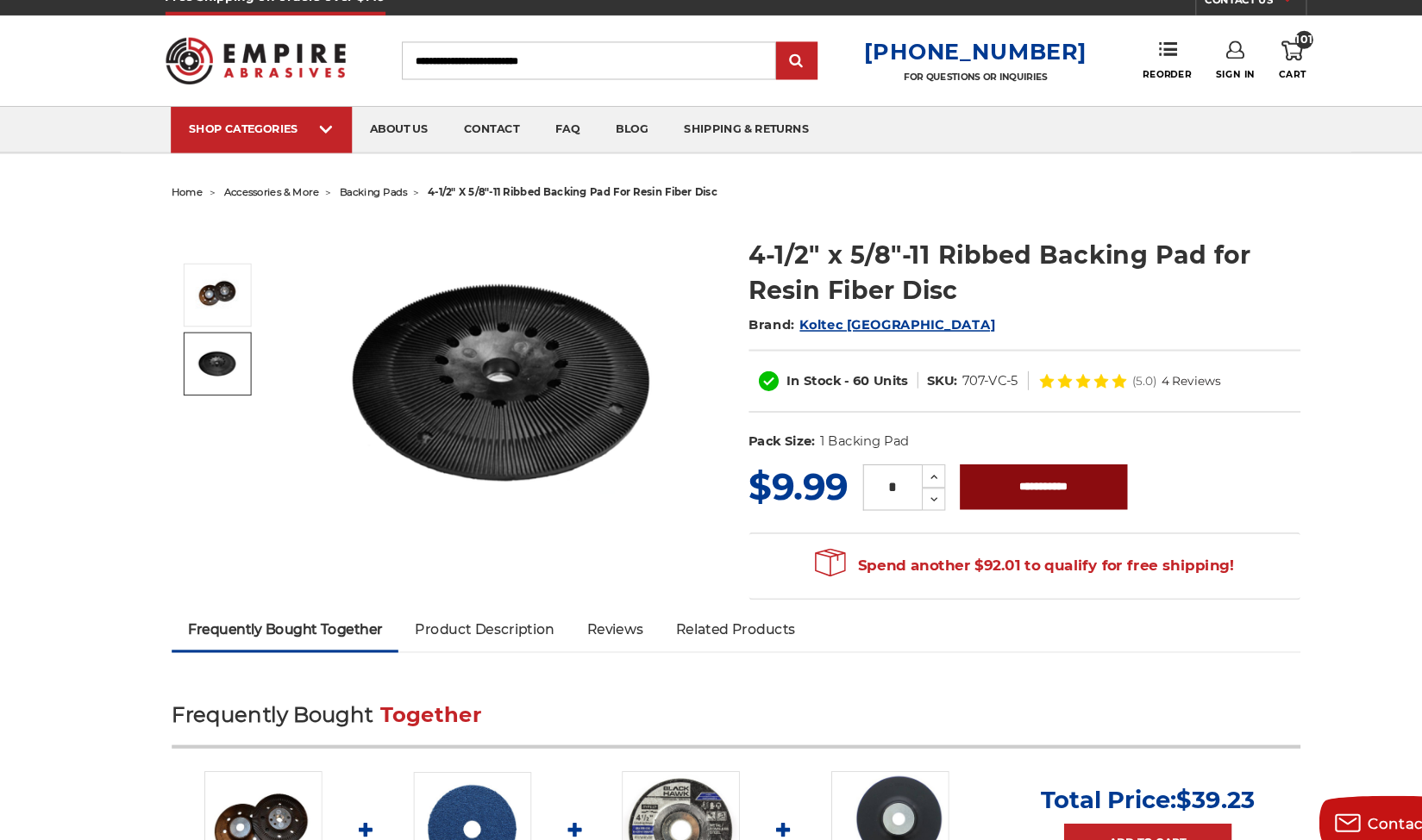
click at [1007, 473] on input "**********" at bounding box center [1004, 482] width 159 height 43
type input "**********"
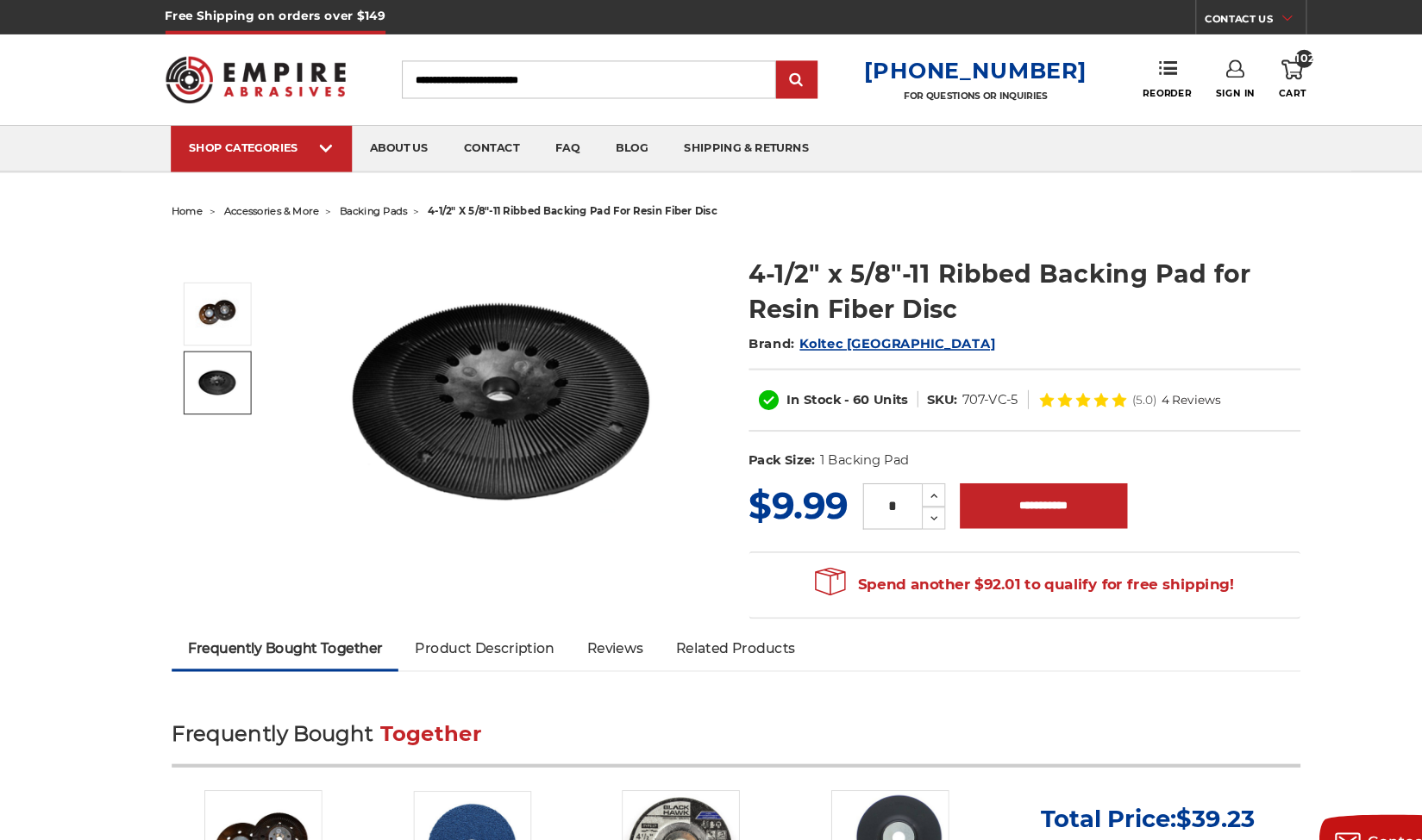
click at [1250, 62] on span "102" at bounding box center [1252, 56] width 17 height 17
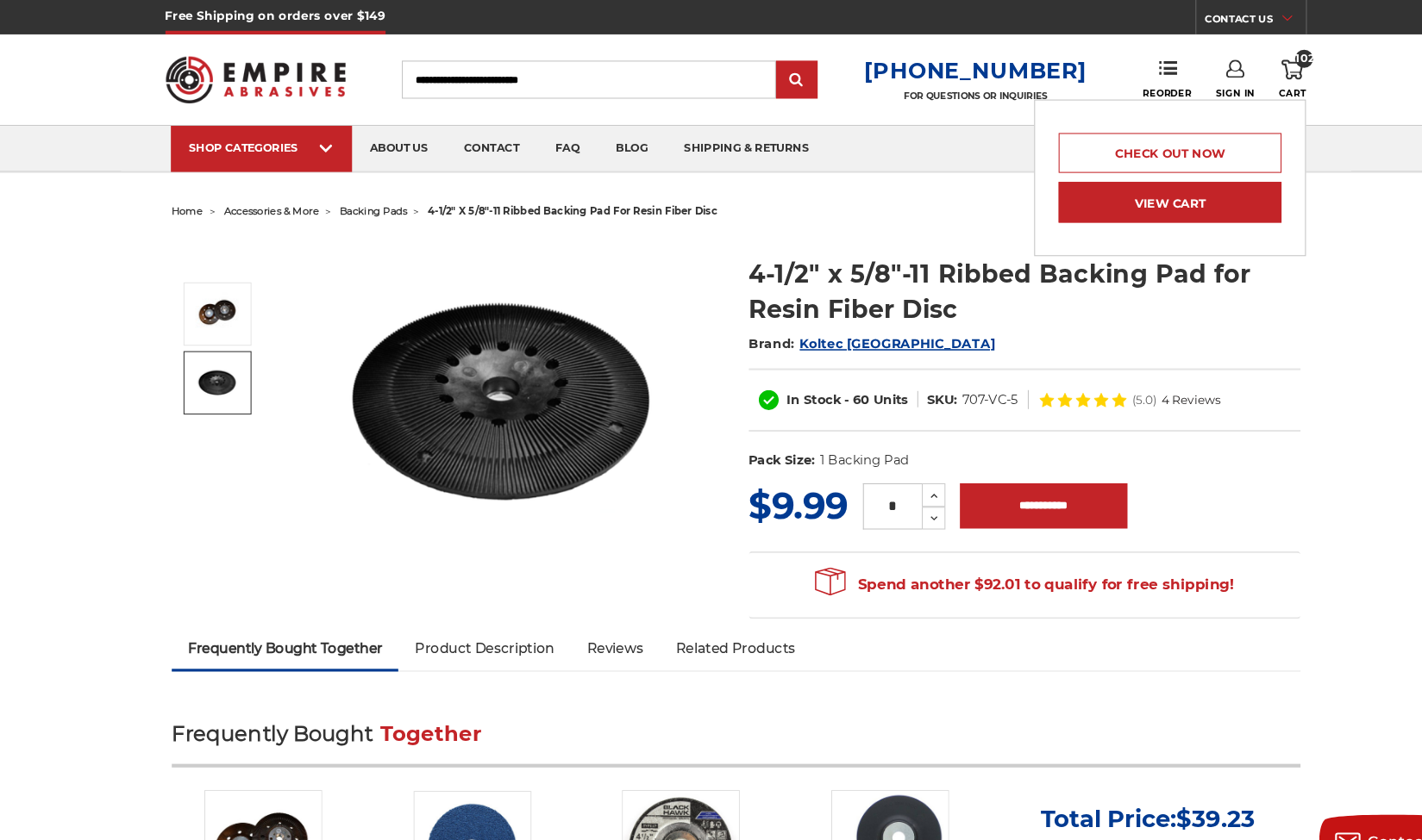
click at [1174, 176] on link "View Cart" at bounding box center [1125, 192] width 212 height 39
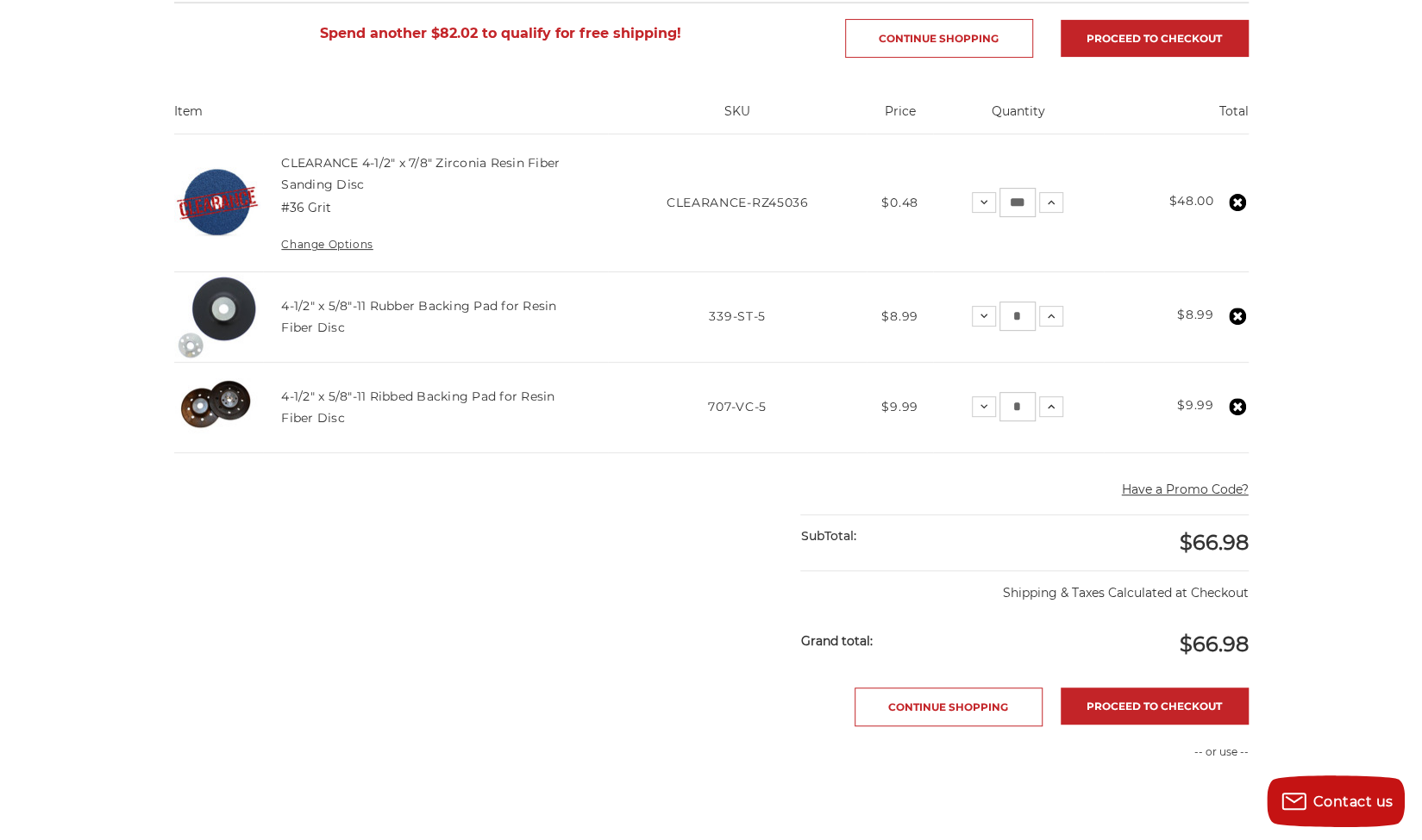
scroll to position [317, 0]
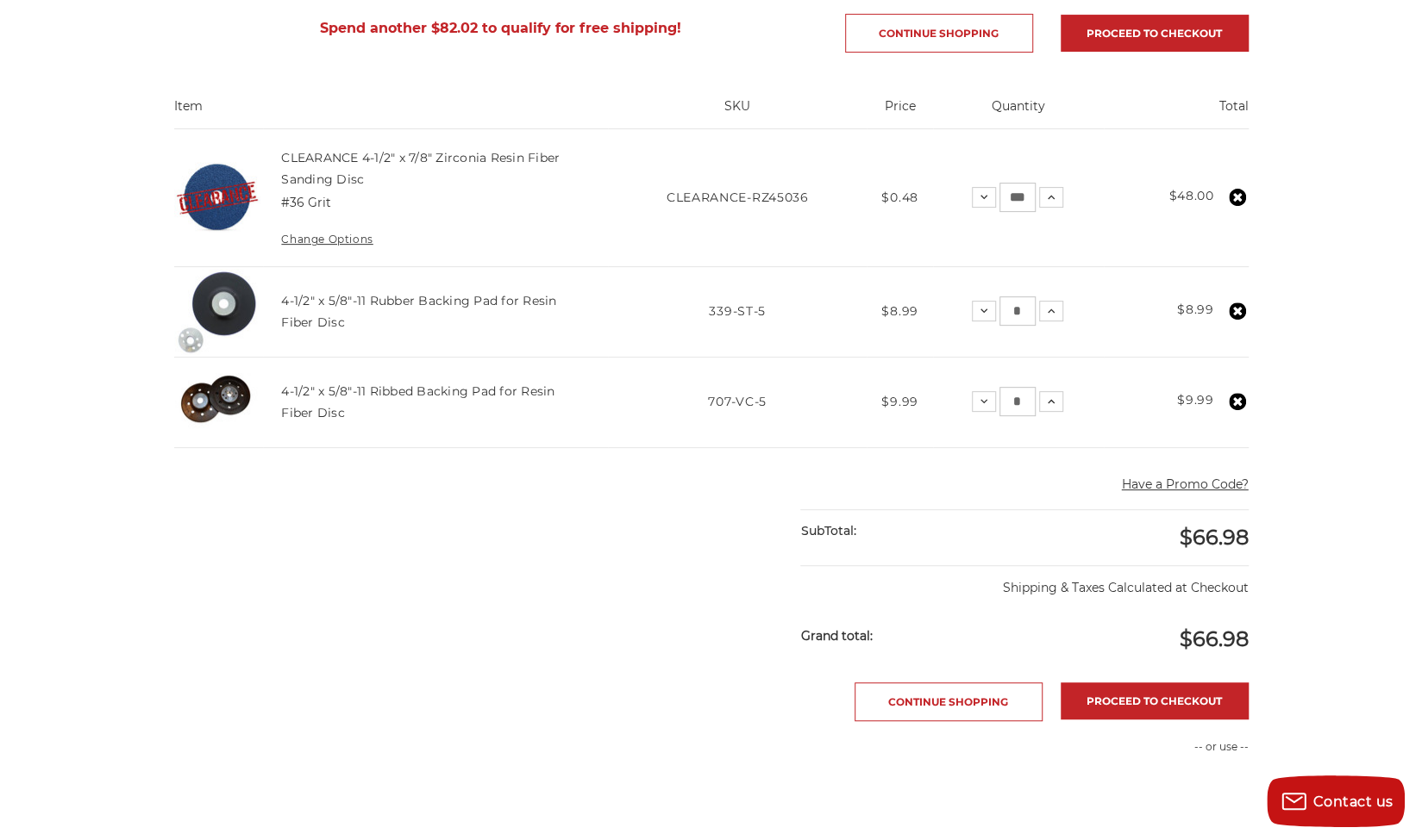
click at [1236, 306] on use at bounding box center [1237, 311] width 17 height 17
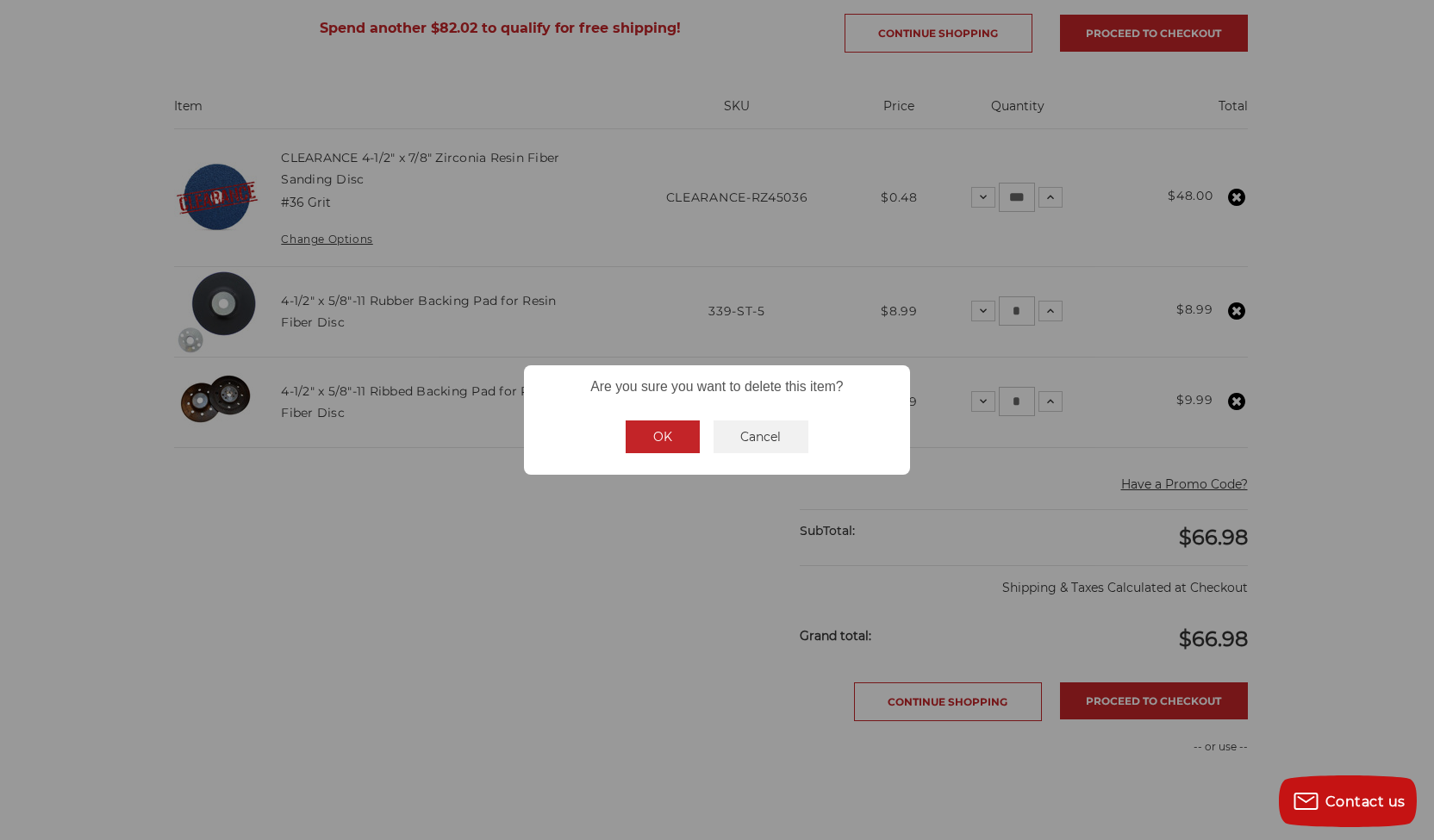
click at [658, 439] on button "OK" at bounding box center [663, 437] width 74 height 33
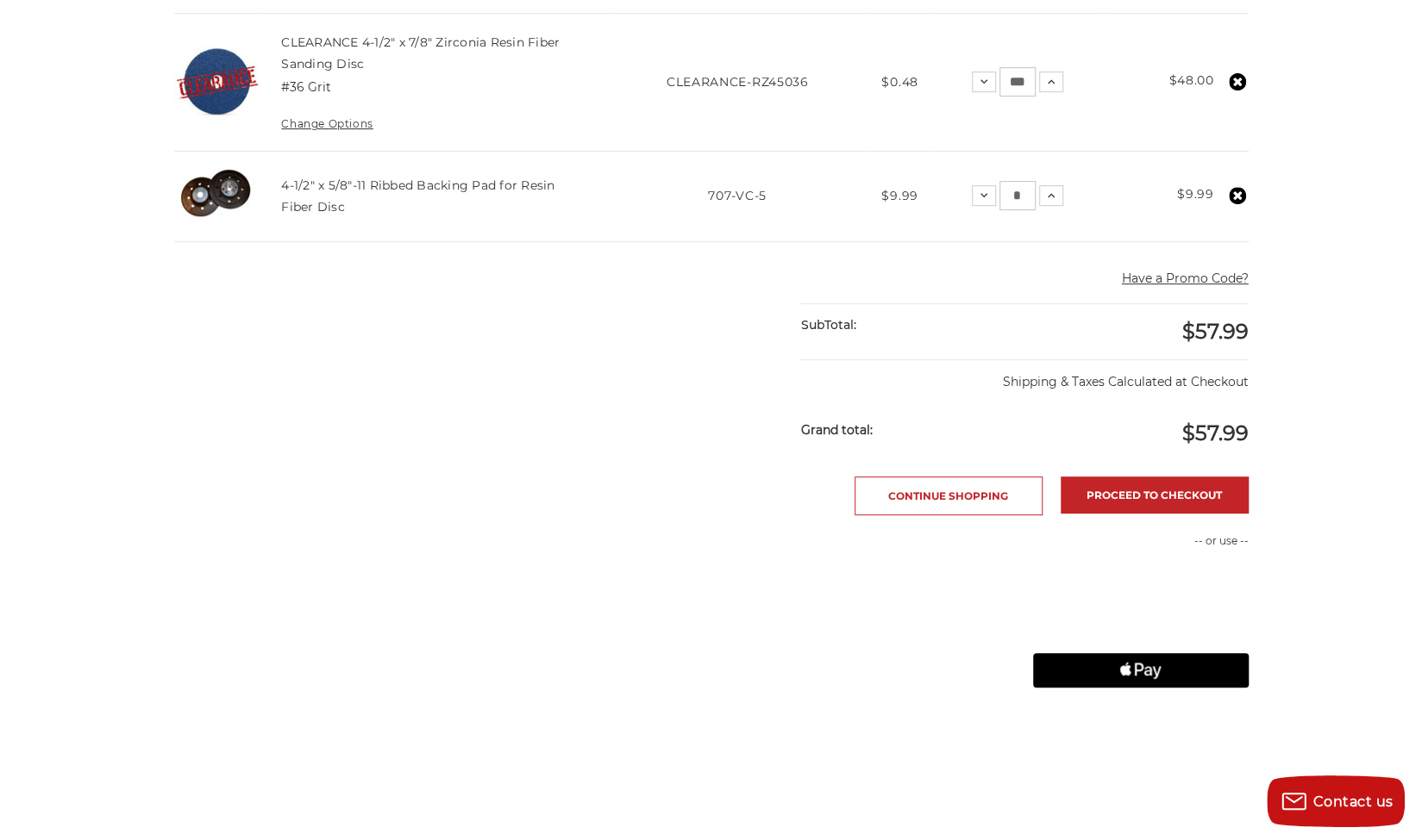
scroll to position [434, 0]
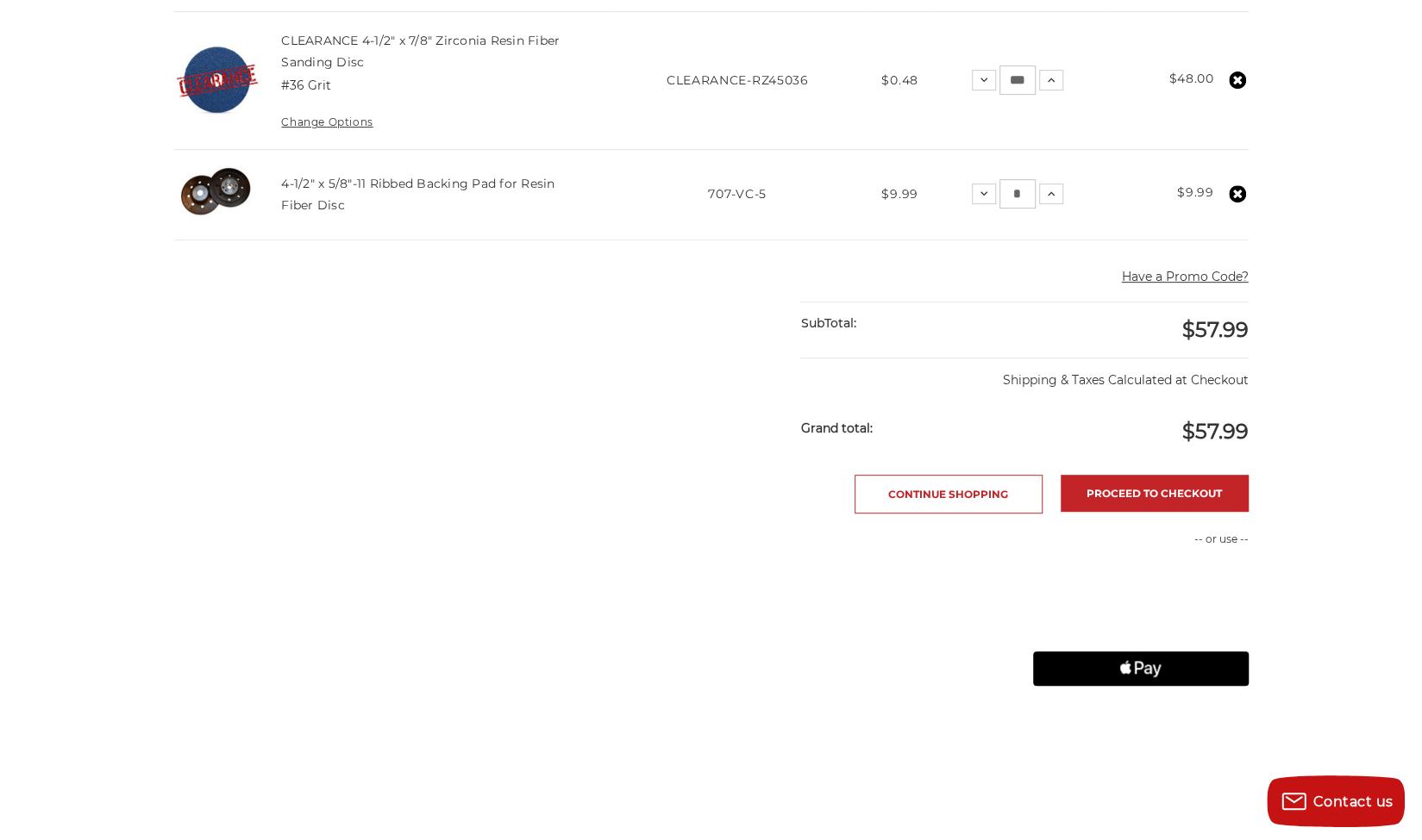
click at [1185, 275] on button "Have a Promo Code?" at bounding box center [1185, 277] width 126 height 18
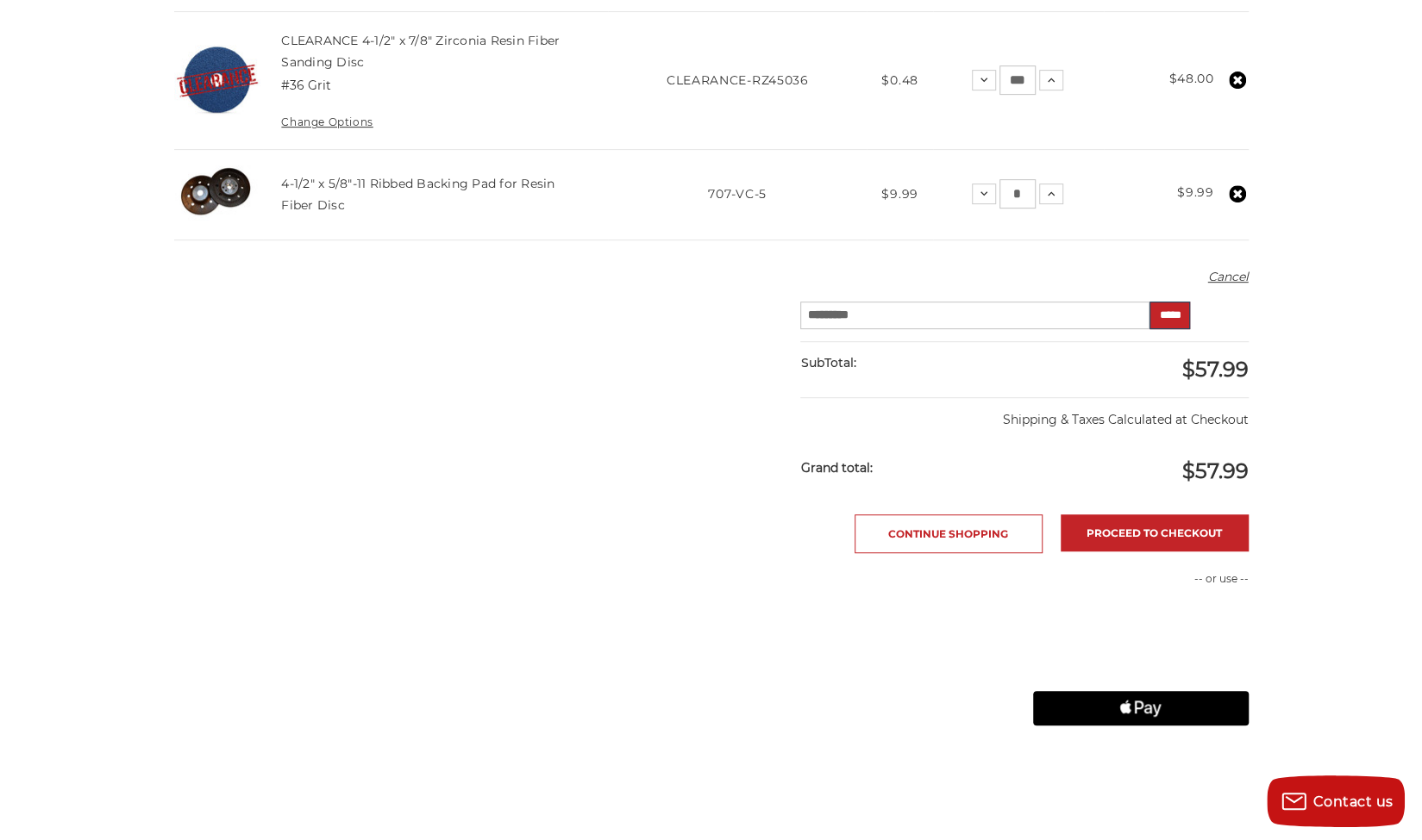
type input "*********"
click at [1186, 316] on input "*****" at bounding box center [1169, 315] width 40 height 28
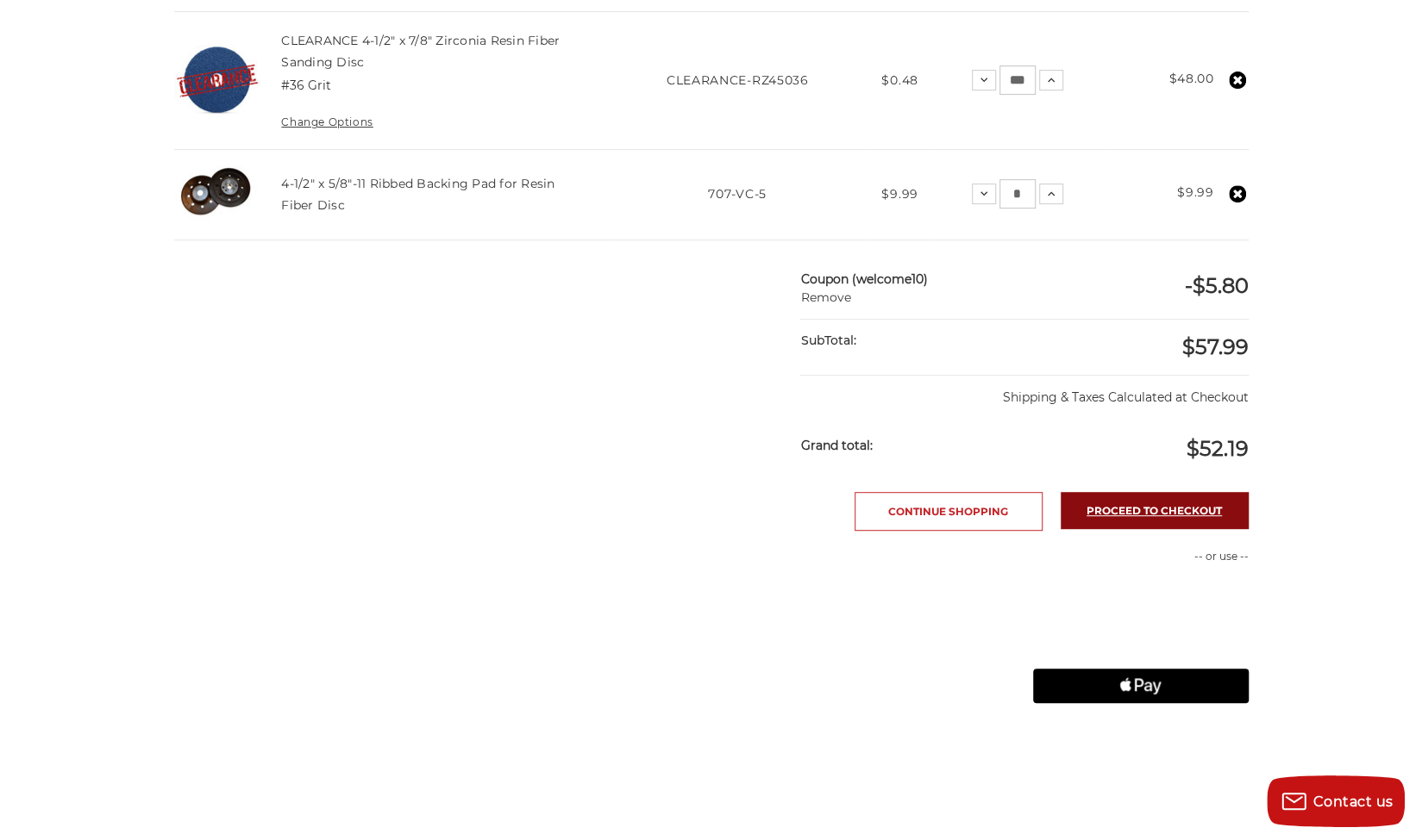
click at [1169, 502] on link "Proceed to checkout" at bounding box center [1155, 510] width 188 height 37
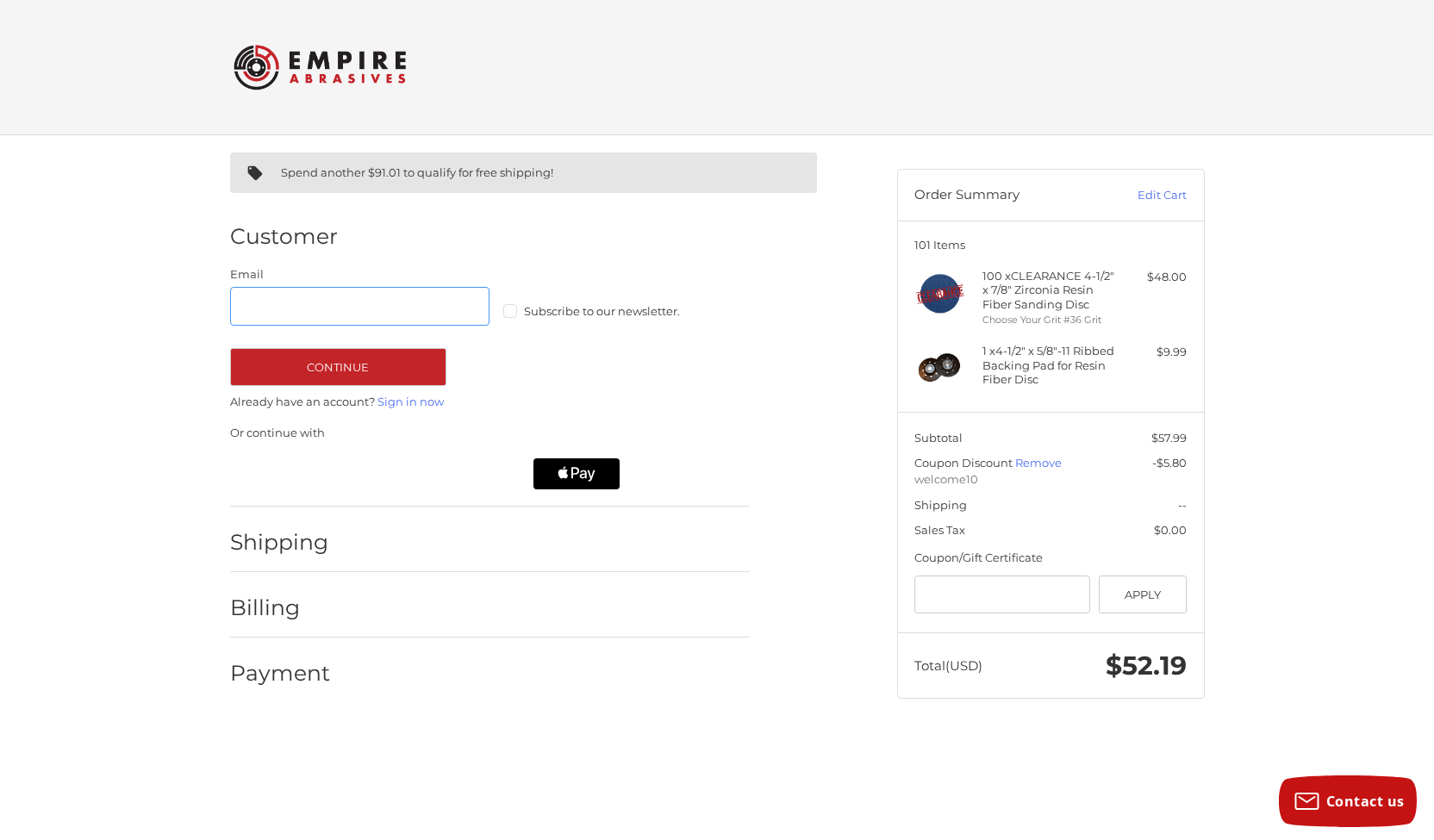
click at [339, 311] on input "Email" at bounding box center [360, 305] width 261 height 39
type input "**********"
click at [431, 360] on button "Continue" at bounding box center [339, 367] width 217 height 38
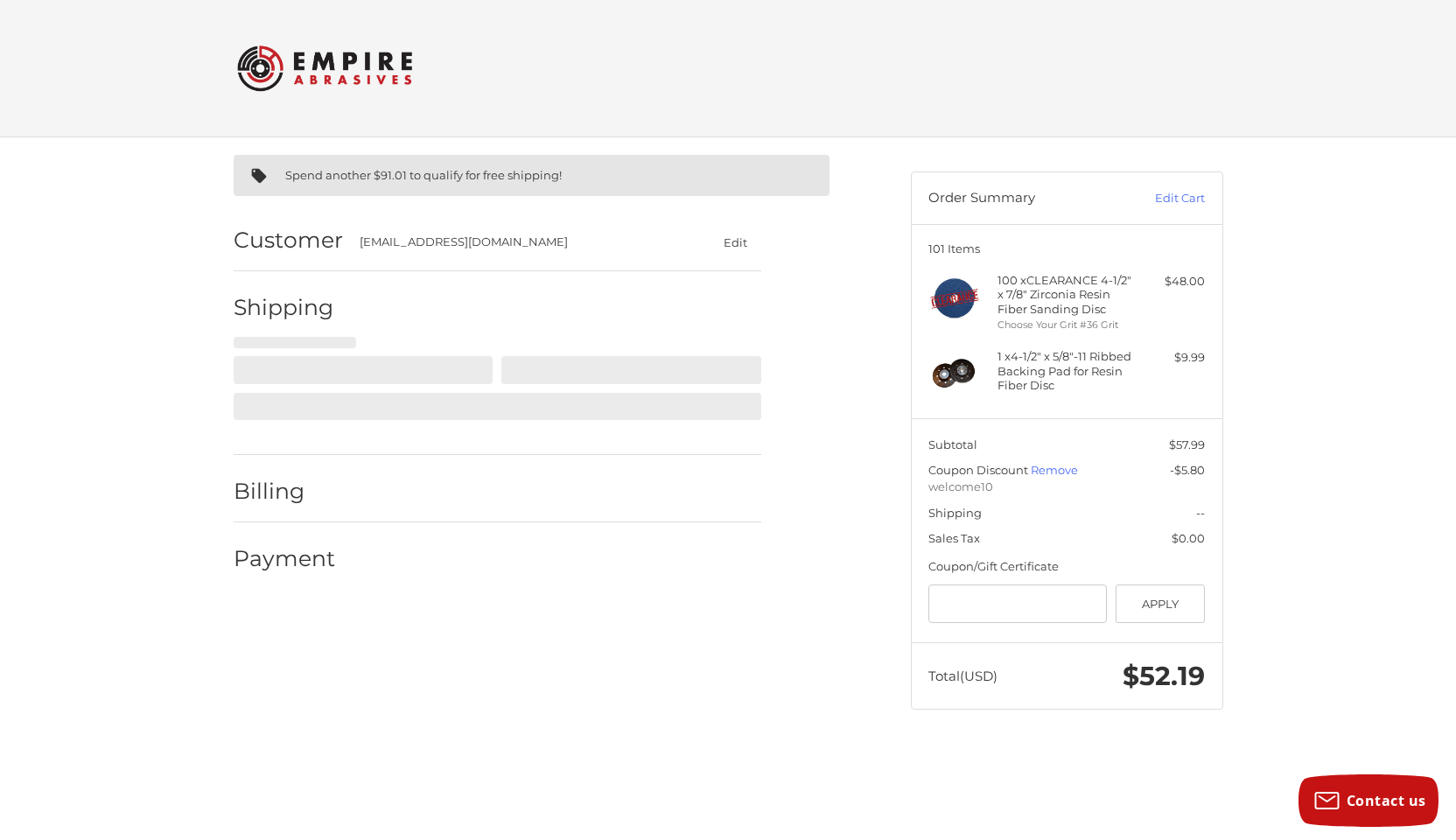
select select "**"
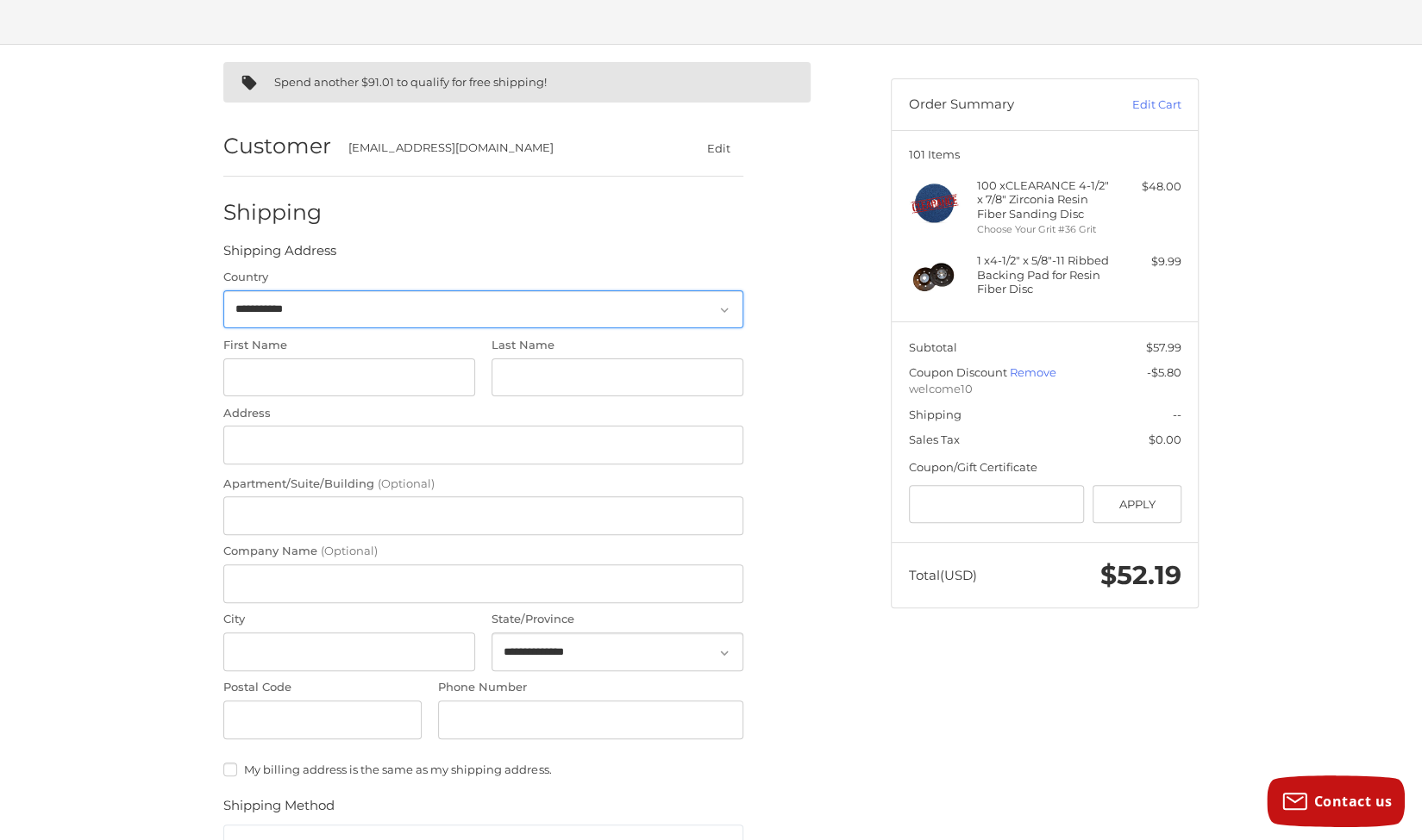
scroll to position [99, 0]
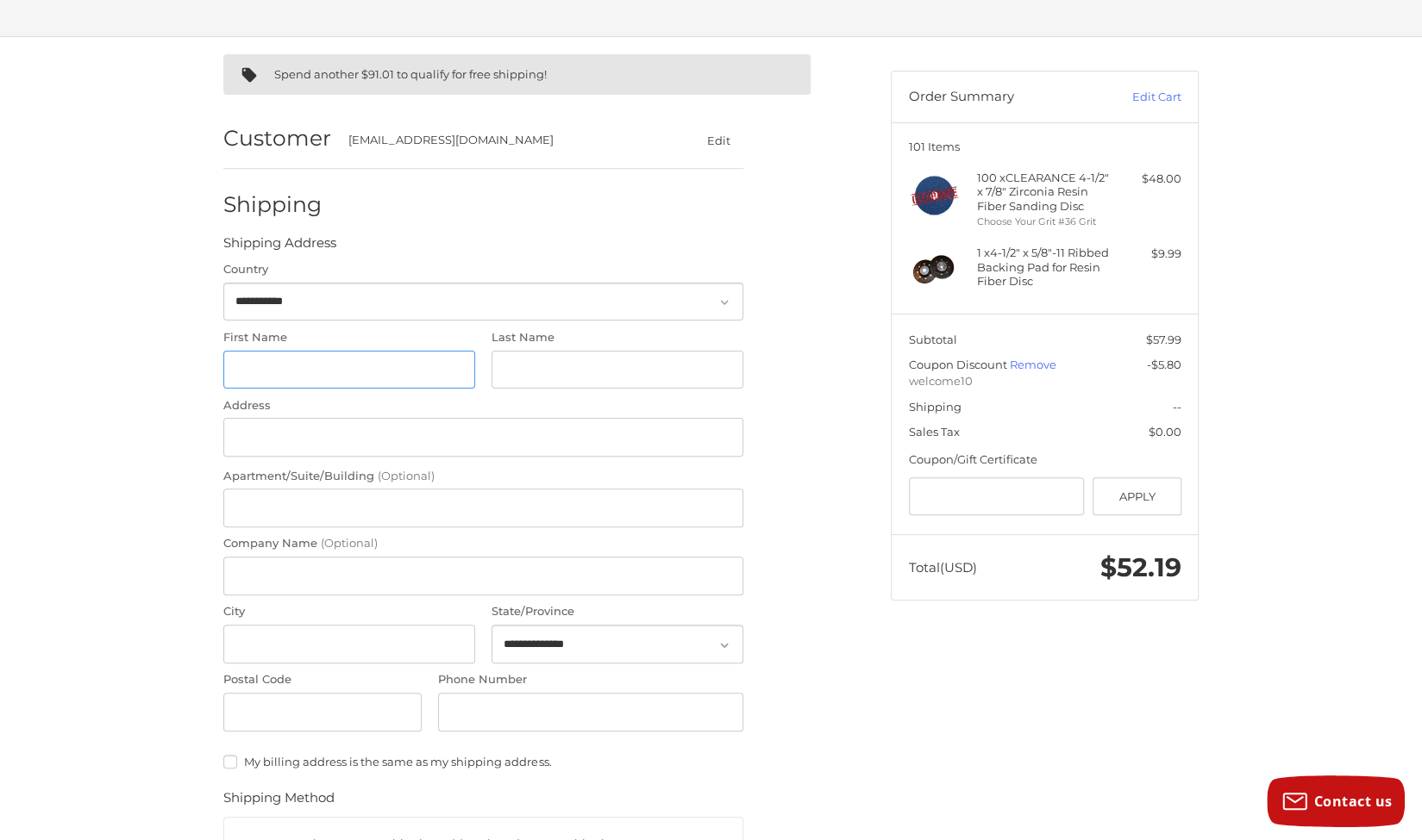
click at [304, 362] on input "First Name" at bounding box center [349, 370] width 252 height 39
type input "****"
type input "*****"
type input "**********"
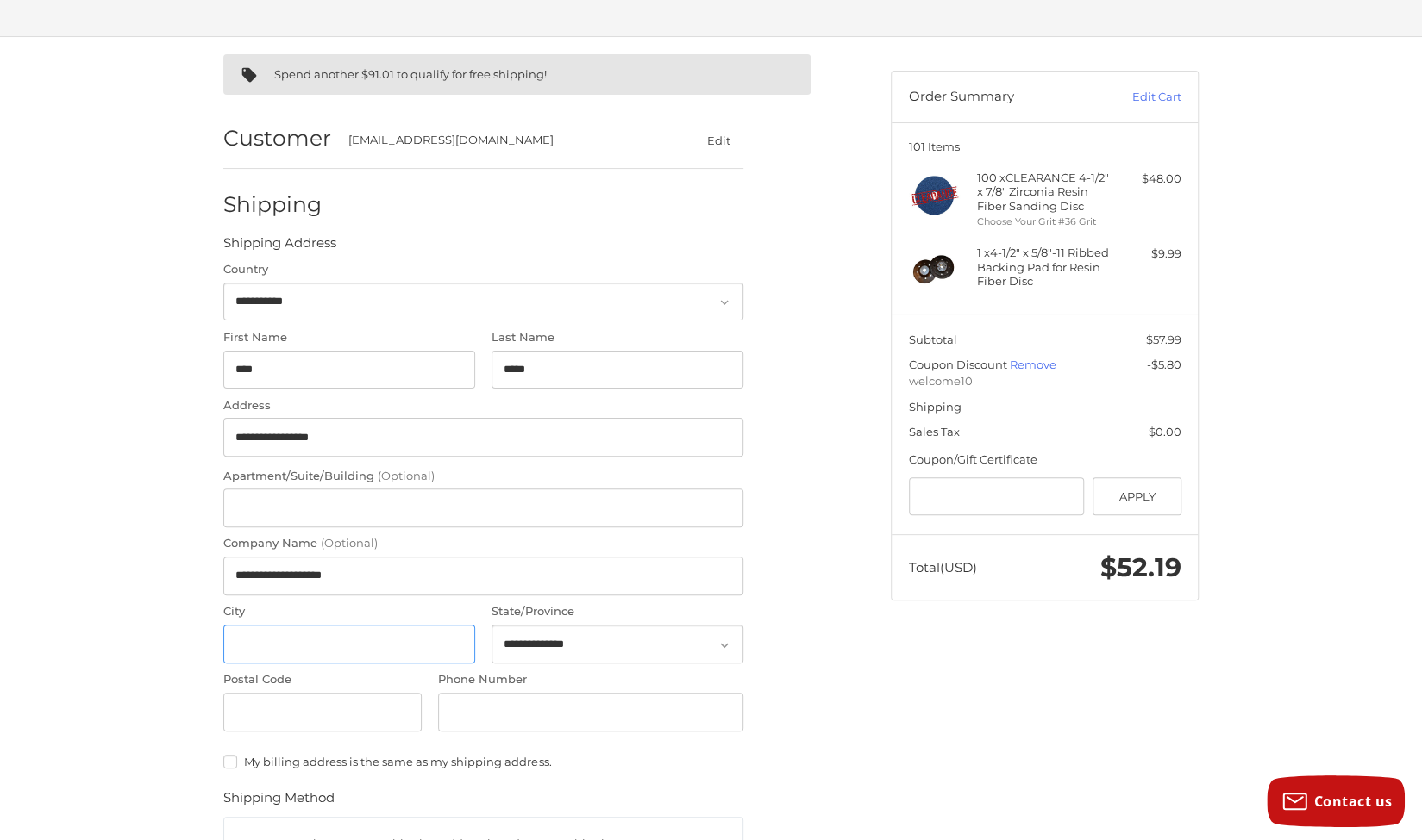
type input "********"
select select "**"
type input "**********"
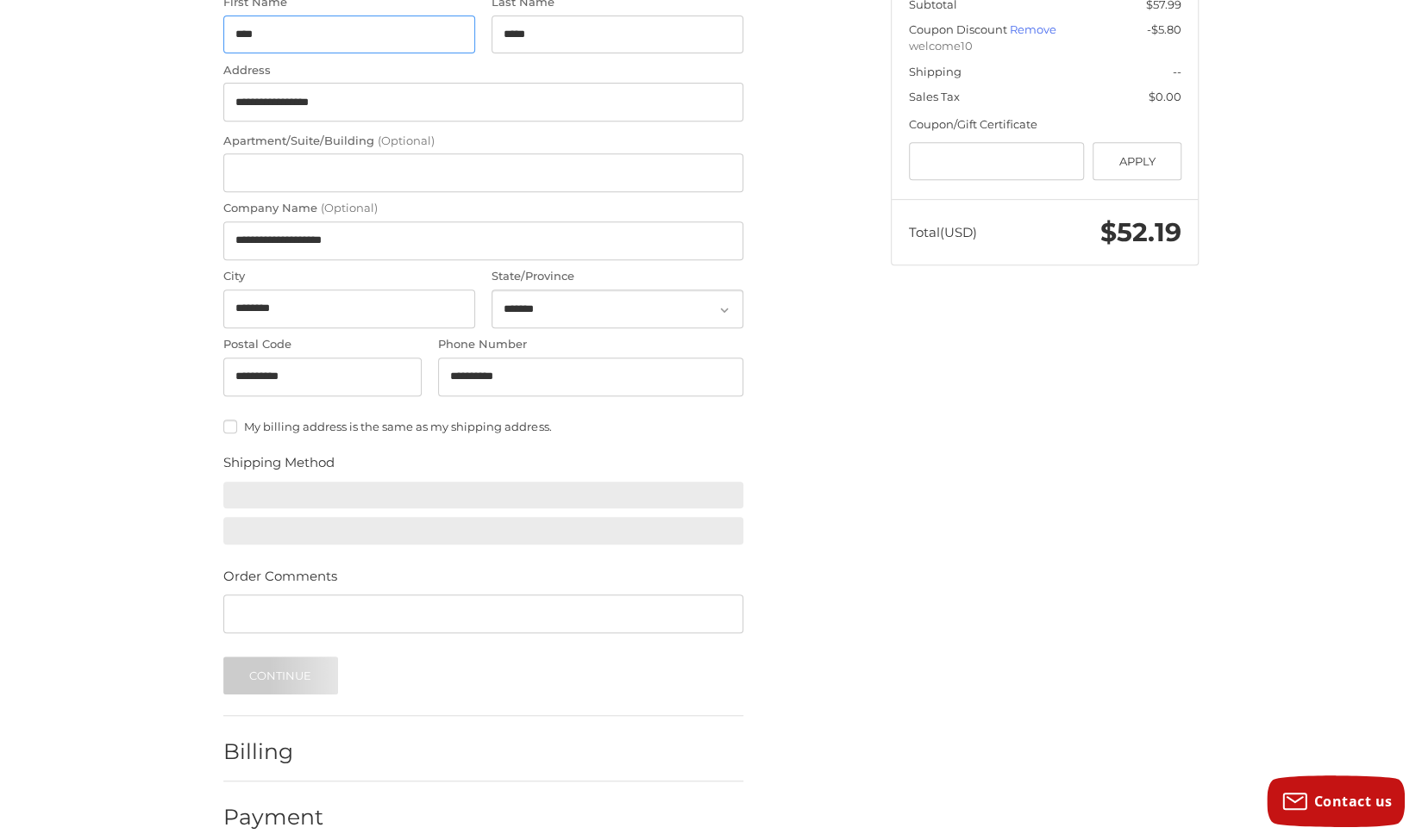
scroll to position [455, 0]
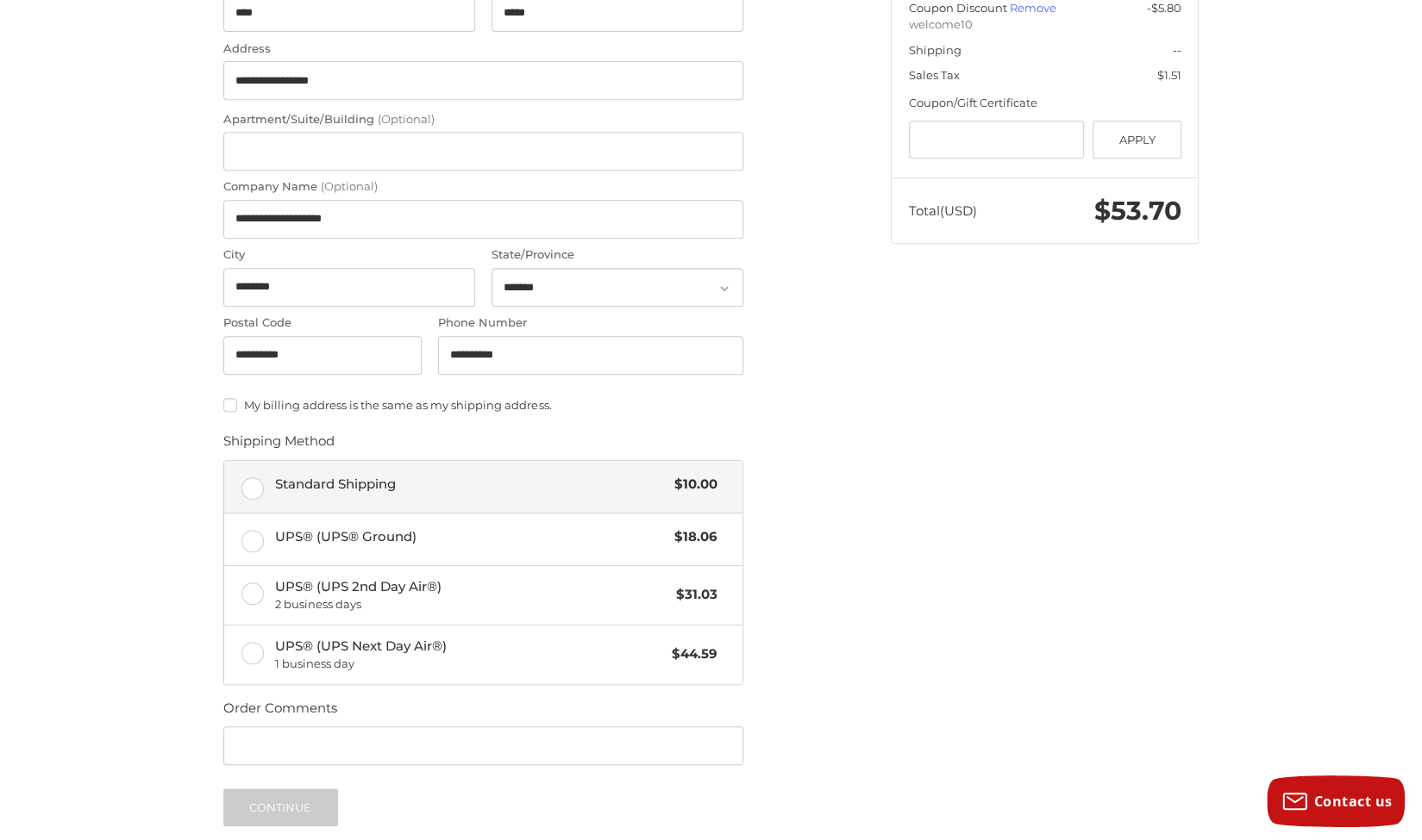
click at [418, 463] on label "Standard Shipping $10.00" at bounding box center [483, 487] width 518 height 52
click at [312, 810] on button "Continue" at bounding box center [280, 808] width 115 height 38
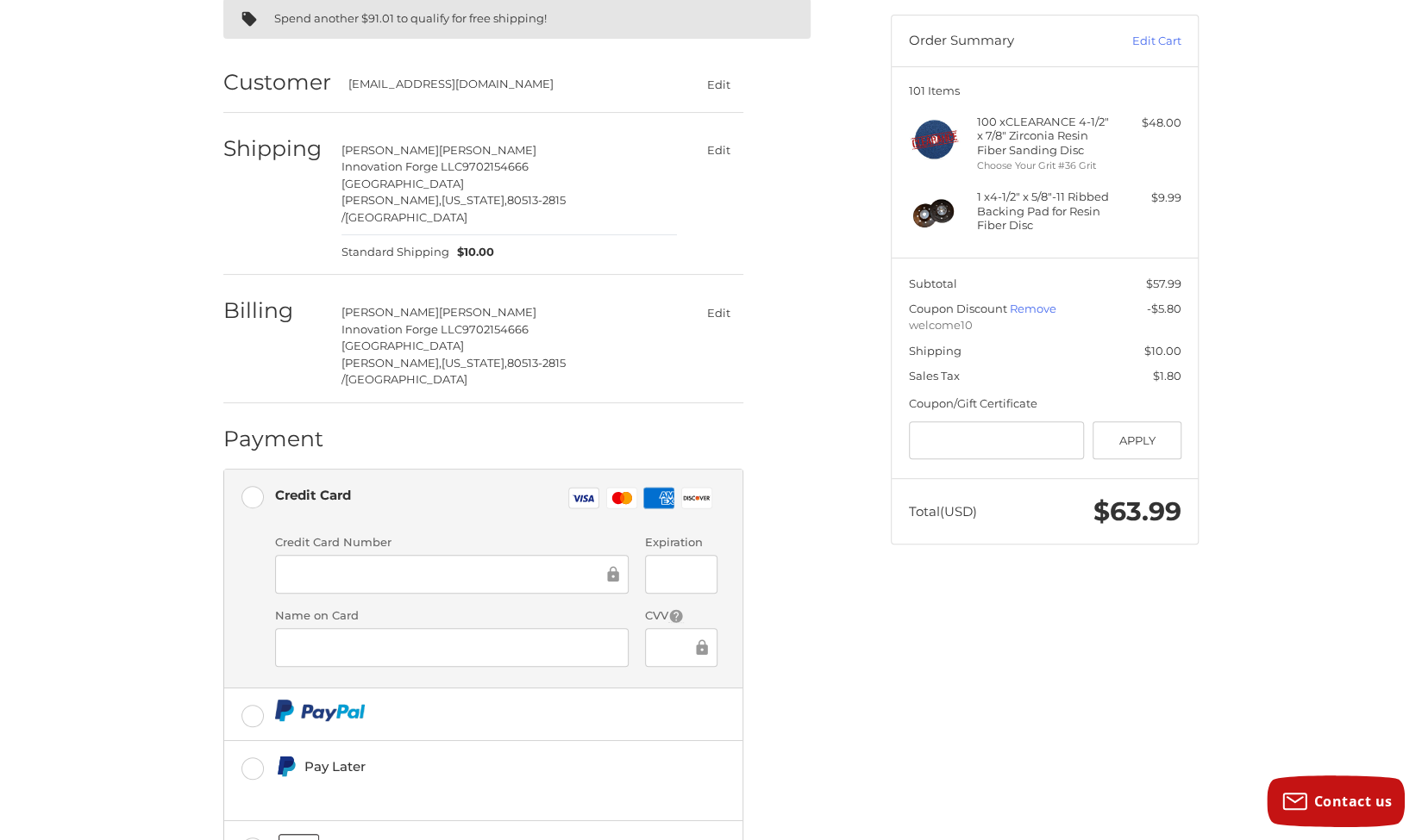
scroll to position [257, 0]
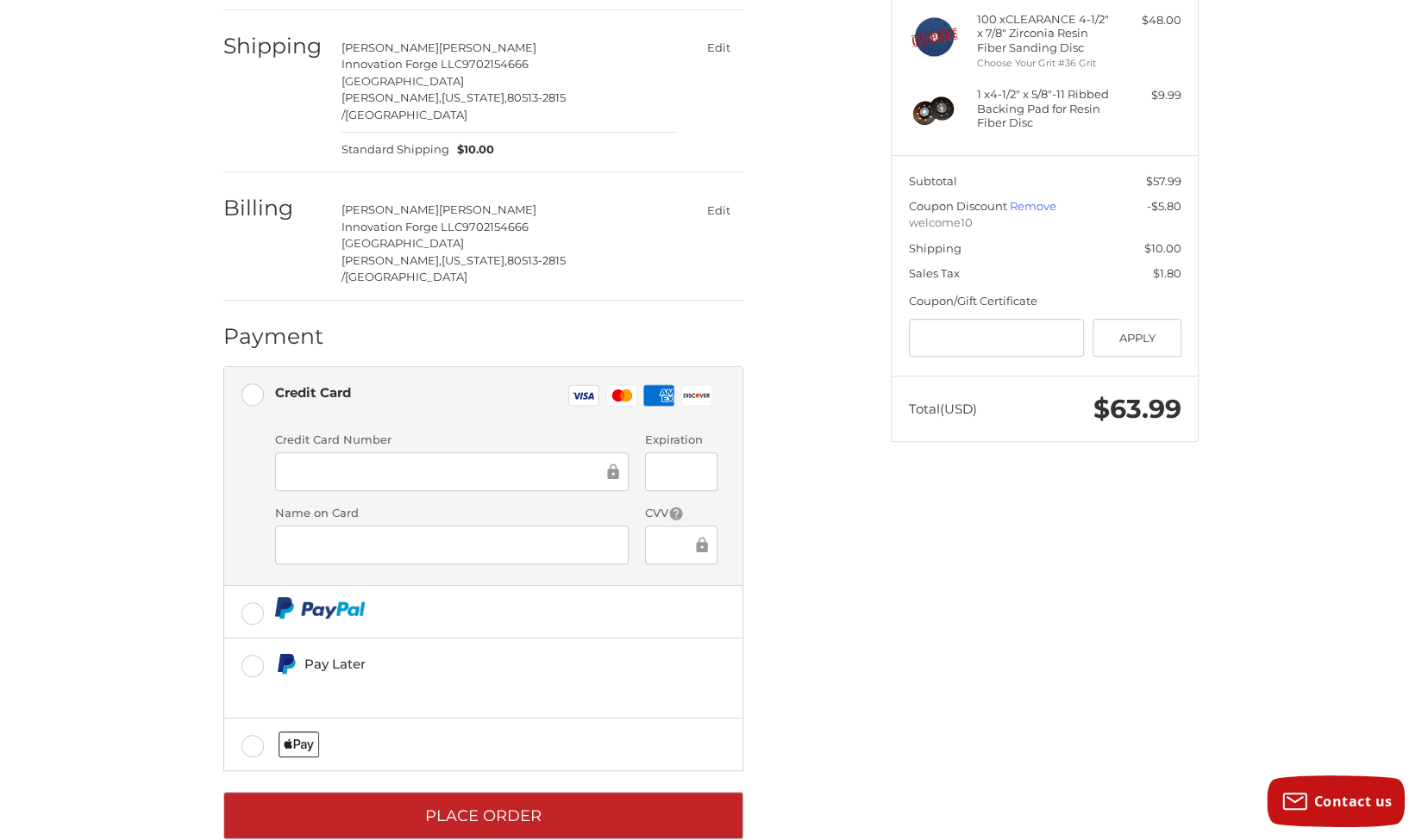
click at [398, 452] on div at bounding box center [452, 471] width 354 height 39
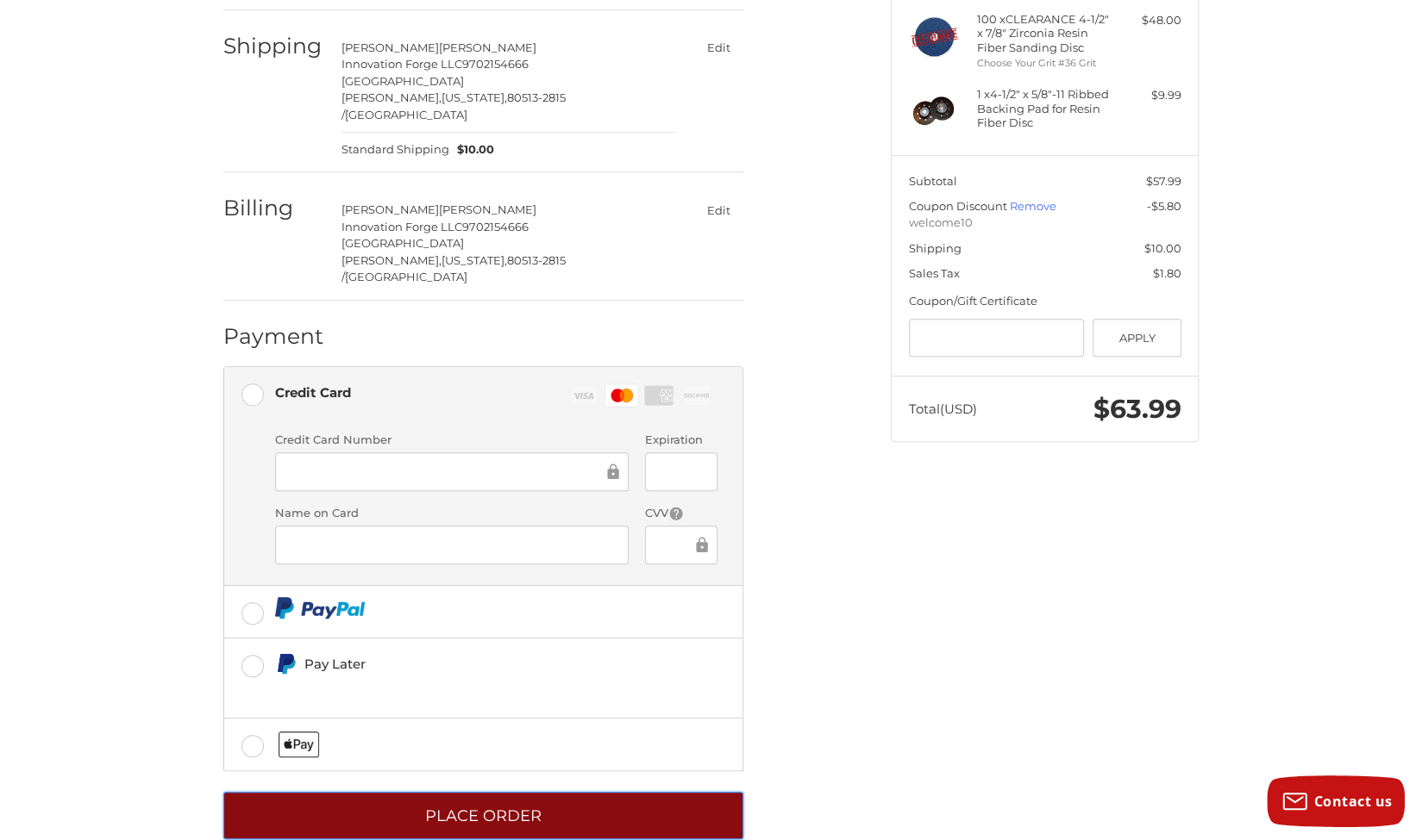
click at [601, 792] on button "Place Order" at bounding box center [483, 815] width 520 height 47
